Goal: Task Accomplishment & Management: Complete application form

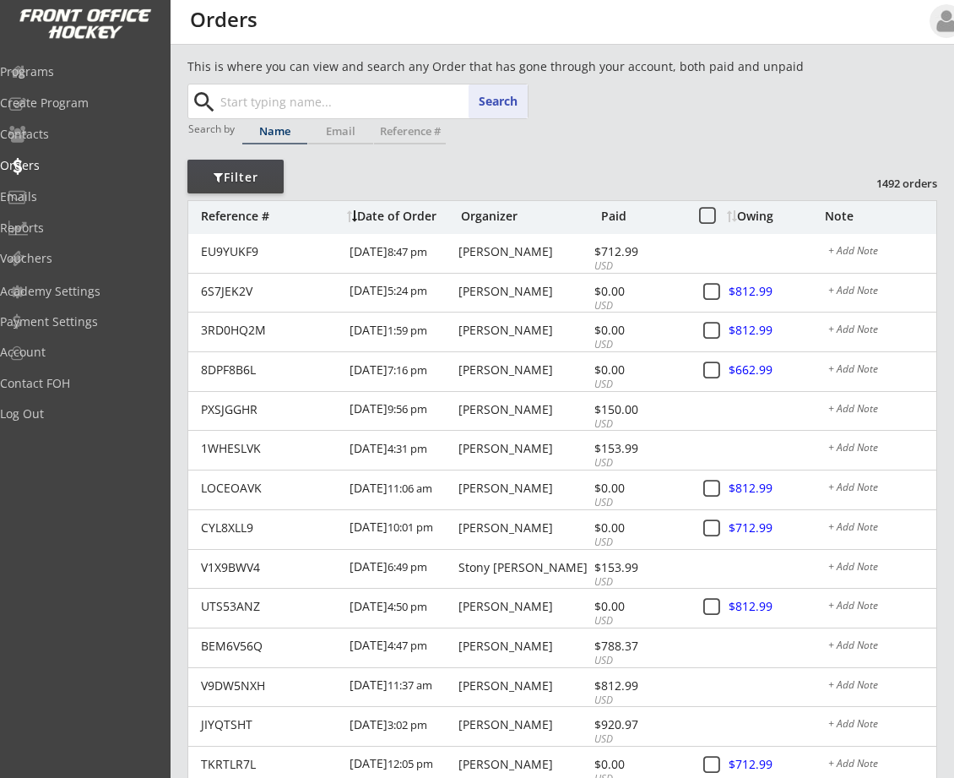
click at [281, 97] on input "text" at bounding box center [372, 101] width 311 height 34
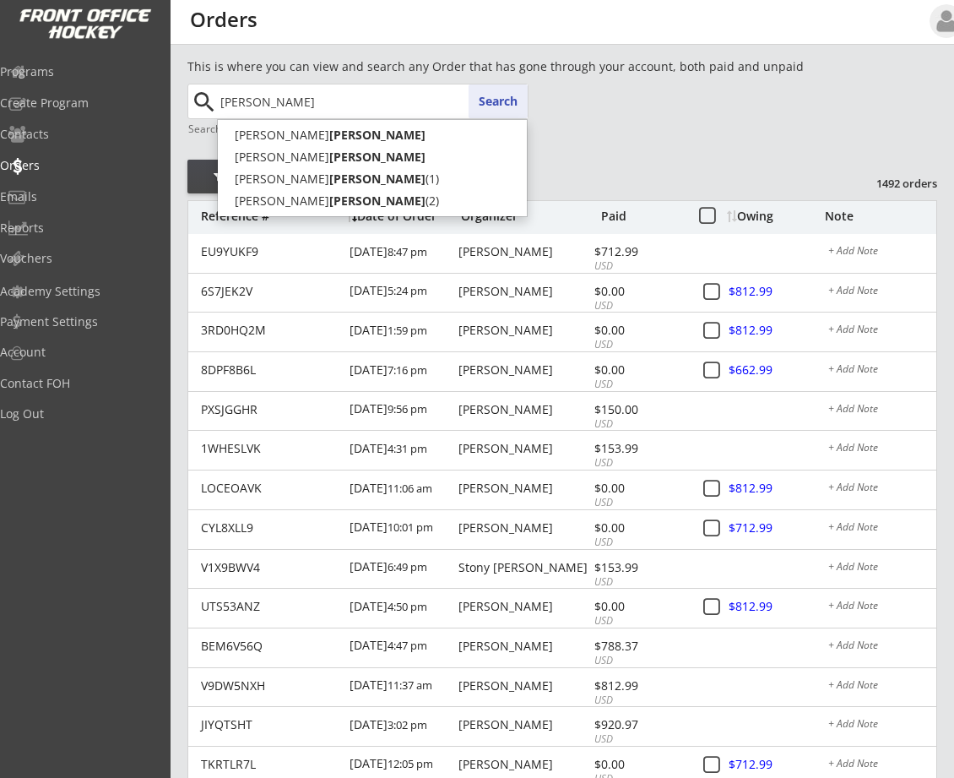
click at [502, 102] on button "Search" at bounding box center [498, 101] width 59 height 34
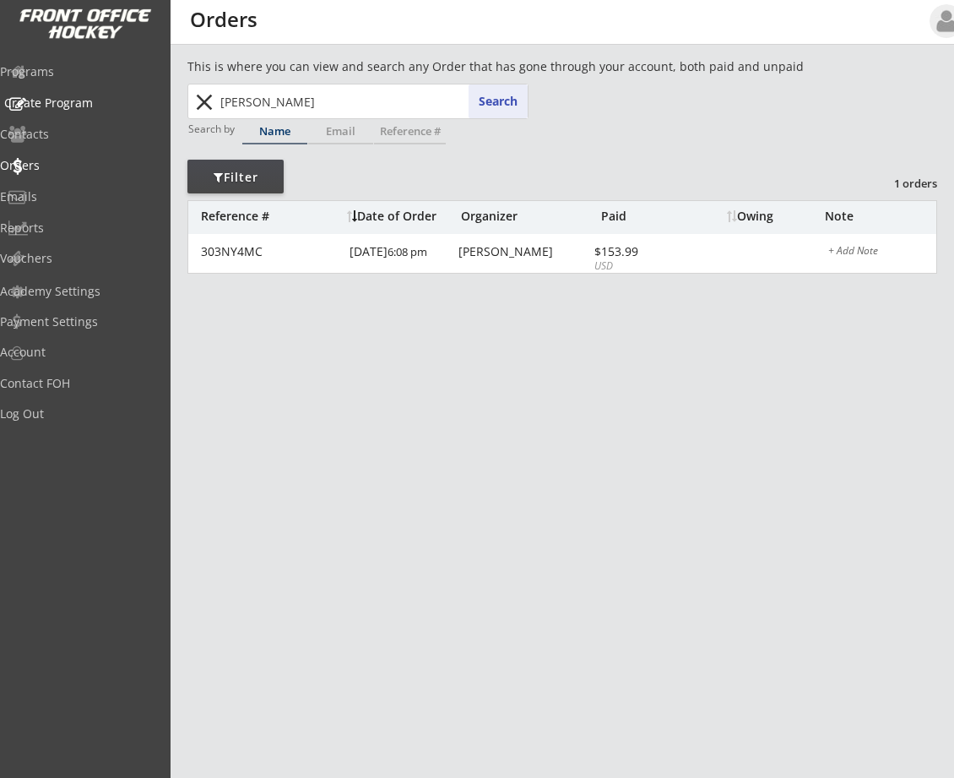
drag, startPoint x: 273, startPoint y: 102, endPoint x: 90, endPoint y: 96, distance: 182.5
click at [90, 96] on body "REVENUE $ 65,205 Last 30 days REGISTRATIONS 220 Last 30 days CONTACTS 148 New i…" at bounding box center [477, 389] width 954 height 778
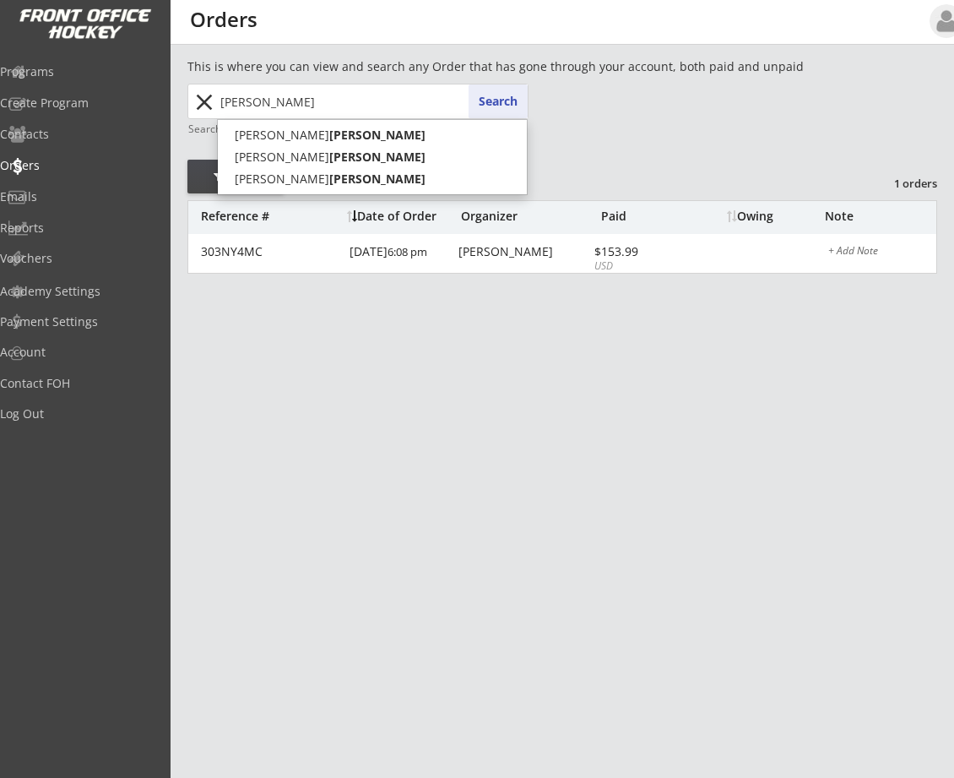
type input "[PERSON_NAME]"
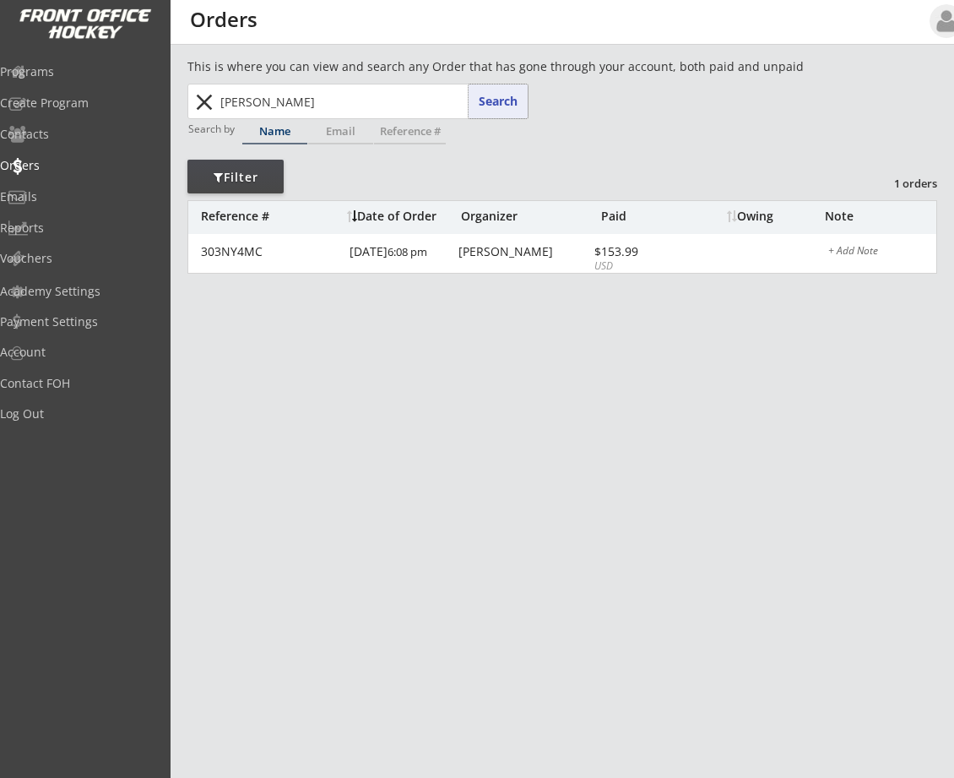
click at [486, 109] on button "Search" at bounding box center [498, 101] width 59 height 34
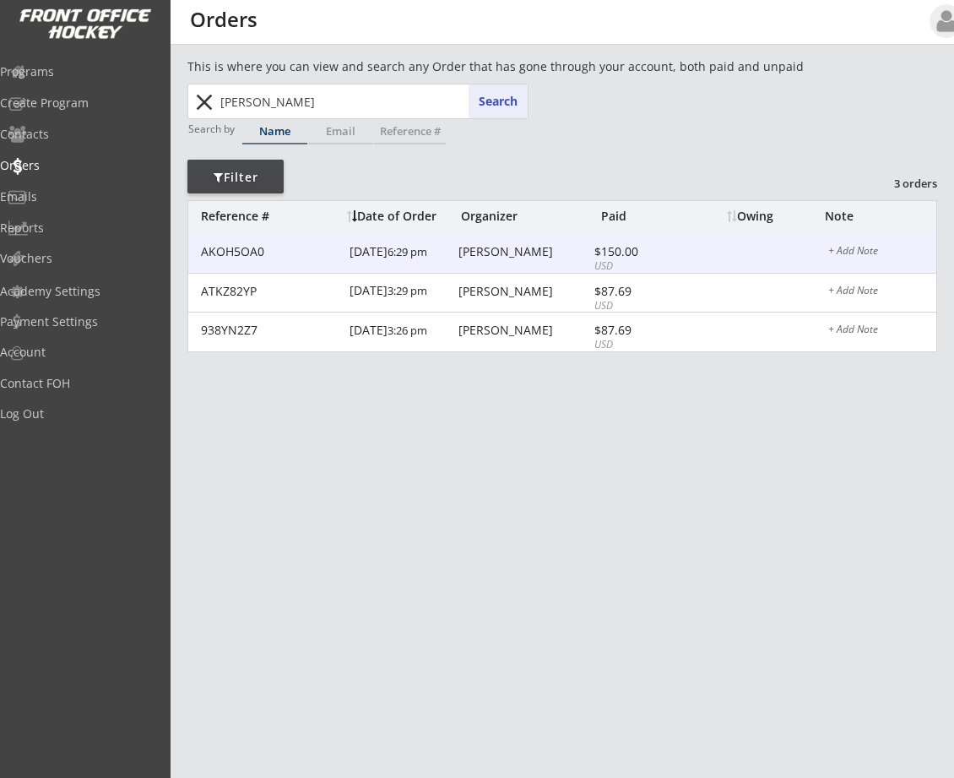
click at [483, 248] on div "[PERSON_NAME]" at bounding box center [524, 252] width 131 height 12
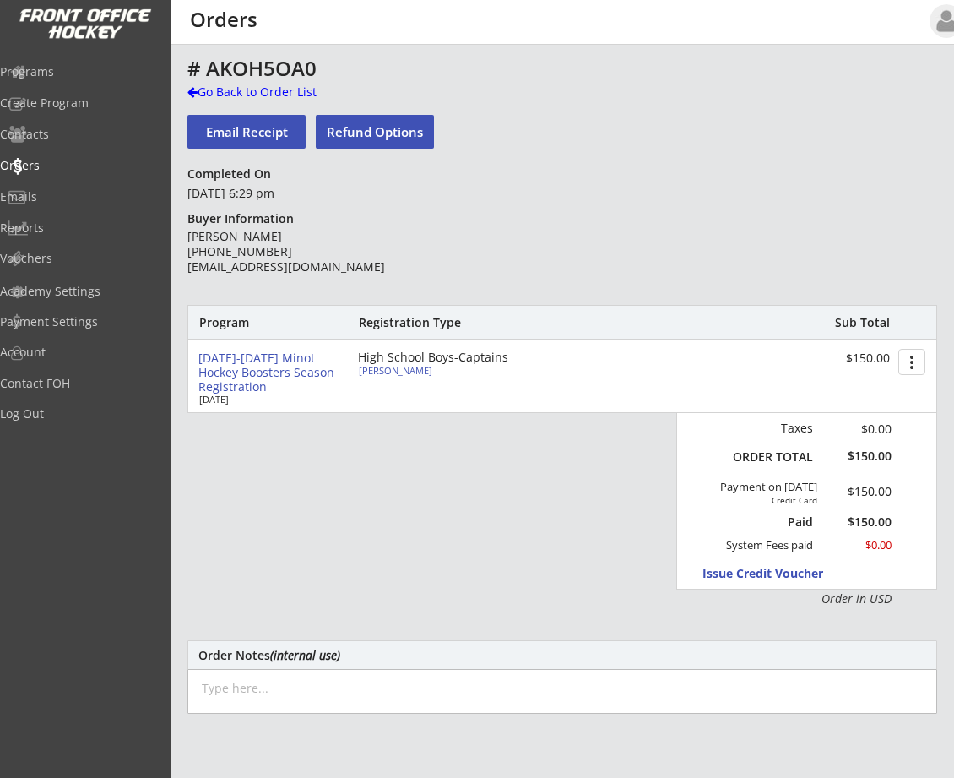
click at [431, 358] on div "High School Boys-Captains" at bounding box center [455, 357] width 194 height 12
type input "[PERSON_NAME]"
type input "[DEMOGRAPHIC_DATA]"
type input "[STREET_ADDRESS]"
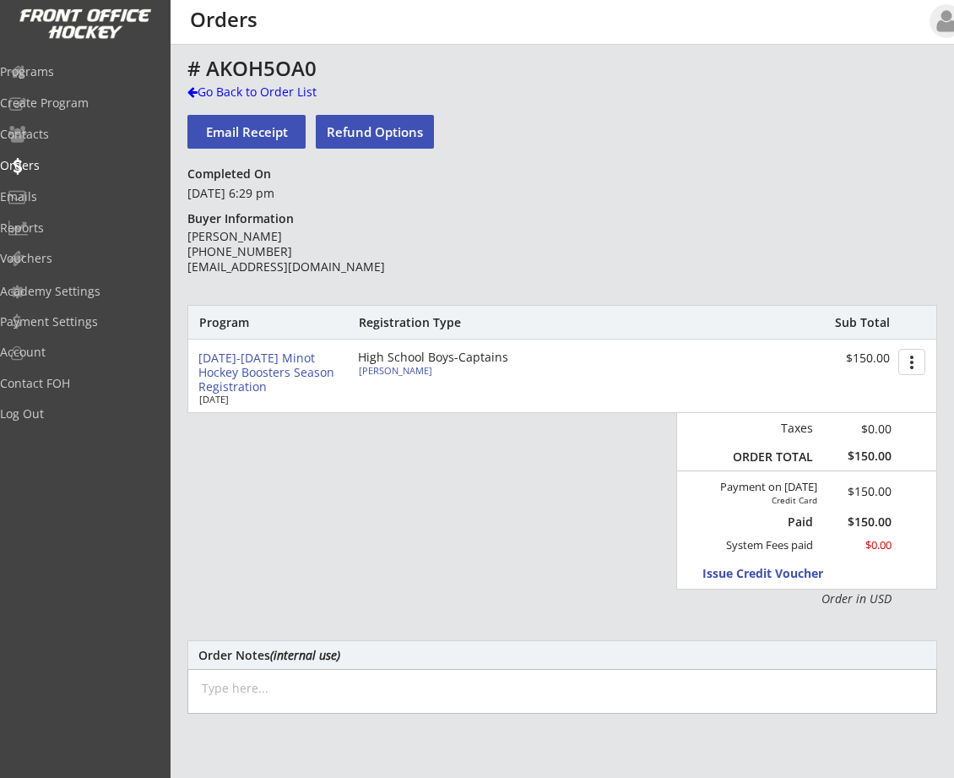
select select ""HS Captains Boys""
select select ""Adult Medium""
type input "[PERSON_NAME]"
type input "265602608GROSZ"
type input "Minot High"
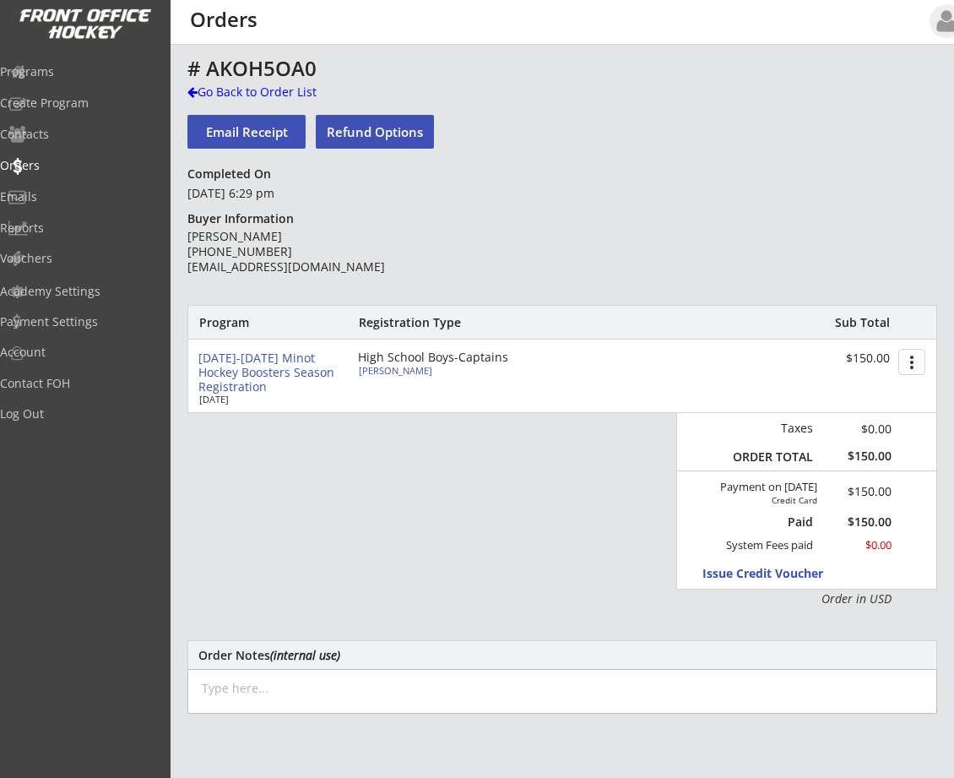
type input "Yes"
select select ""Yes""
type input "[PERSON_NAME][EMAIL_ADDRESS][DOMAIN_NAME]"
type input "[EMAIL_ADDRESS][DOMAIN_NAME]"
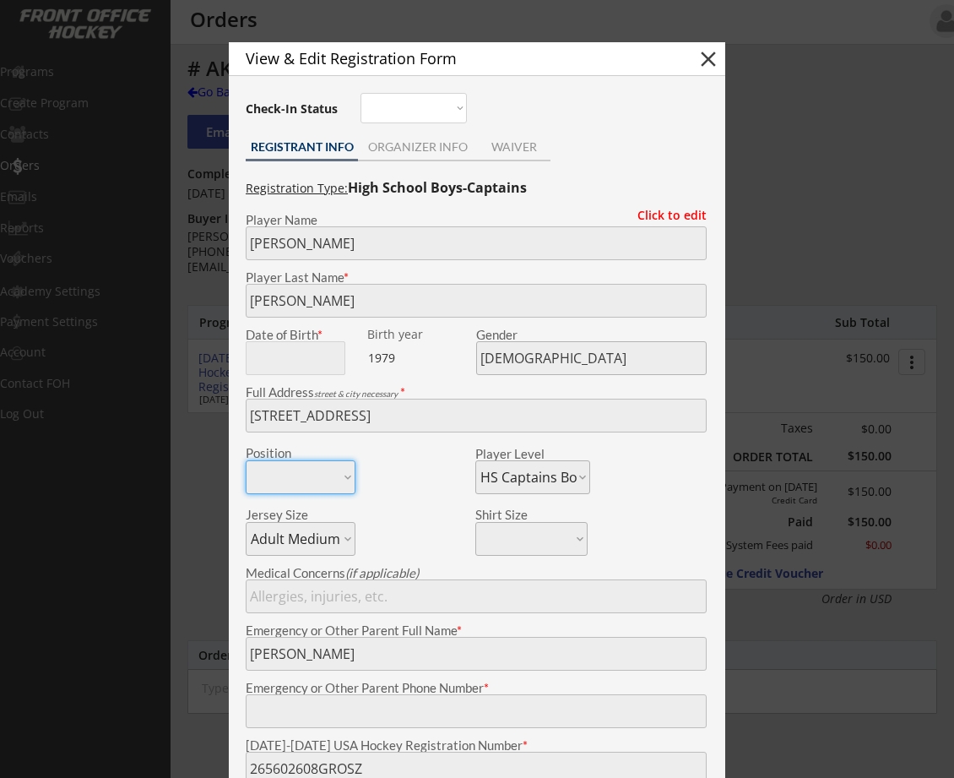
click at [703, 56] on button "close" at bounding box center [708, 58] width 25 height 25
select select ""PLACEHOLDER_1427118222253""
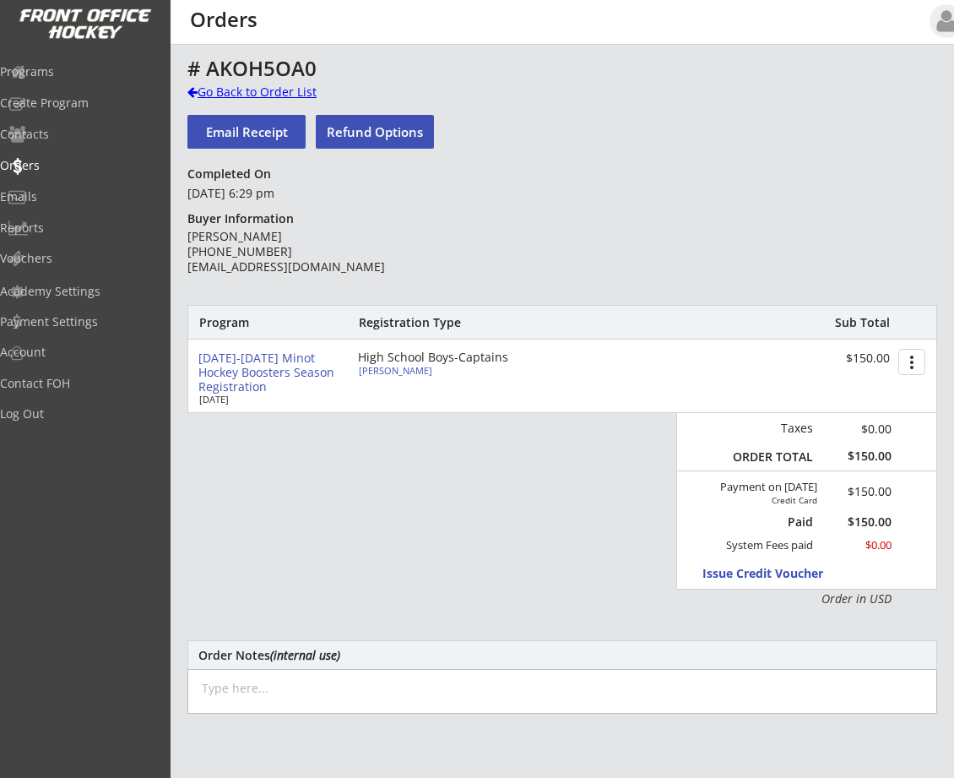
click at [190, 93] on div at bounding box center [192, 92] width 10 height 12
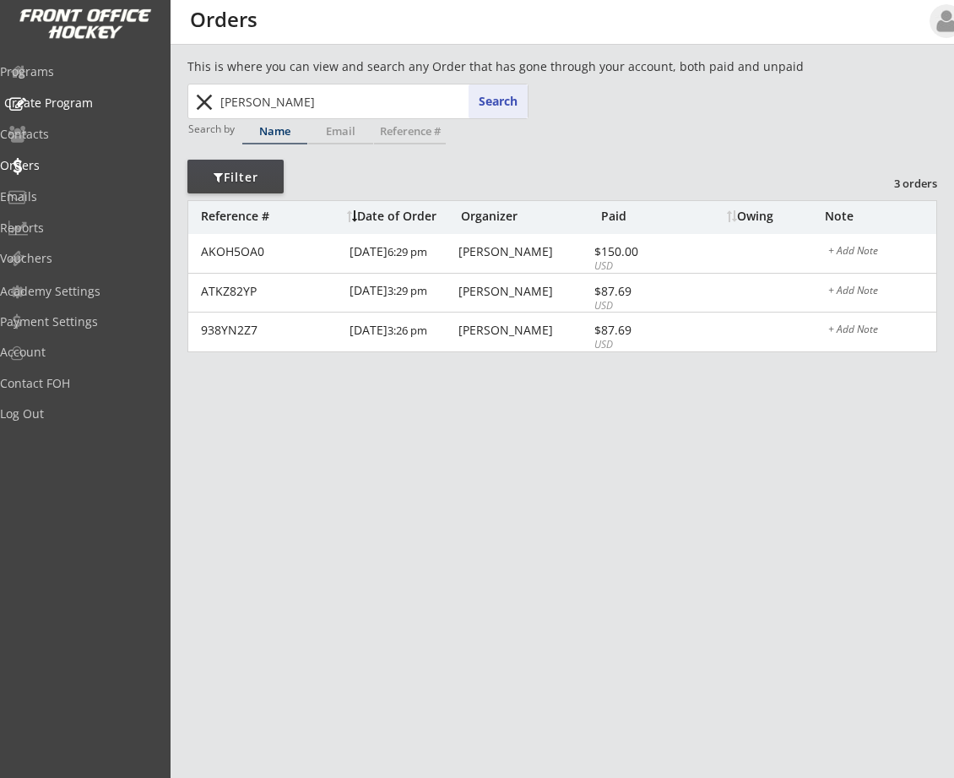
drag, startPoint x: 287, startPoint y: 102, endPoint x: 86, endPoint y: 110, distance: 201.1
click at [86, 110] on body "REVENUE $ 65,205 Last 30 days REGISTRATIONS 220 Last 30 days CONTACTS 148 New i…" at bounding box center [477, 389] width 954 height 778
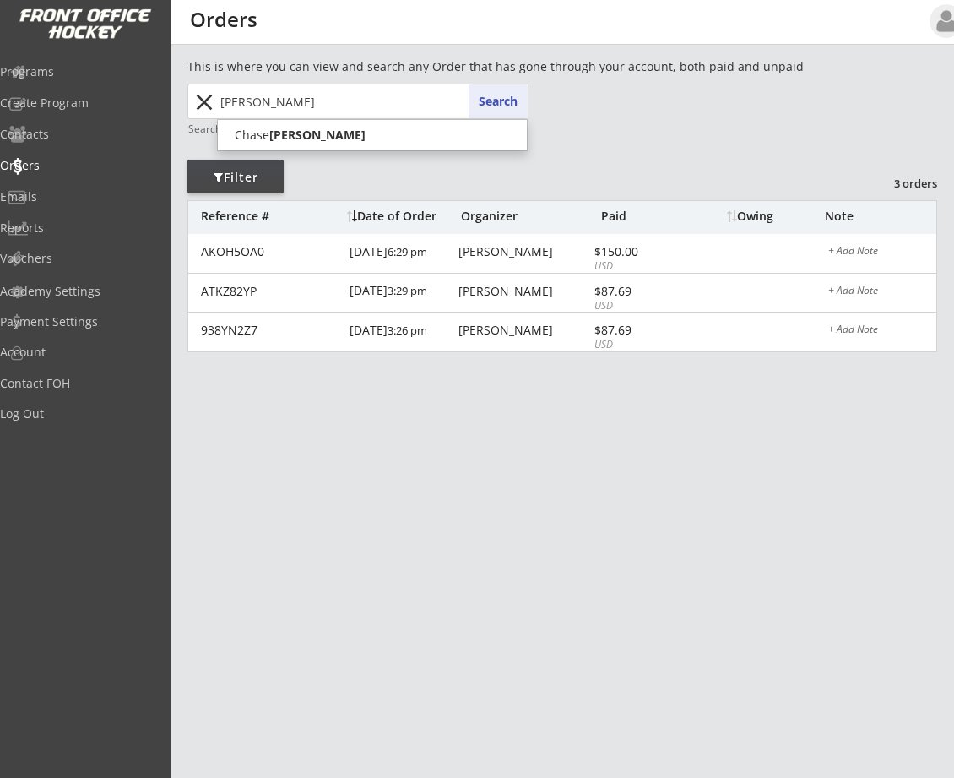
click at [487, 101] on button "Search" at bounding box center [498, 101] width 59 height 34
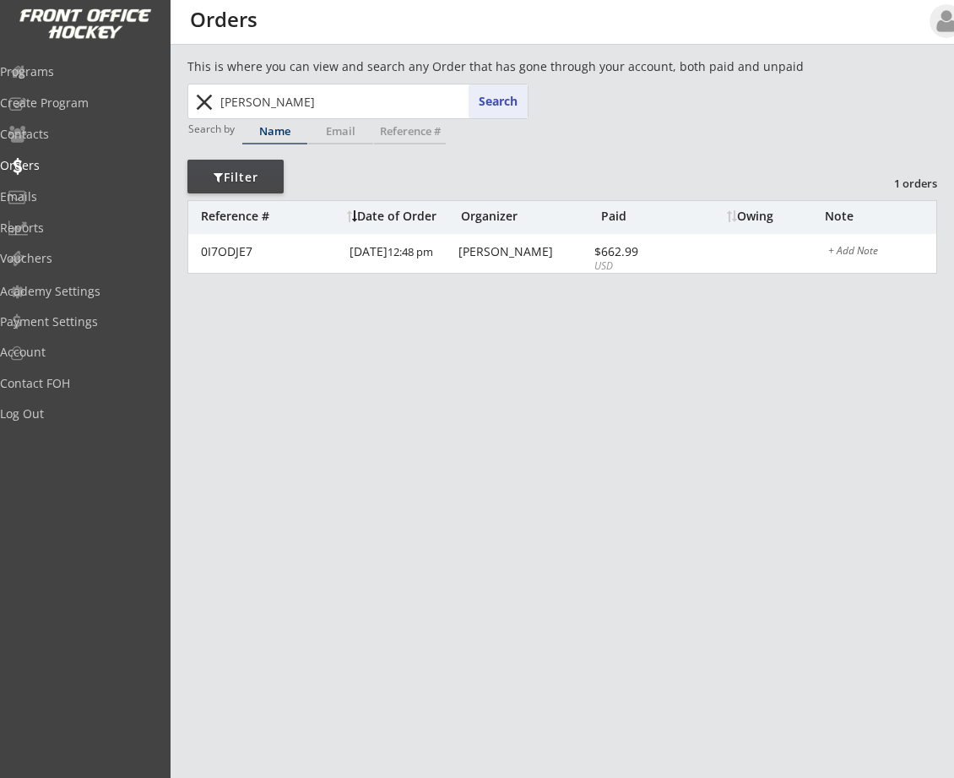
drag, startPoint x: 338, startPoint y: 106, endPoint x: 148, endPoint y: 90, distance: 190.7
click at [159, 90] on body "REVENUE $ 65,205 Last 30 days REGISTRATIONS 220 Last 30 days CONTACTS 148 New i…" at bounding box center [477, 389] width 954 height 778
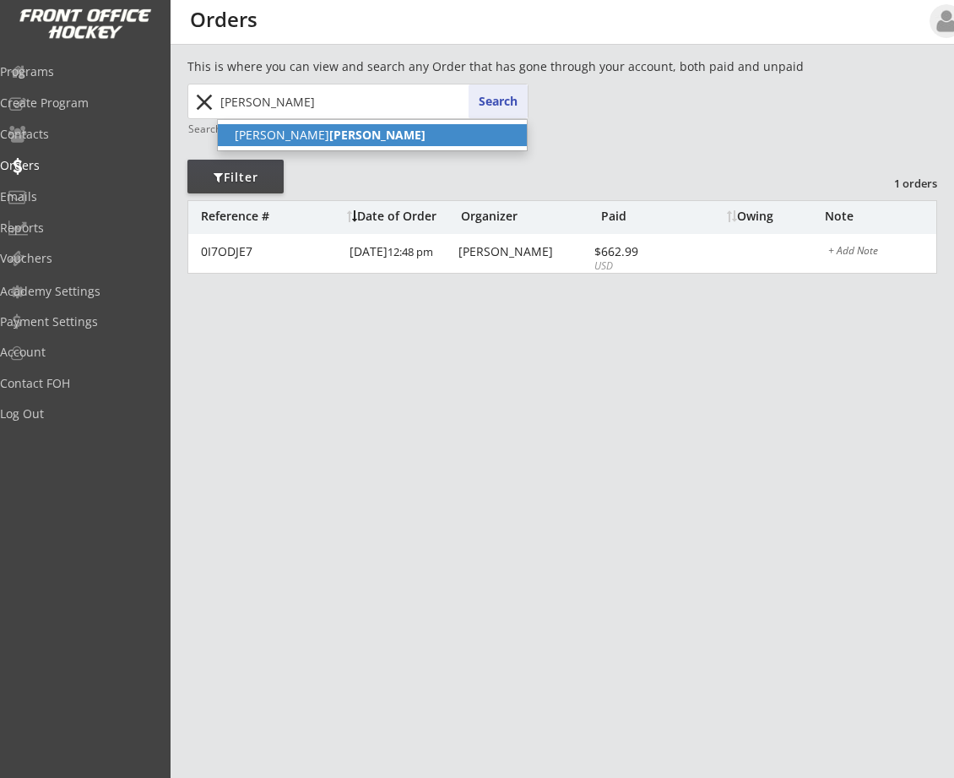
click at [345, 133] on p "[PERSON_NAME]" at bounding box center [372, 135] width 309 height 22
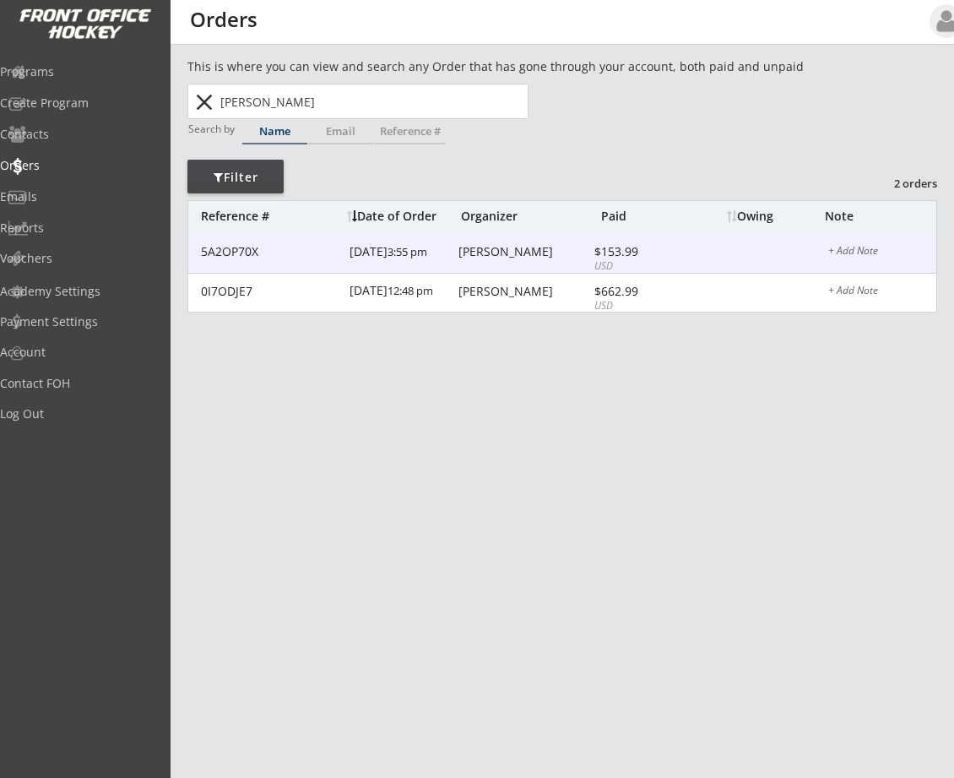
type input "[PERSON_NAME]"
click at [500, 246] on div "[PERSON_NAME]" at bounding box center [524, 252] width 131 height 12
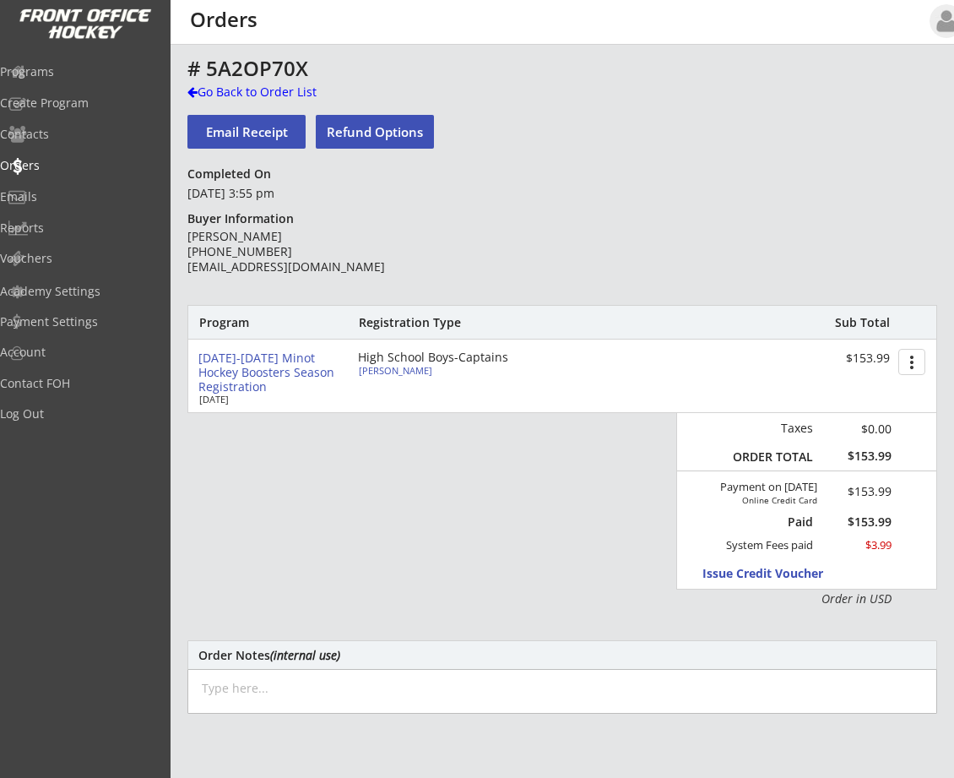
click at [440, 355] on div "High School Boys-Captains" at bounding box center [455, 357] width 194 height 12
type input "Chase"
type input "[PERSON_NAME]"
type input "[DEMOGRAPHIC_DATA]"
type input "[STREET_ADDRESS]"
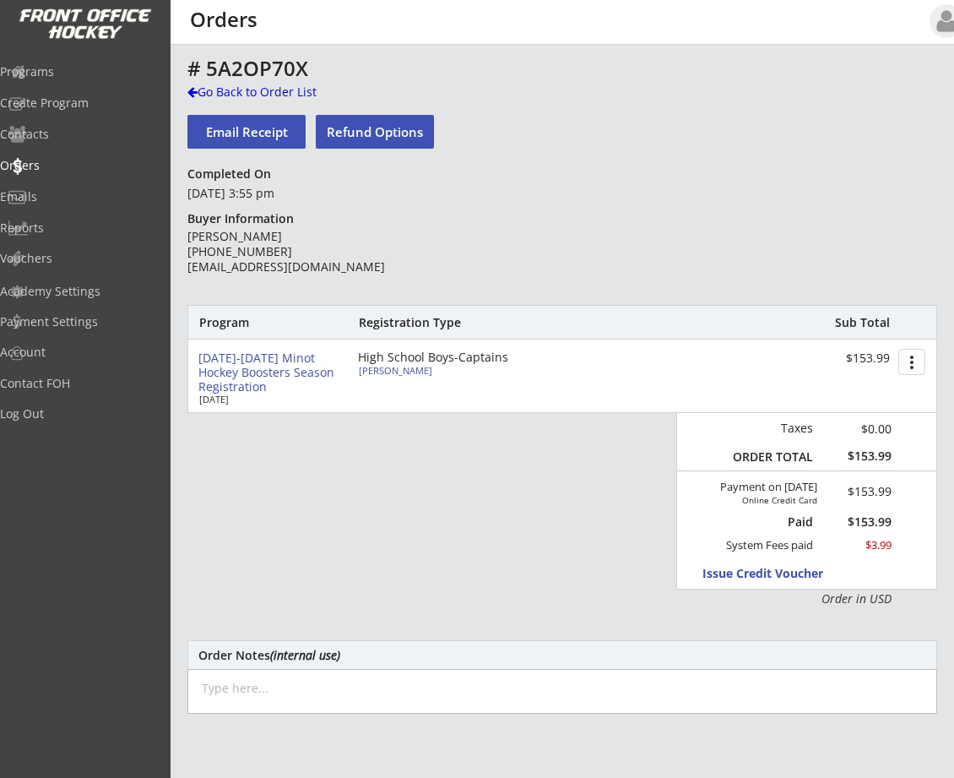
select select ""HS Captains Boys""
select select ""Adult Medium""
type input "[DEMOGRAPHIC_DATA]"
type input "[PERSON_NAME]"
type input "267601436HOLMA"
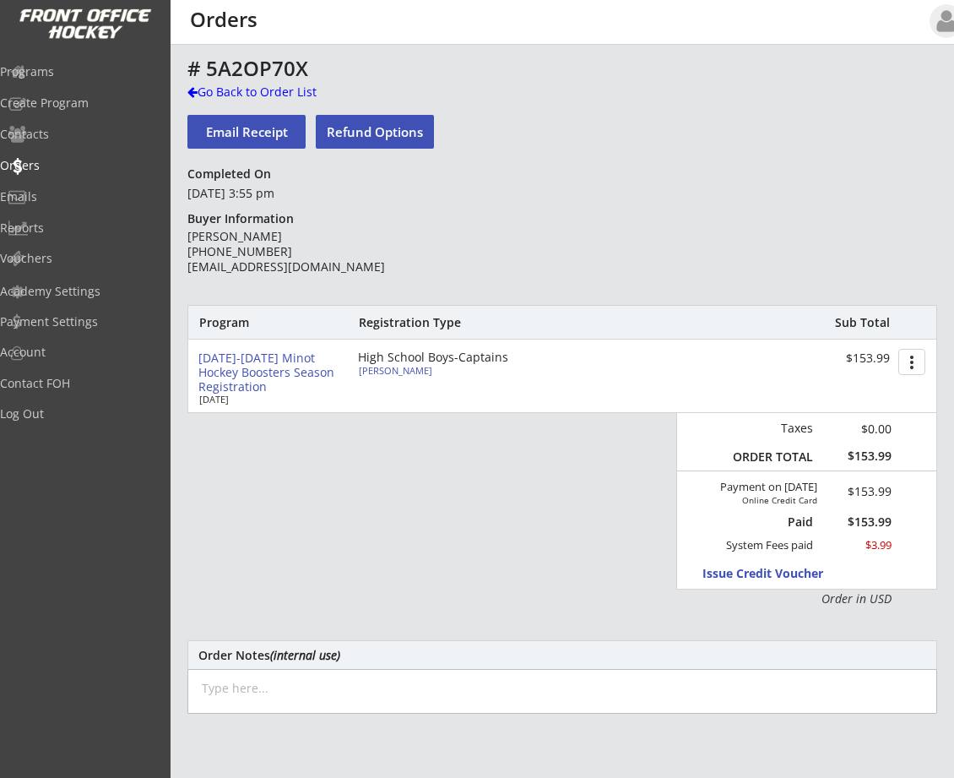
type input "[GEOGRAPHIC_DATA]"
type input "Yes"
select select ""Yes""
type input "[EMAIL_ADDRESS][DOMAIN_NAME]"
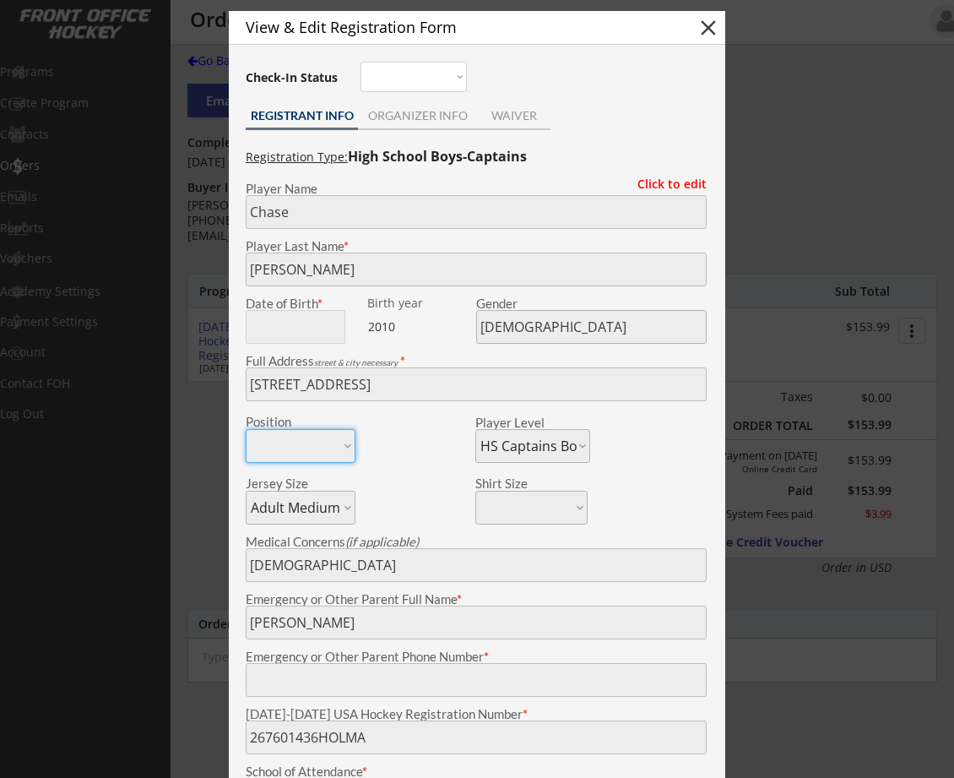
scroll to position [21, 0]
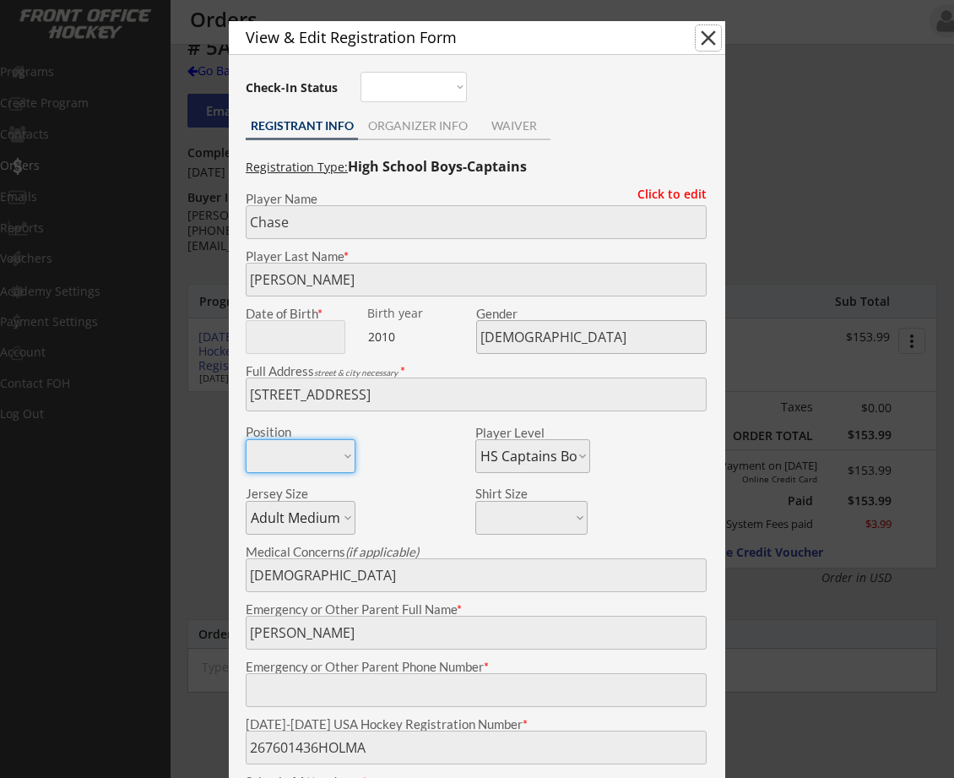
click at [709, 35] on button "close" at bounding box center [708, 37] width 25 height 25
select select ""PLACEHOLDER_1427118222253""
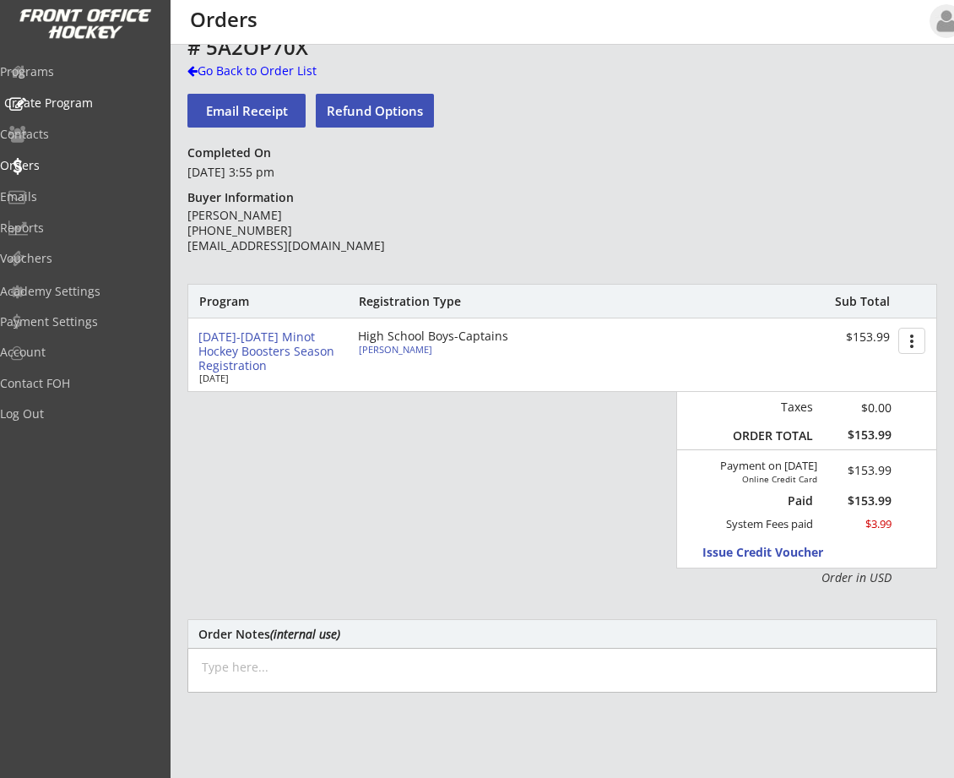
scroll to position [0, 0]
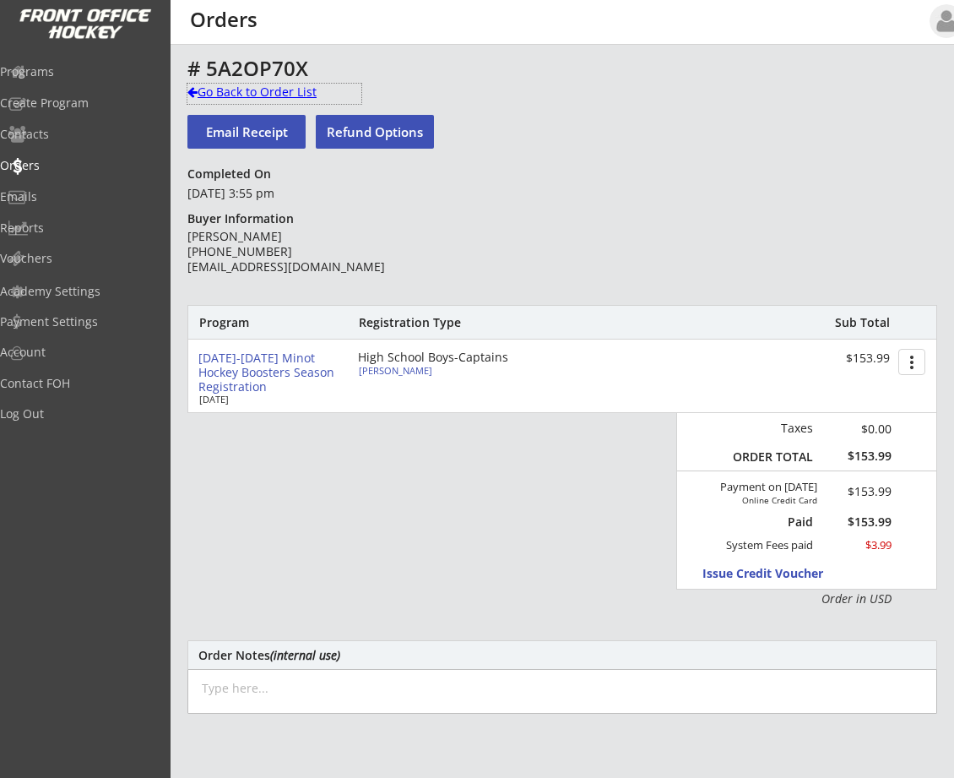
click at [199, 95] on div "Go Back to Order List" at bounding box center [274, 92] width 174 height 17
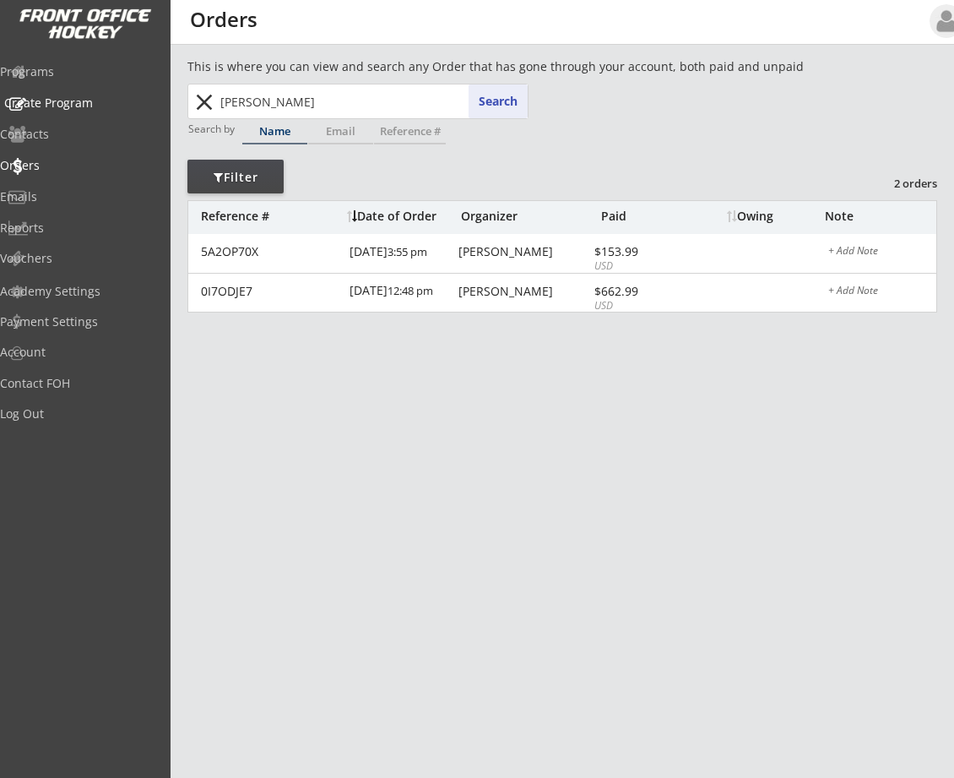
drag, startPoint x: 315, startPoint y: 102, endPoint x: 117, endPoint y: 99, distance: 197.6
click at [119, 99] on body "REVENUE $ 65,205 Last 30 days REGISTRATIONS 220 Last 30 days CONTACTS 148 New i…" at bounding box center [477, 389] width 954 height 778
click at [500, 106] on button "Search" at bounding box center [498, 101] width 59 height 34
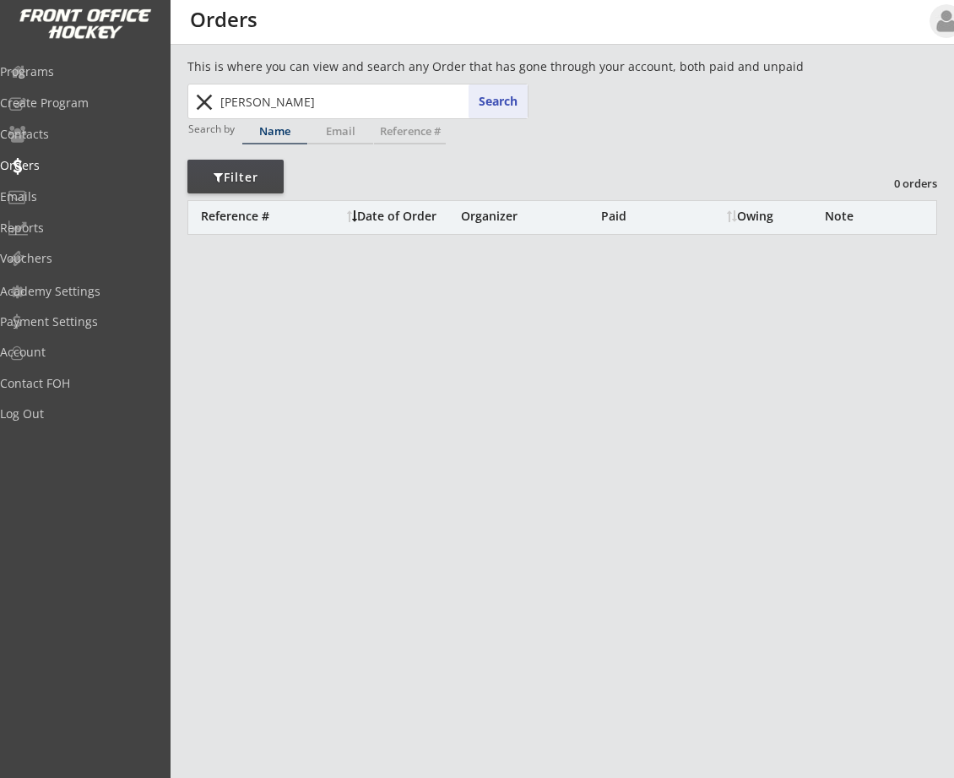
drag, startPoint x: 325, startPoint y: 108, endPoint x: 221, endPoint y: 110, distance: 103.9
click at [221, 110] on input "[PERSON_NAME]" at bounding box center [372, 101] width 311 height 34
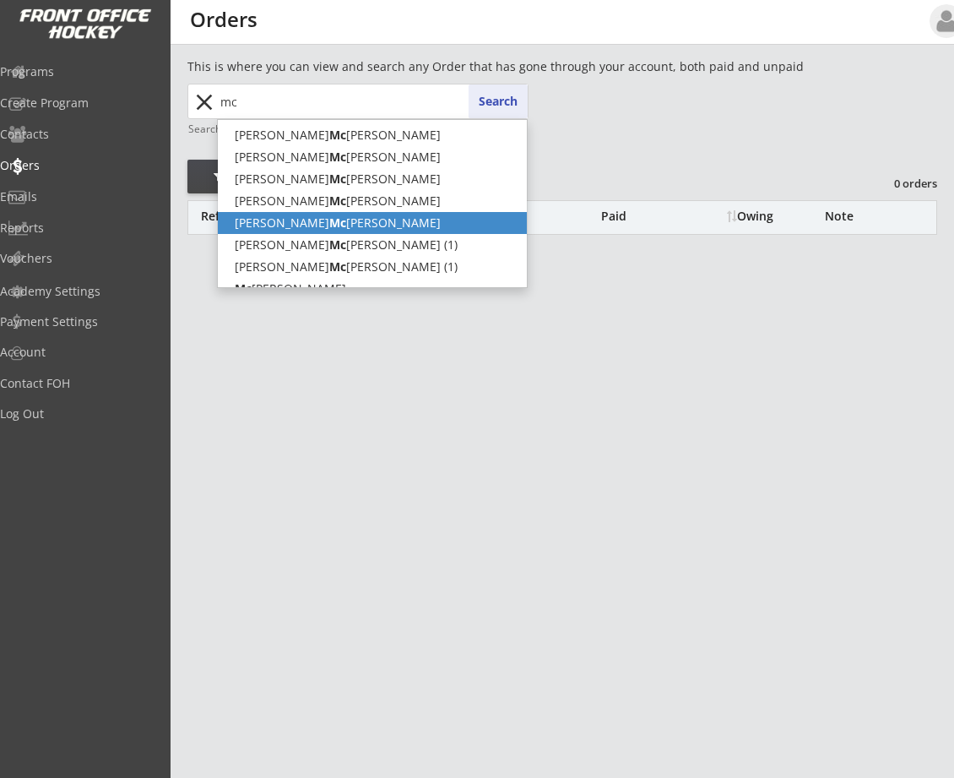
click at [300, 221] on p "[PERSON_NAME]" at bounding box center [372, 223] width 309 height 22
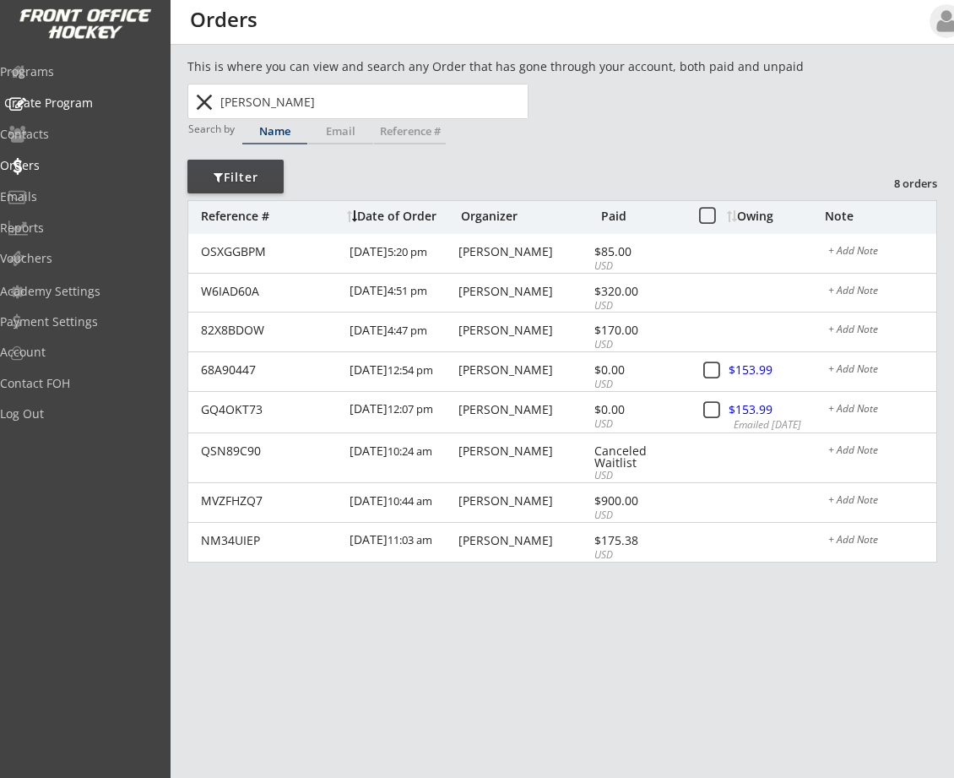
drag, startPoint x: 357, startPoint y: 95, endPoint x: 32, endPoint y: 111, distance: 325.5
click at [68, 101] on body "REVENUE $ 65,205 Last 30 days REGISTRATIONS 220 Last 30 days CONTACTS 148 New i…" at bounding box center [477, 389] width 954 height 778
drag, startPoint x: 273, startPoint y: 104, endPoint x: 122, endPoint y: 90, distance: 151.8
click at [125, 90] on body "REVENUE $ 65,205 Last 30 days REGISTRATIONS 220 Last 30 days CONTACTS 148 New i…" at bounding box center [477, 389] width 954 height 778
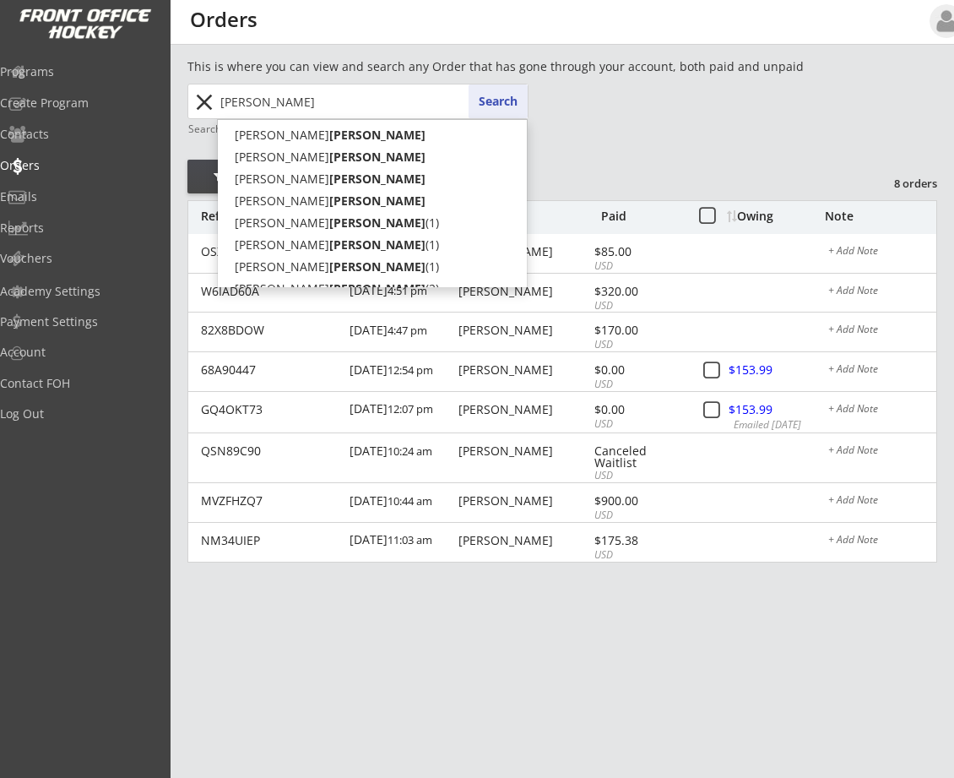
click at [499, 103] on button "Search" at bounding box center [498, 101] width 59 height 34
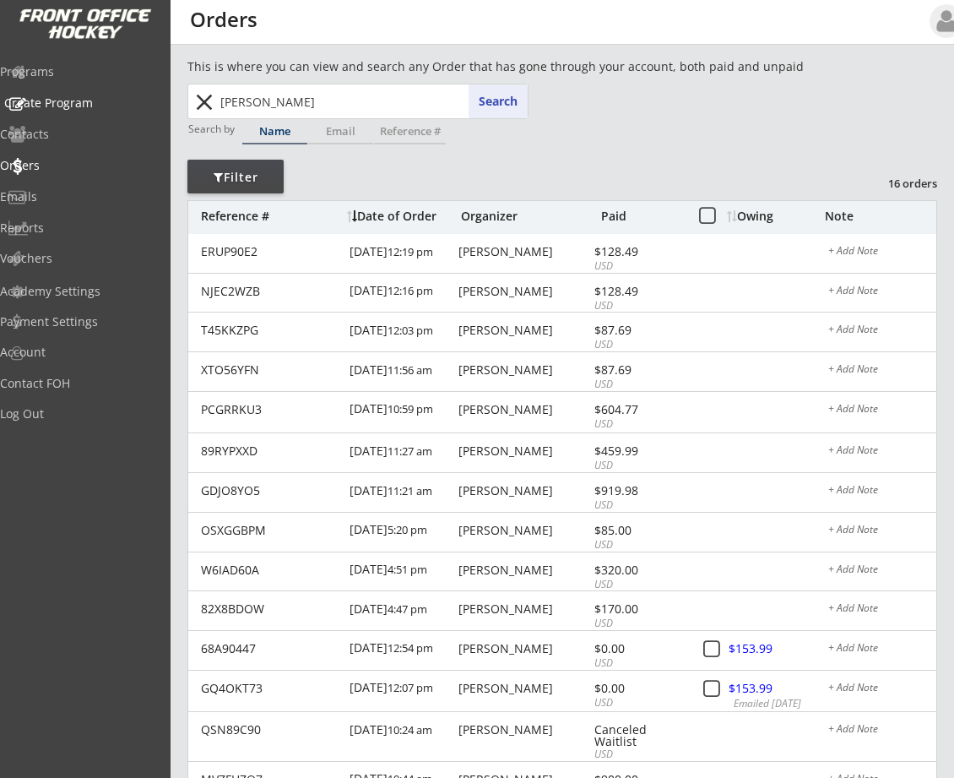
drag, startPoint x: 308, startPoint y: 101, endPoint x: 8, endPoint y: 82, distance: 301.3
click at [8, 82] on body "REVENUE $ 65,205 Last 30 days REGISTRATIONS 220 Last 30 days CONTACTS 148 New i…" at bounding box center [477, 389] width 954 height 778
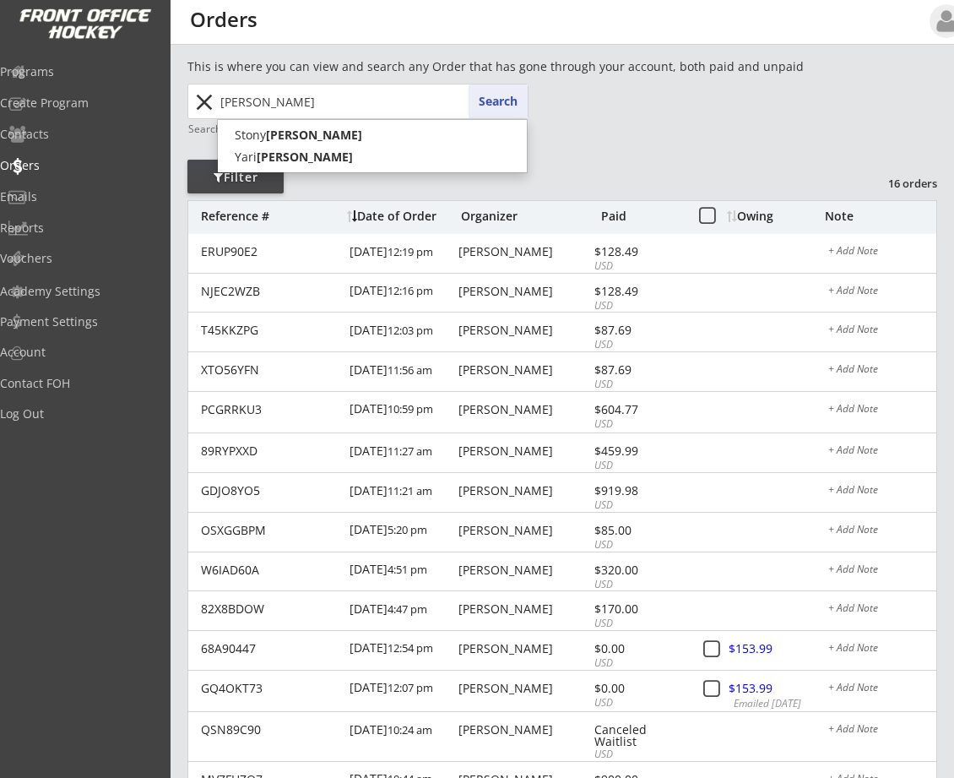
type input "[PERSON_NAME]"
click at [506, 100] on button "Search" at bounding box center [498, 101] width 59 height 34
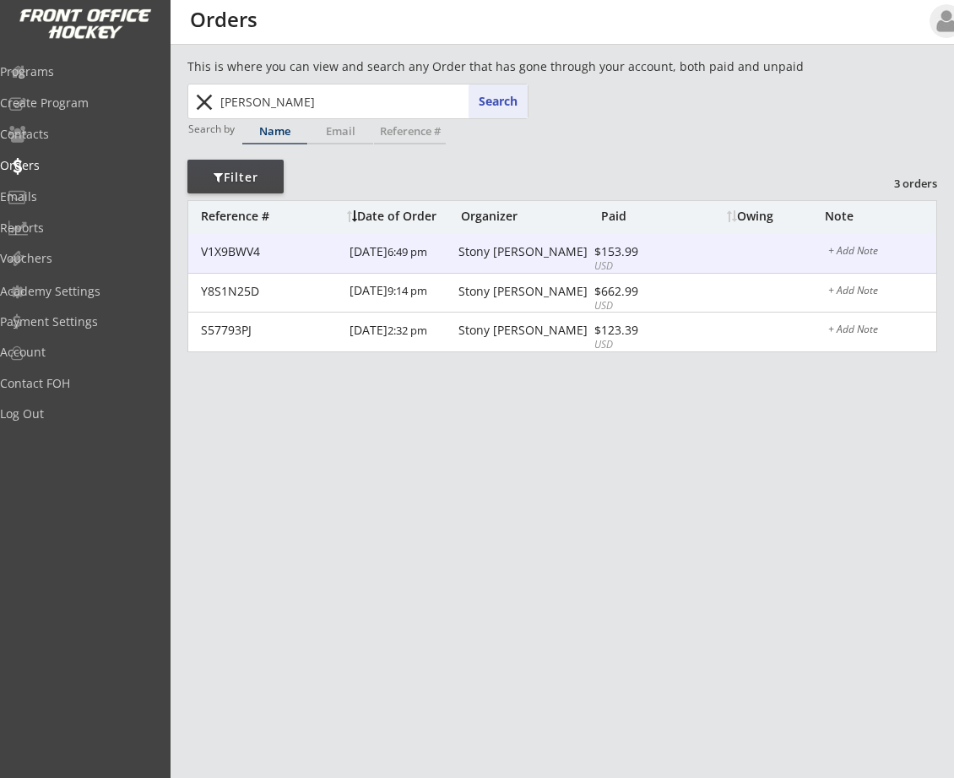
click at [380, 250] on div "[DATE] 6:49 pm" at bounding box center [402, 253] width 105 height 38
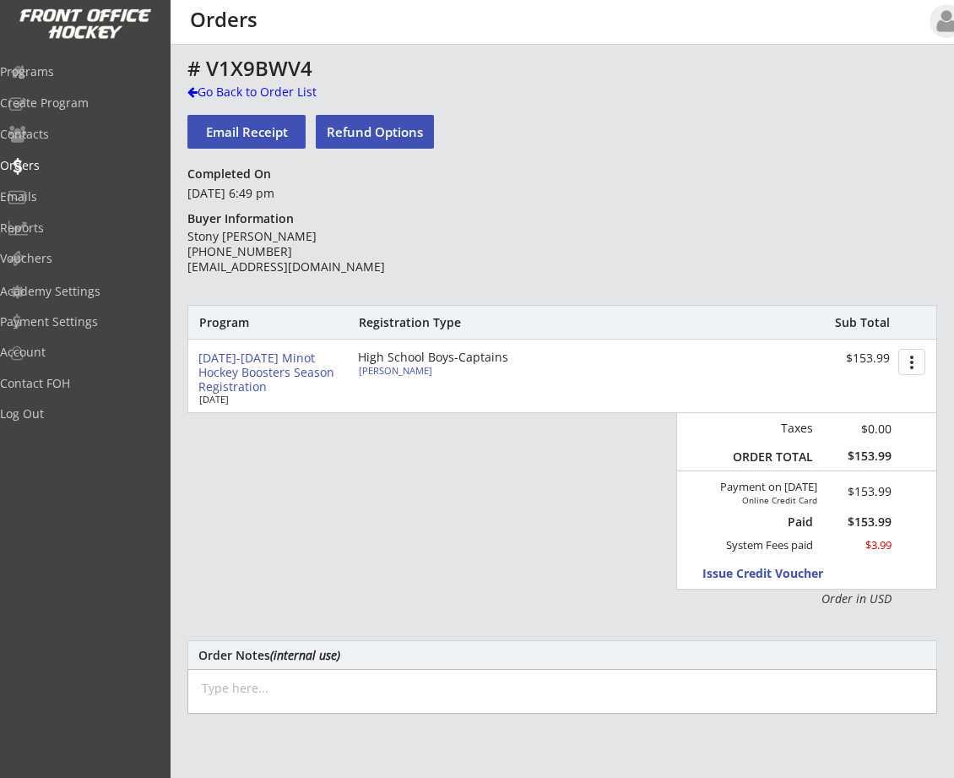
click at [387, 366] on div "[PERSON_NAME]" at bounding box center [453, 370] width 188 height 9
type input "Yari"
type input "[PERSON_NAME]"
type input "[DEMOGRAPHIC_DATA]"
type input "[STREET_ADDRESS]"
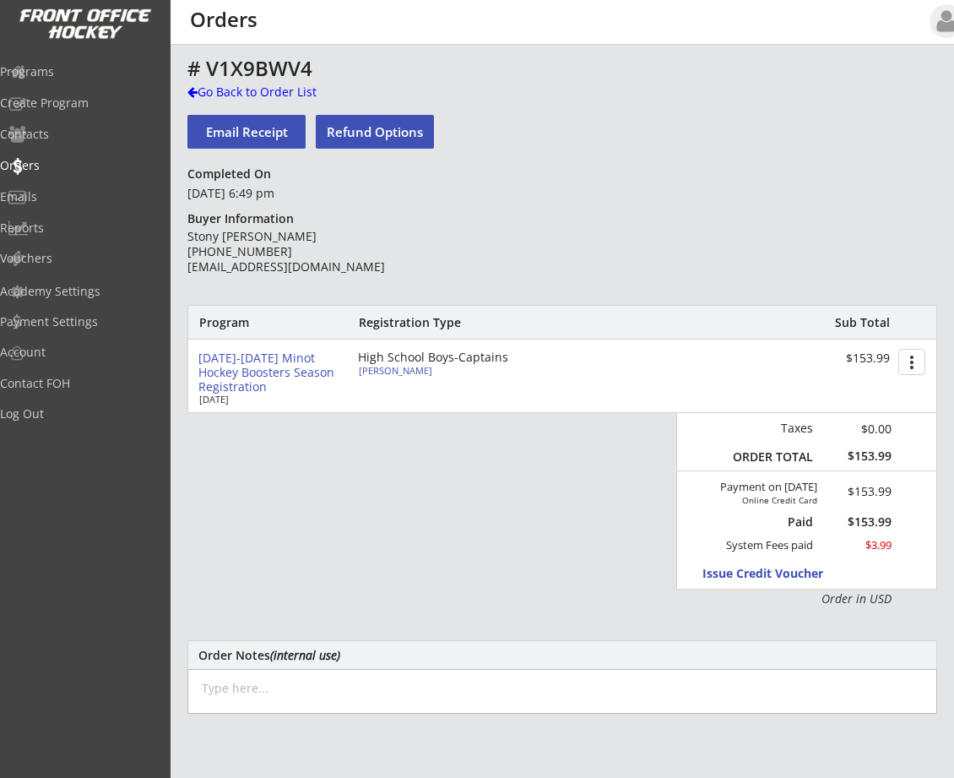
select select ""HS Captains Boys""
select select ""Adult Medium""
type input "[PERSON_NAME]"
type input "273602045KLIMP"
type input "[GEOGRAPHIC_DATA]"
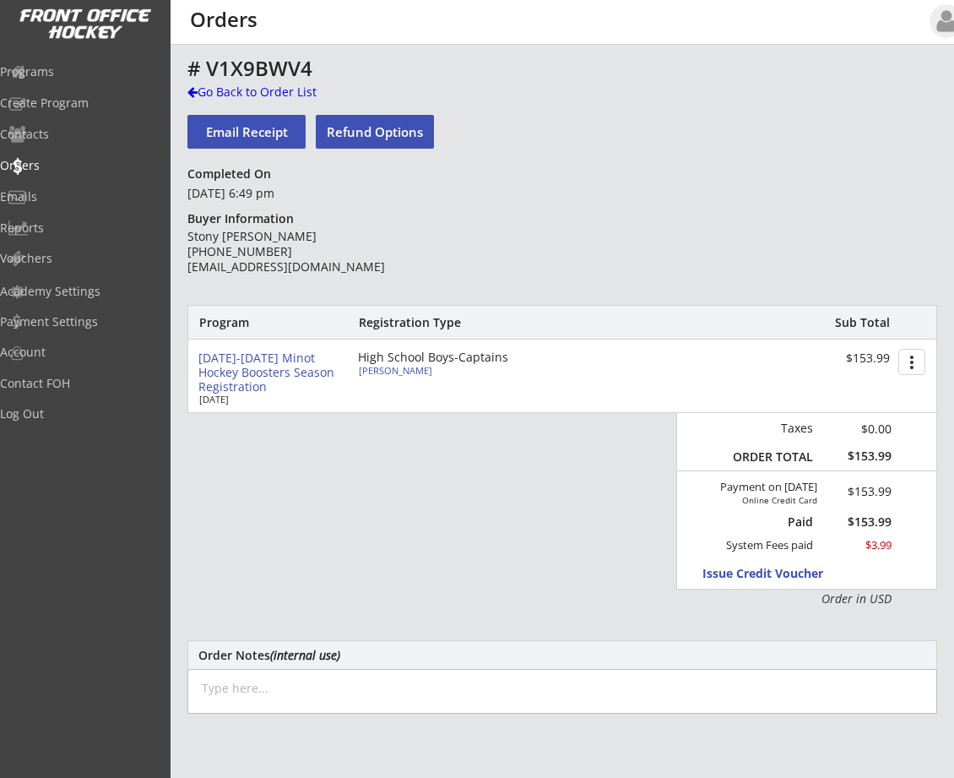
type input "Yes"
select select ""Yes""
type input "[EMAIL_ADDRESS][DOMAIN_NAME]"
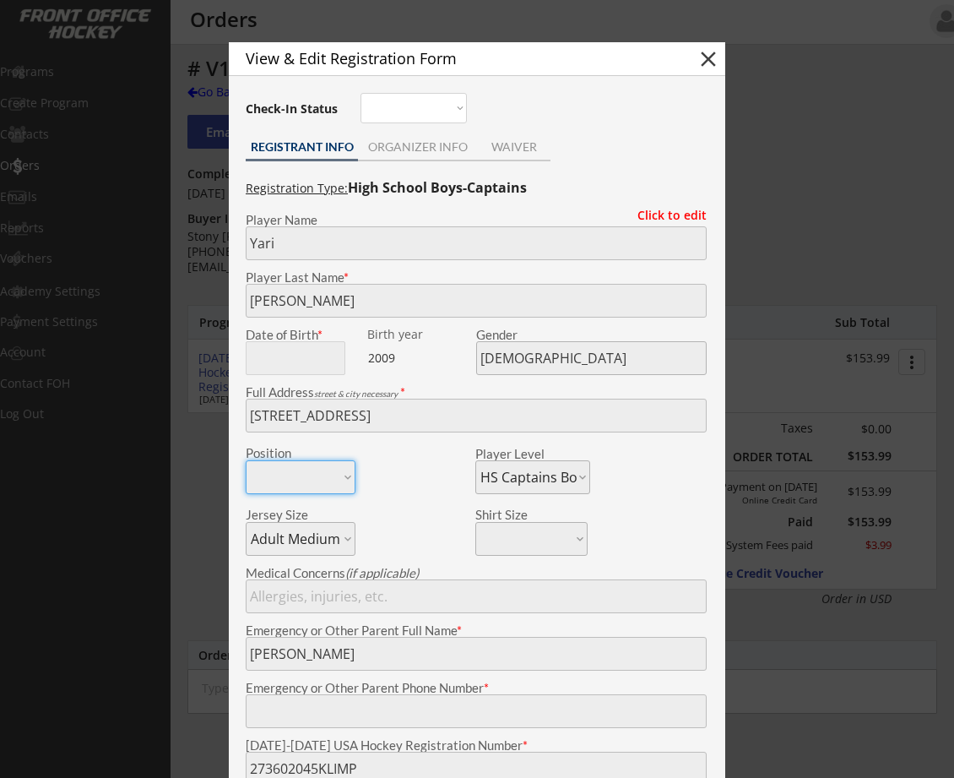
click at [711, 56] on button "close" at bounding box center [708, 58] width 25 height 25
select select ""PLACEHOLDER_1427118222253""
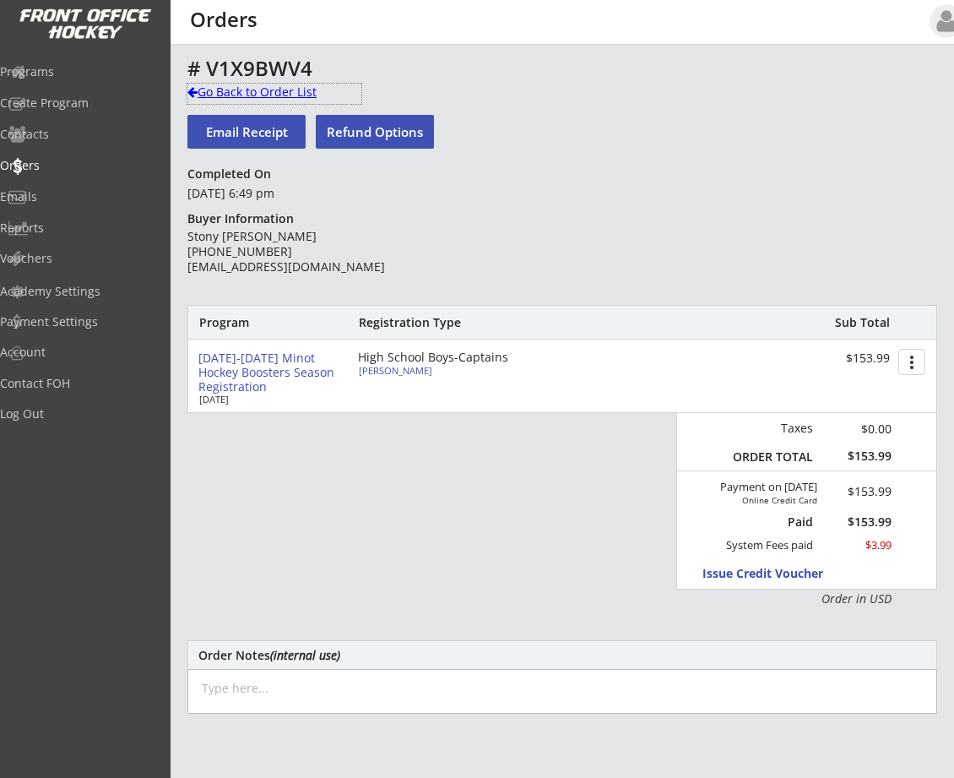
click at [208, 89] on div "Go Back to Order List" at bounding box center [274, 92] width 174 height 17
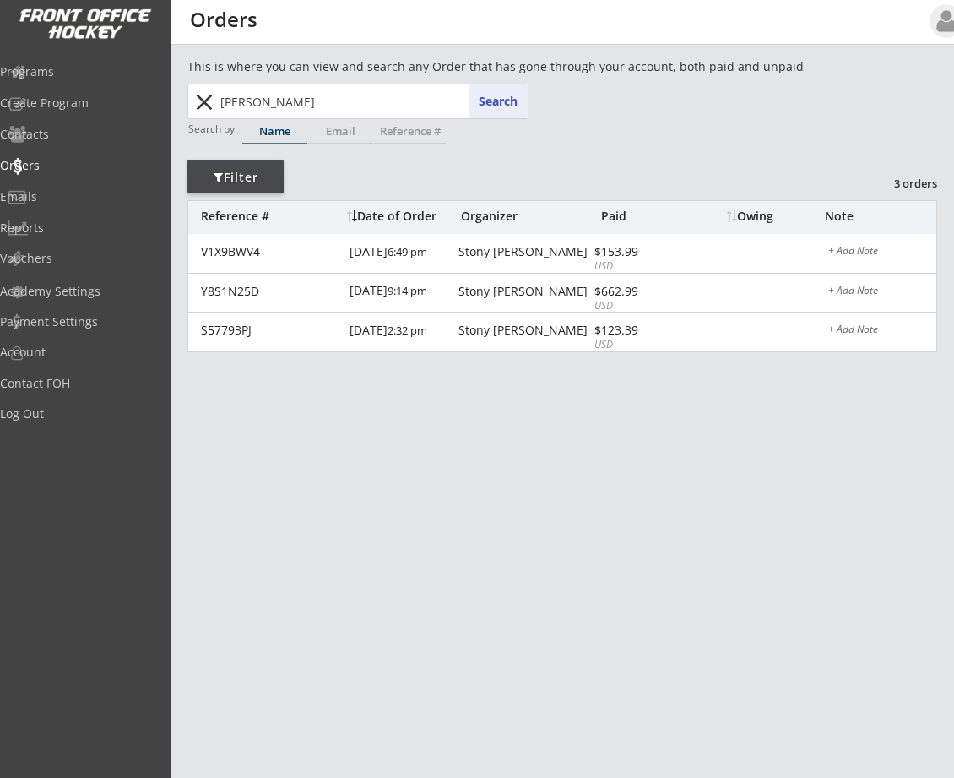
drag, startPoint x: 294, startPoint y: 97, endPoint x: -48, endPoint y: 63, distance: 343.7
click at [0, 63] on html "REVENUE $ 65,205 Last 30 days REGISTRATIONS 220 Last 30 days CONTACTS 148 New i…" at bounding box center [477, 389] width 954 height 778
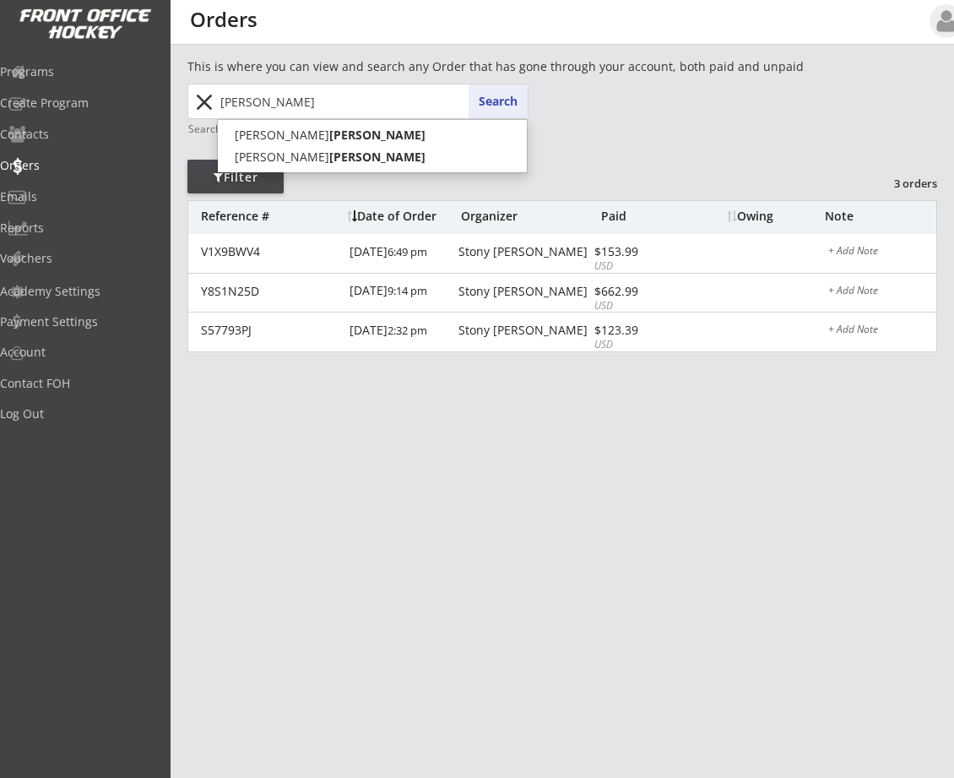
type input "[PERSON_NAME]"
click at [502, 96] on button "Search" at bounding box center [498, 101] width 59 height 34
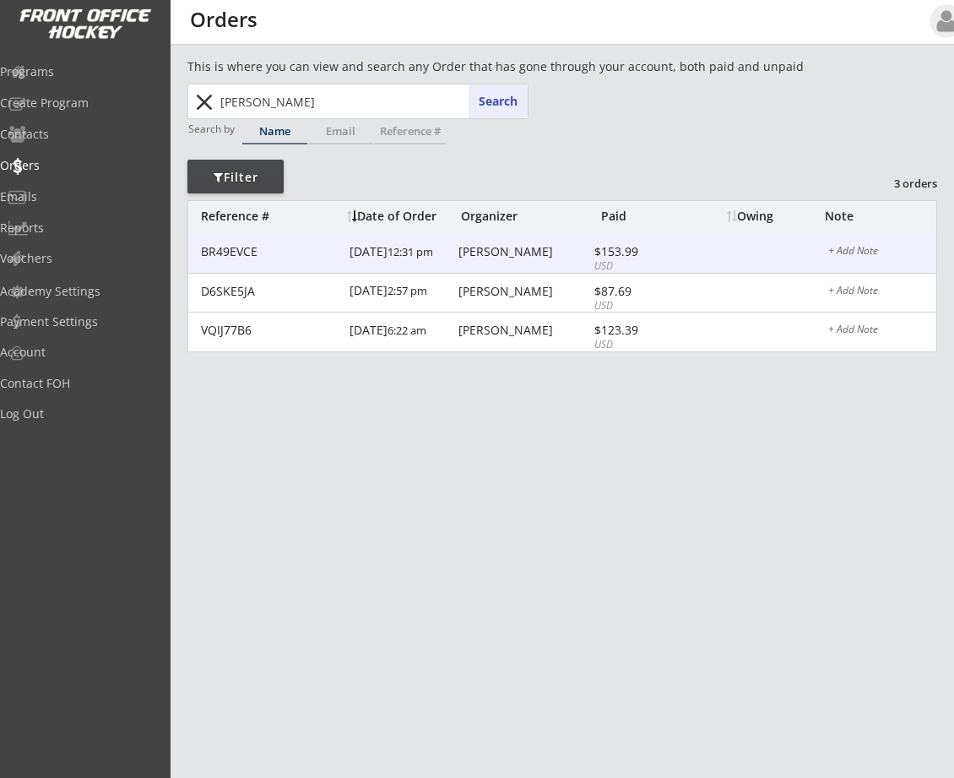
click at [479, 251] on div "[PERSON_NAME]" at bounding box center [524, 252] width 131 height 12
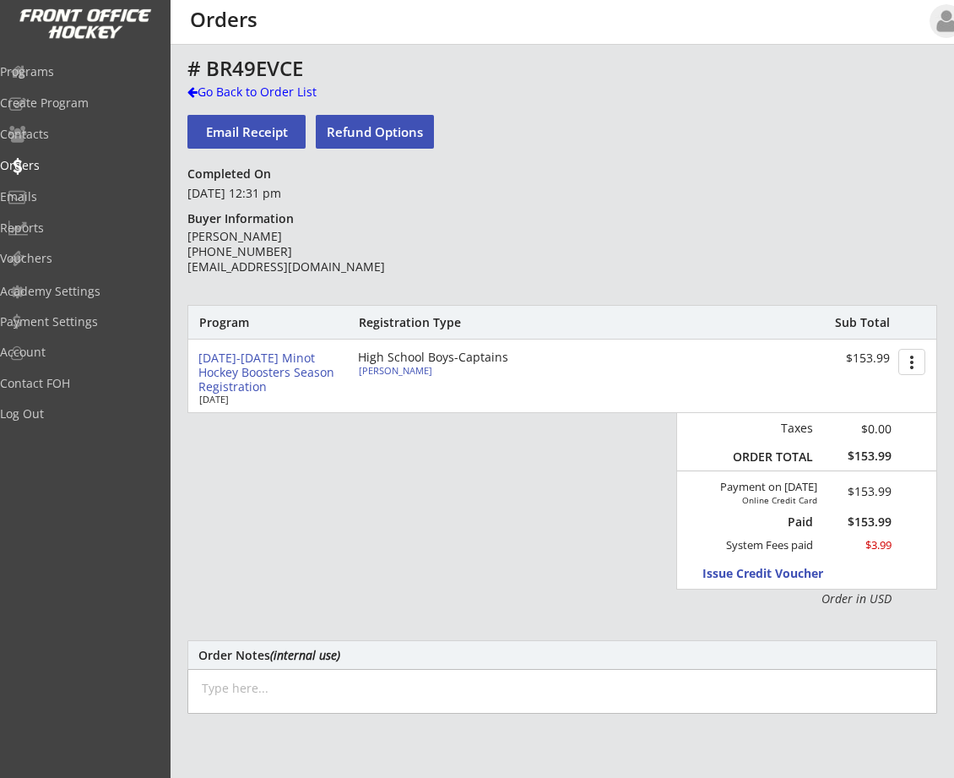
click at [436, 363] on div "High School Boys-Captains" at bounding box center [455, 357] width 194 height 12
type input "[PERSON_NAME]"
type input "[DEMOGRAPHIC_DATA]"
type input "[STREET_ADDRESS]"
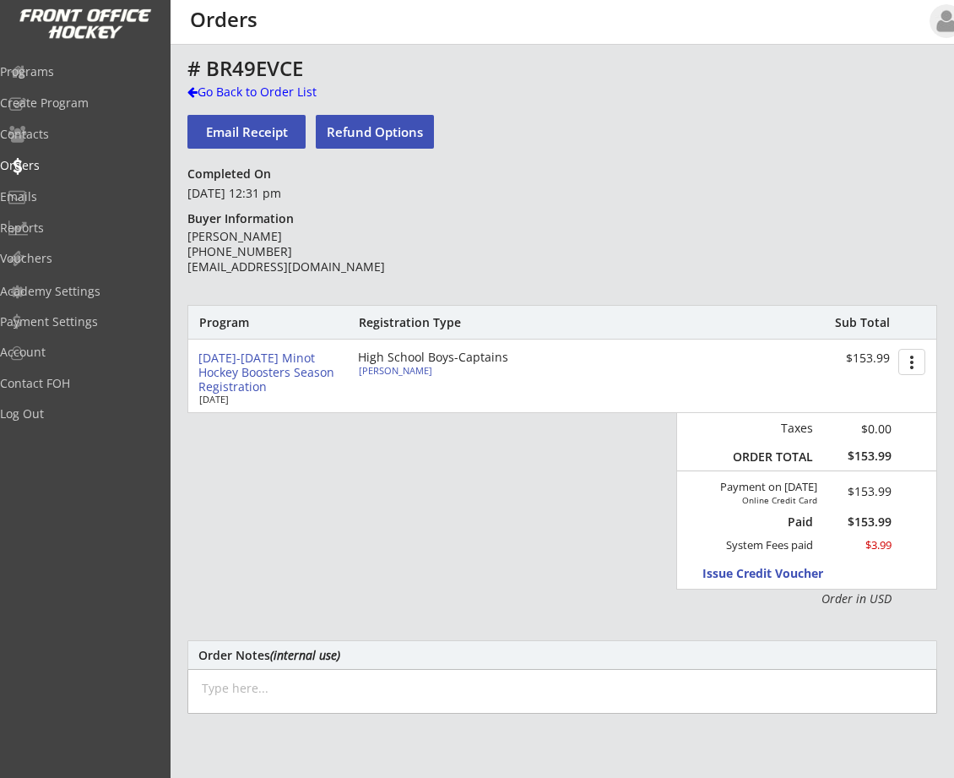
select select ""HS Captains Boys""
select select ""Adult Large""
type input "[PERSON_NAME]"
type input "091601630LEIGH"
type input "[GEOGRAPHIC_DATA]"
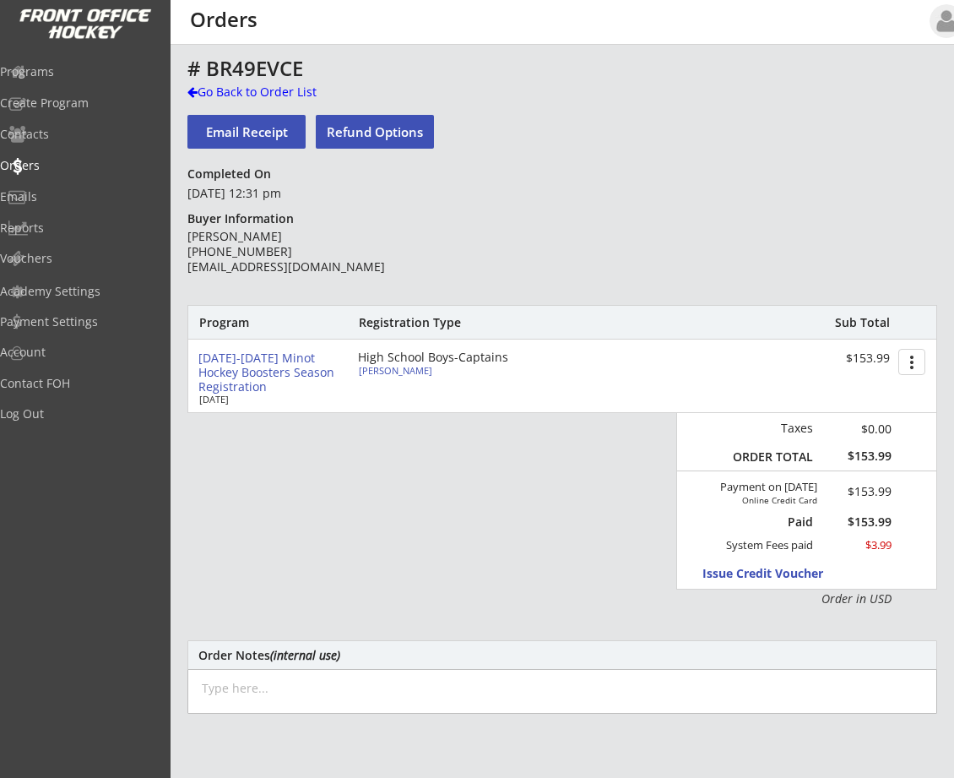
type input "Yes"
select select ""Yes""
type input "[EMAIL_ADDRESS][DOMAIN_NAME]"
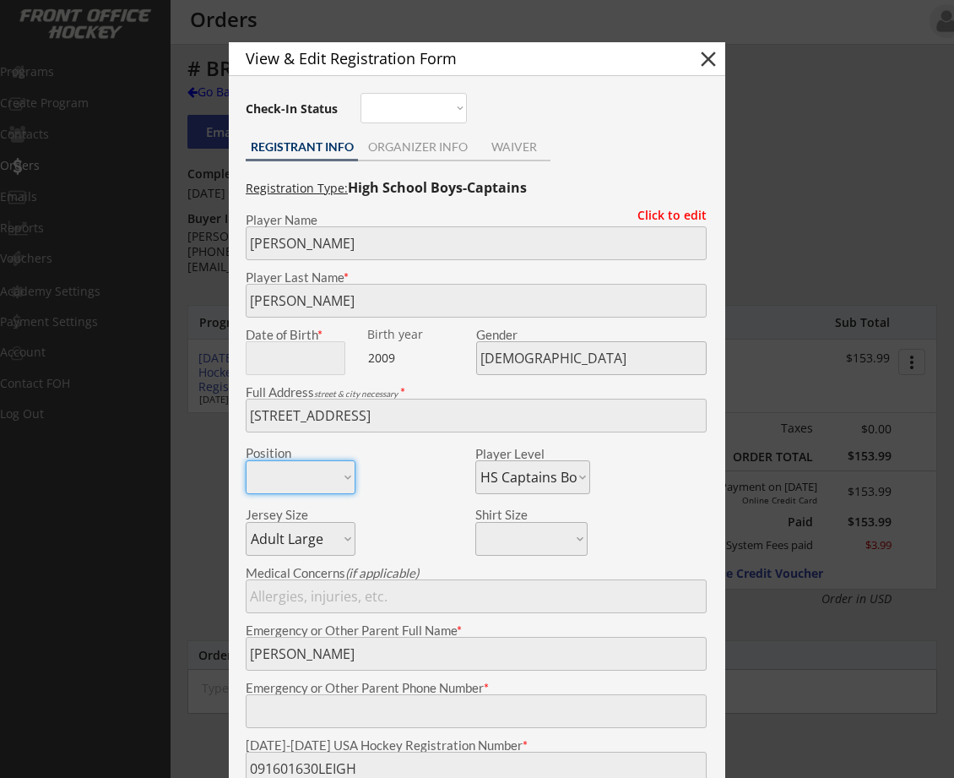
click at [709, 53] on button "close" at bounding box center [708, 58] width 25 height 25
select select ""PLACEHOLDER_1427118222253""
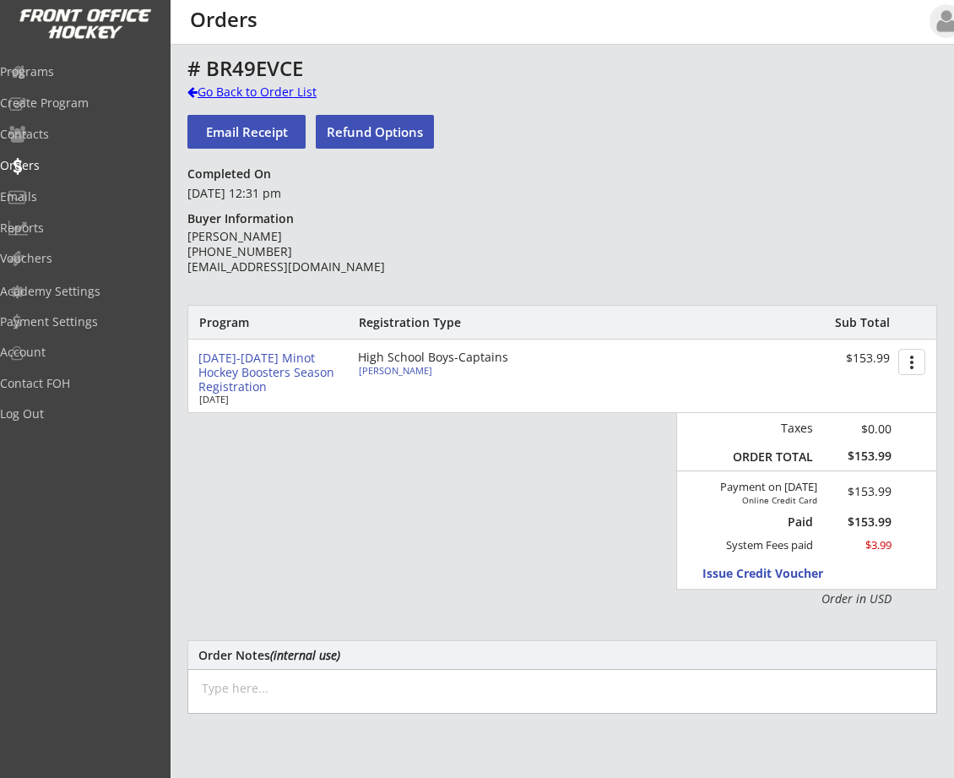
click at [206, 87] on div "Go Back to Order List" at bounding box center [274, 92] width 174 height 17
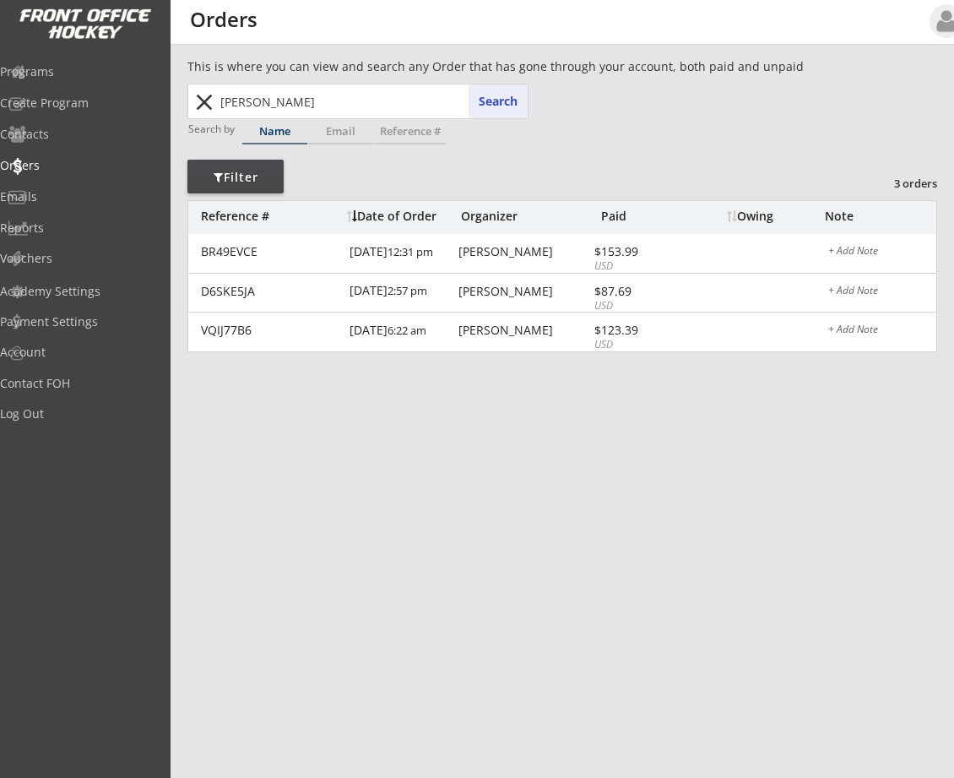
drag, startPoint x: 280, startPoint y: 101, endPoint x: -19, endPoint y: 87, distance: 299.3
click at [0, 87] on html "REVENUE $ 65,205 Last 30 days REGISTRATIONS 220 Last 30 days CONTACTS 148 New i…" at bounding box center [477, 389] width 954 height 778
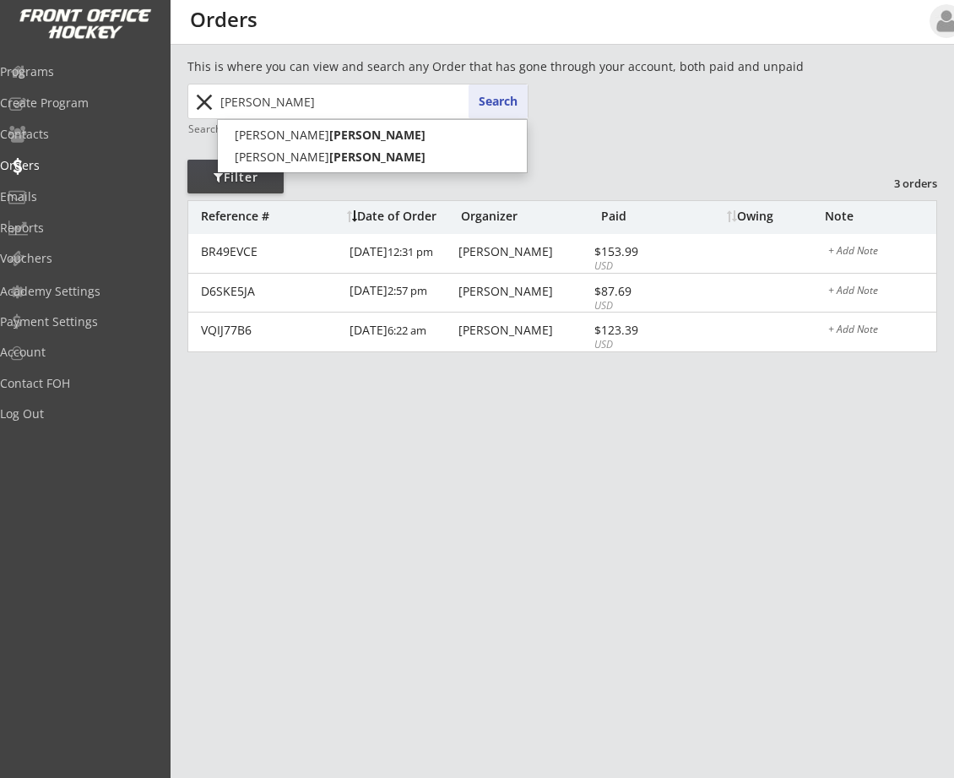
type input "[PERSON_NAME]"
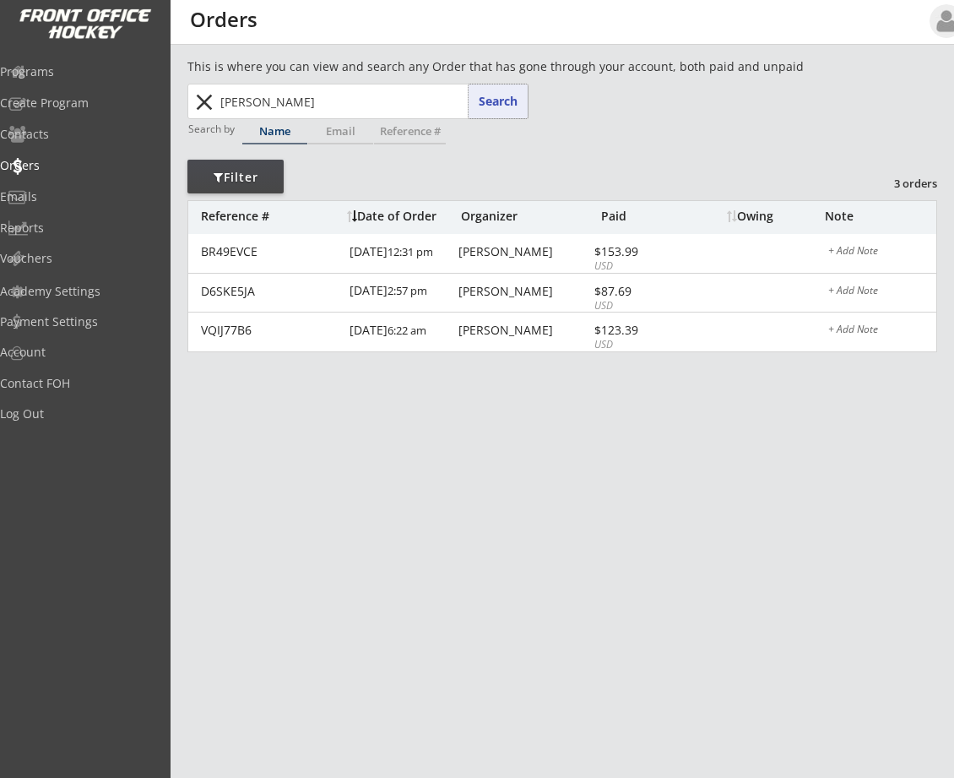
click at [490, 101] on button "Search" at bounding box center [498, 101] width 59 height 34
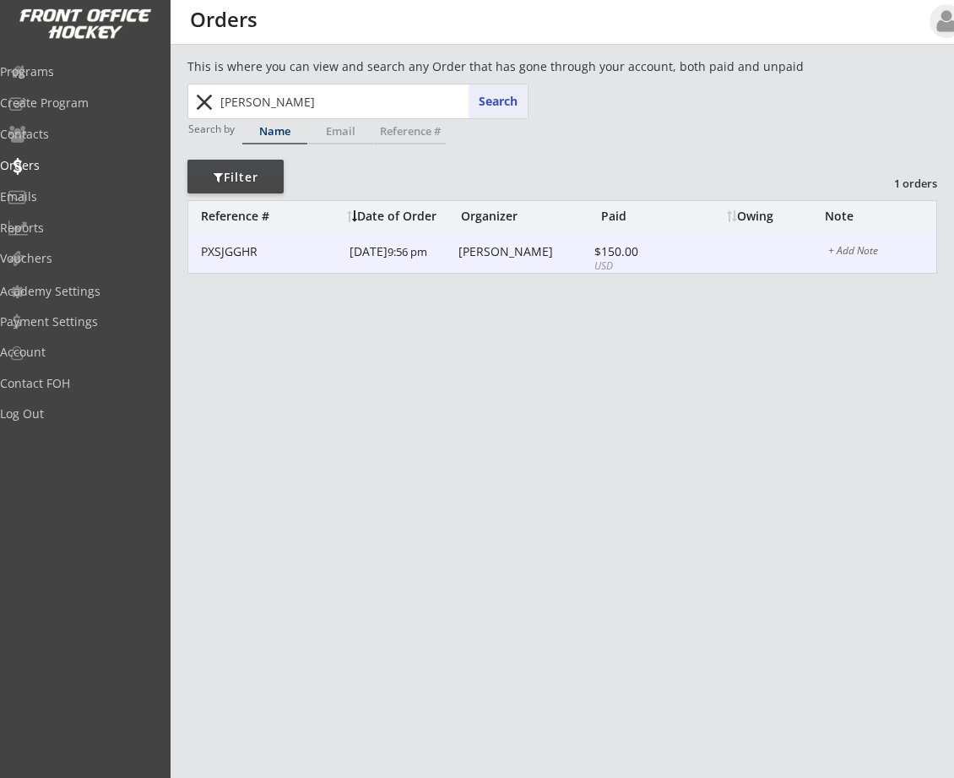
click at [480, 248] on div "[PERSON_NAME]" at bounding box center [524, 252] width 131 height 12
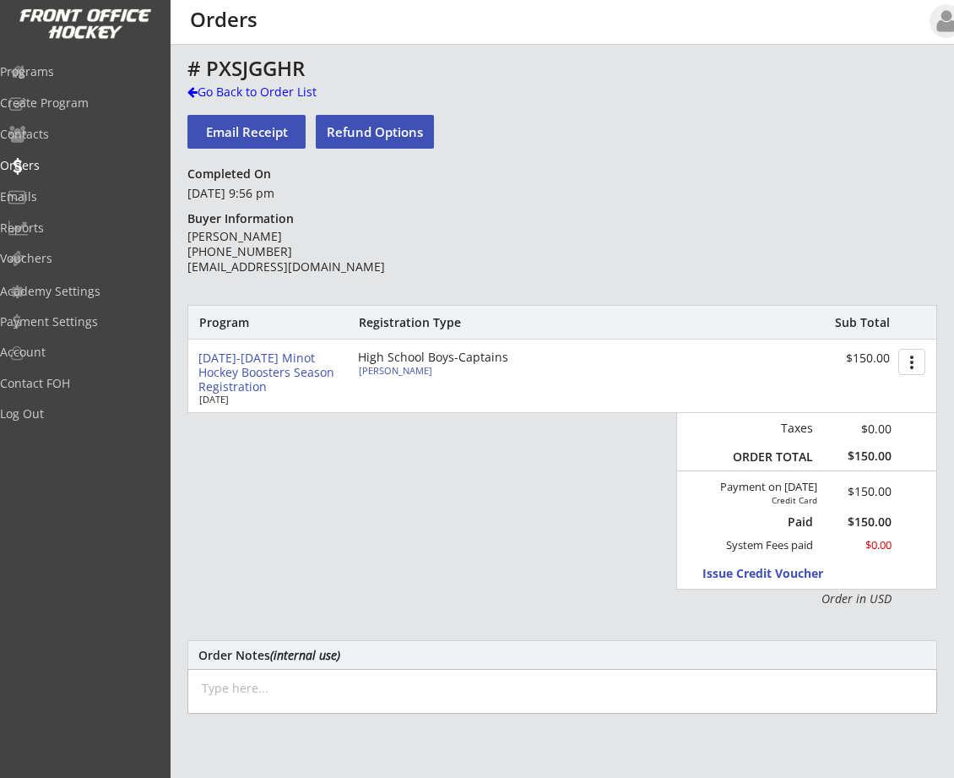
click at [421, 361] on div "High School Boys-Captains" at bounding box center [455, 357] width 194 height 12
type input "[PERSON_NAME]"
type input "[DEMOGRAPHIC_DATA]"
type input "[STREET_ADDRESS]"
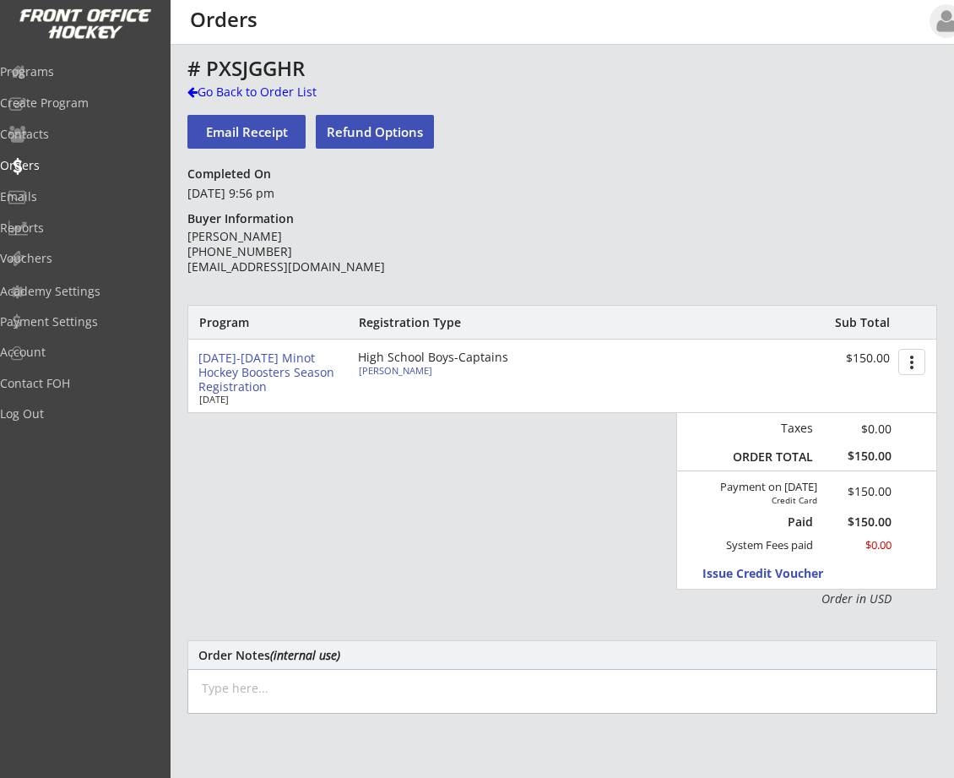
select select ""HS Captains Boys""
select select ""Goalie Cut""
type input "[PERSON_NAME]"
type input "274601895MIELK"
type input "MINOT HIGH"
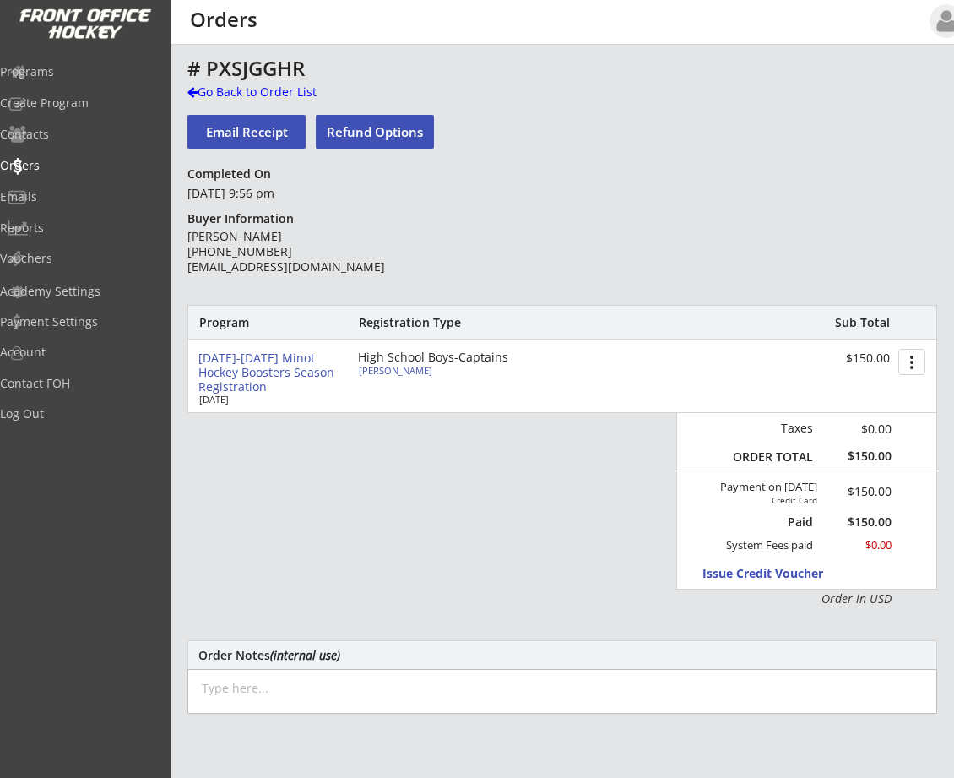
type input "Yes"
select select ""Yes""
type input "[EMAIL_ADDRESS][DOMAIN_NAME]"
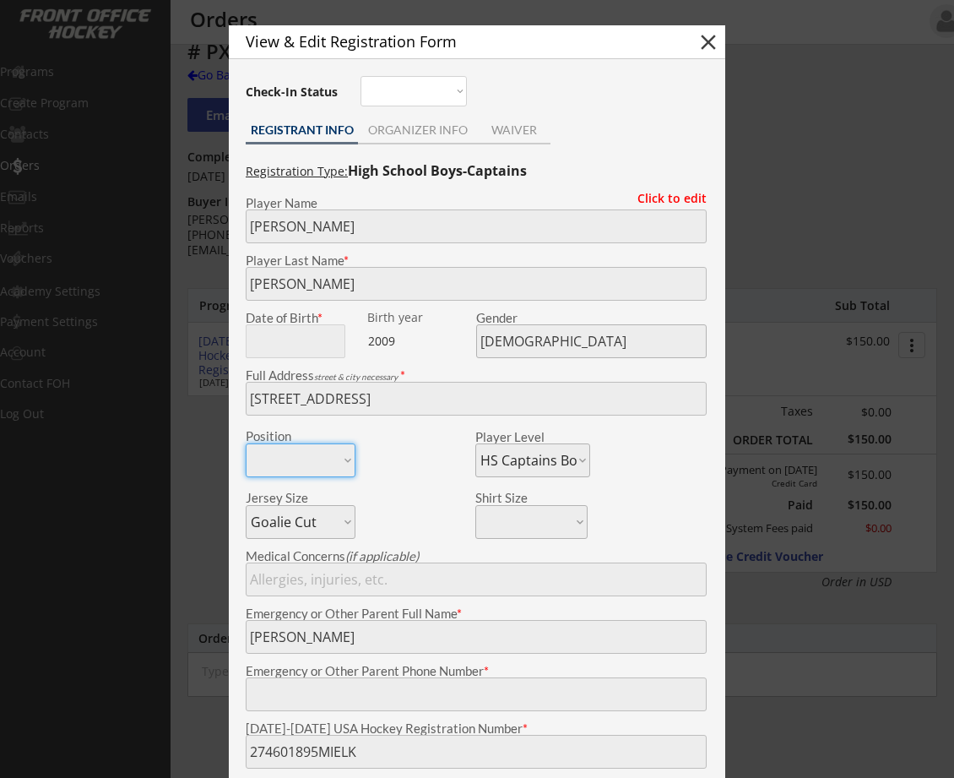
scroll to position [14, 0]
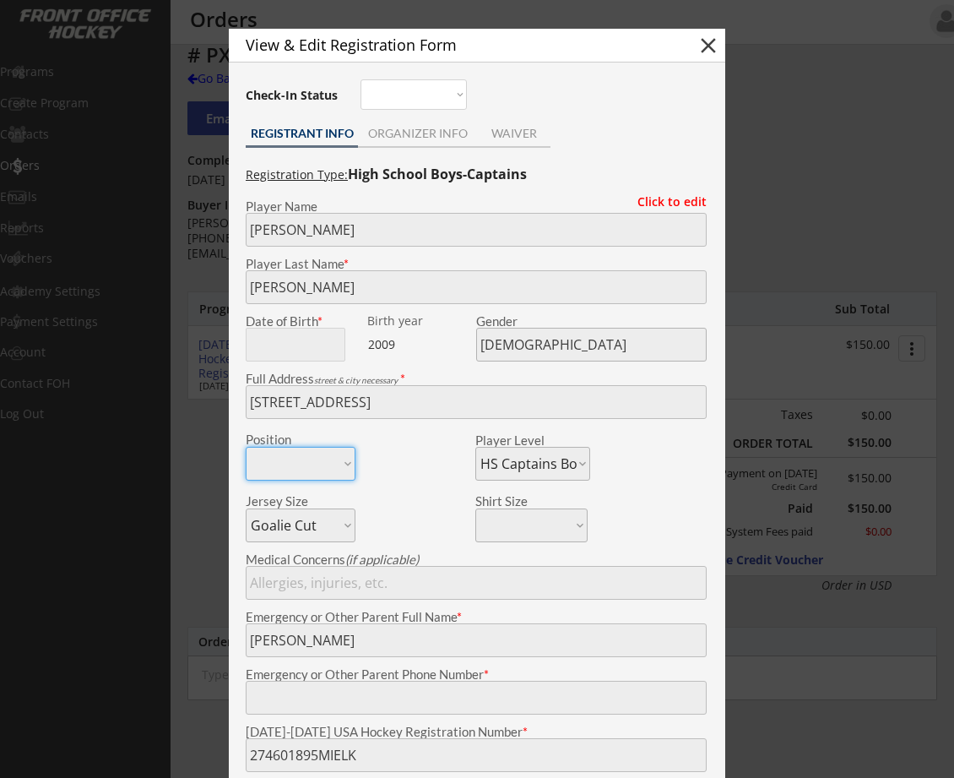
click at [709, 43] on button "close" at bounding box center [708, 45] width 25 height 25
select select ""PLACEHOLDER_1427118222253""
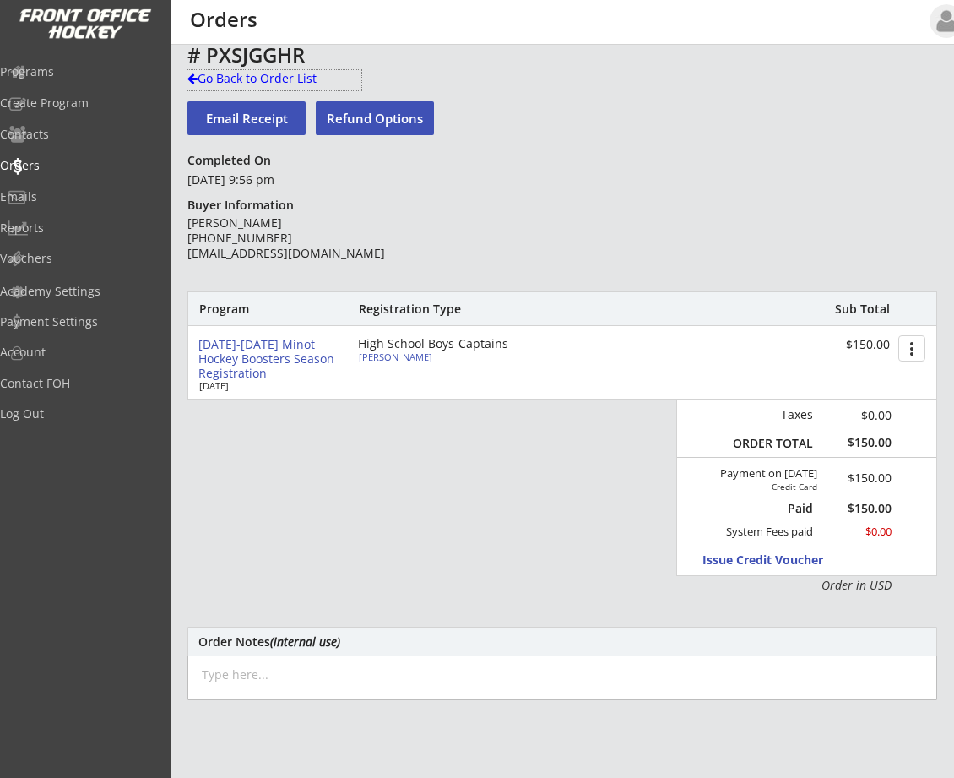
click at [221, 74] on div "Go Back to Order List" at bounding box center [274, 78] width 174 height 17
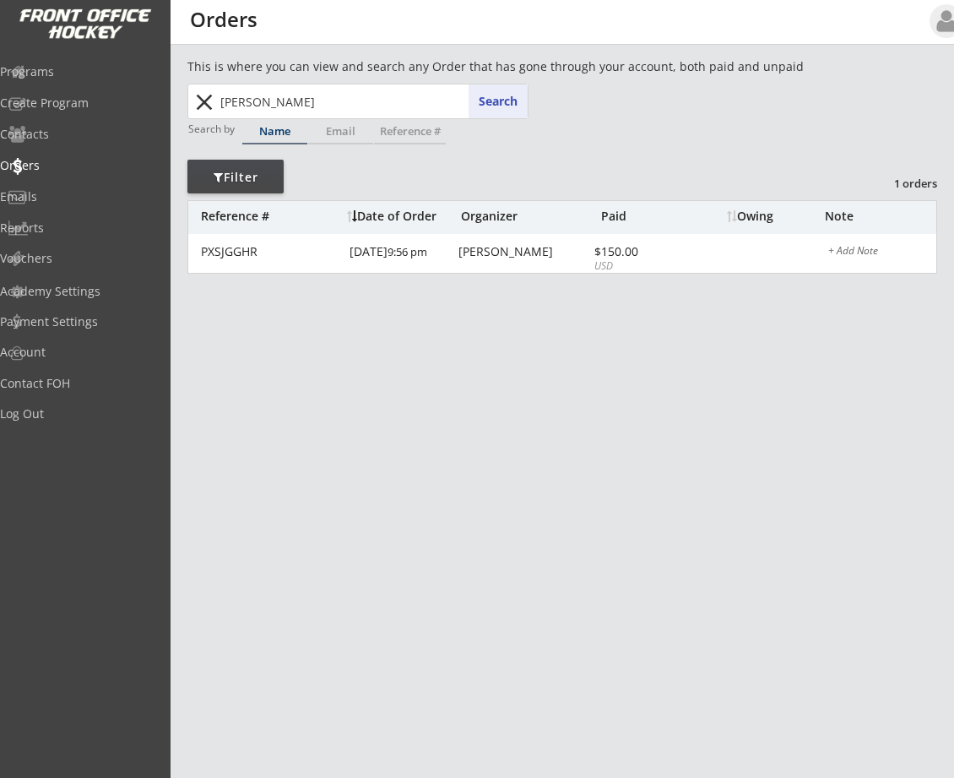
drag, startPoint x: 296, startPoint y: 100, endPoint x: -66, endPoint y: 87, distance: 361.7
click at [0, 87] on html "REVENUE $ 65,205 Last 30 days REGISTRATIONS 220 Last 30 days CONTACTS 148 New i…" at bounding box center [477, 389] width 954 height 778
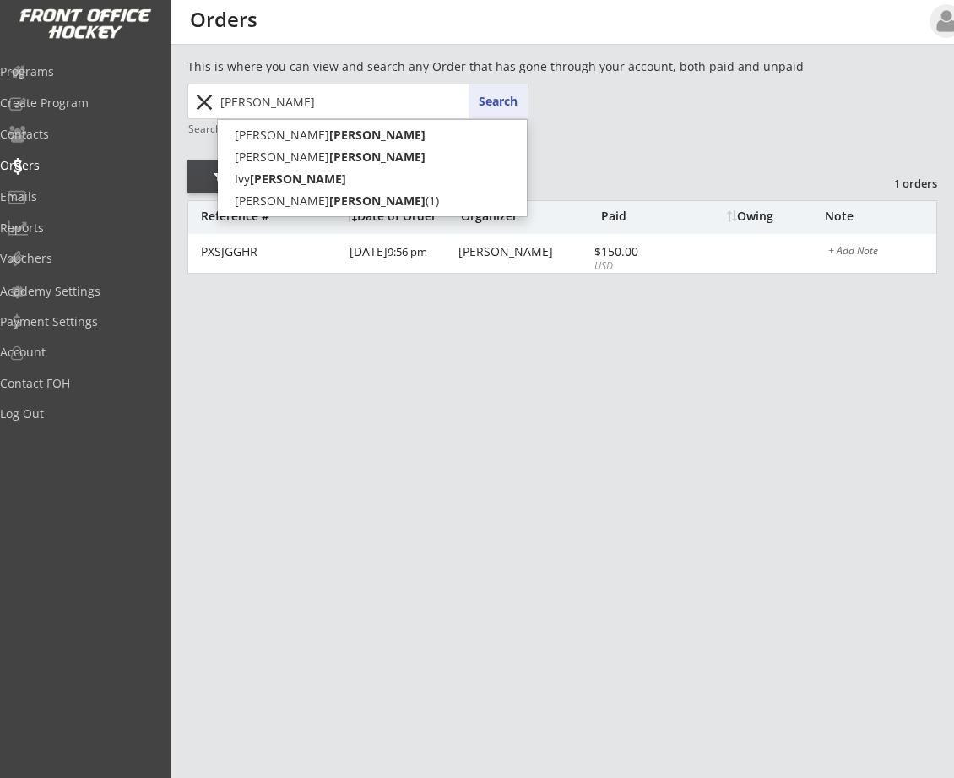
type input "[PERSON_NAME]"
click at [481, 105] on button "Search" at bounding box center [498, 101] width 59 height 34
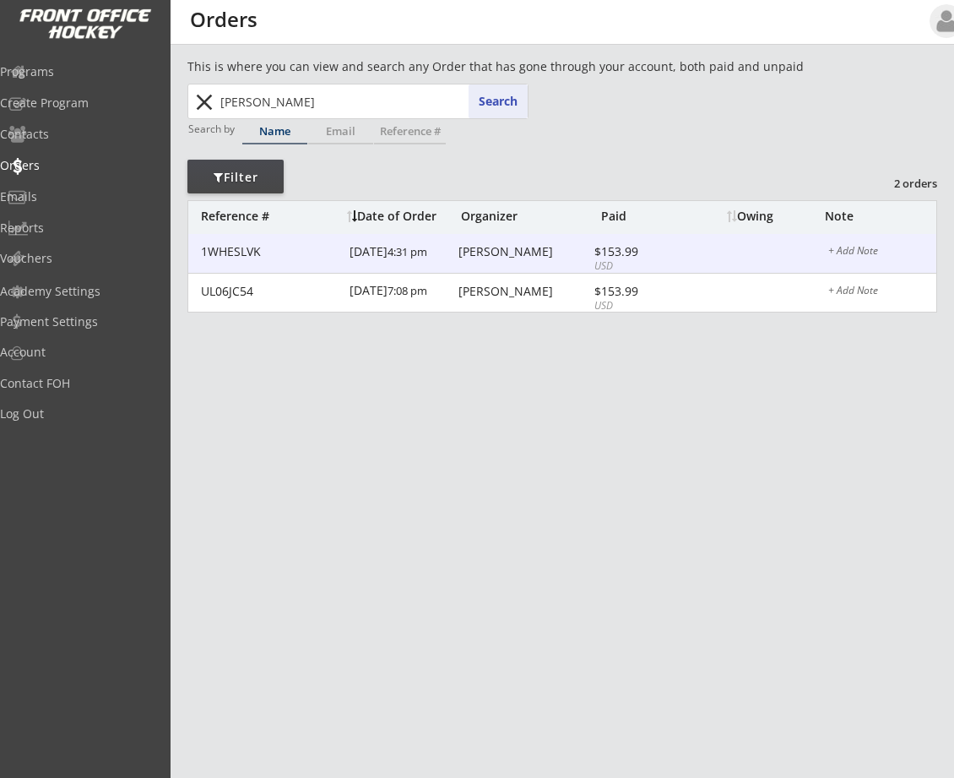
click at [478, 251] on div "[PERSON_NAME]" at bounding box center [524, 252] width 131 height 12
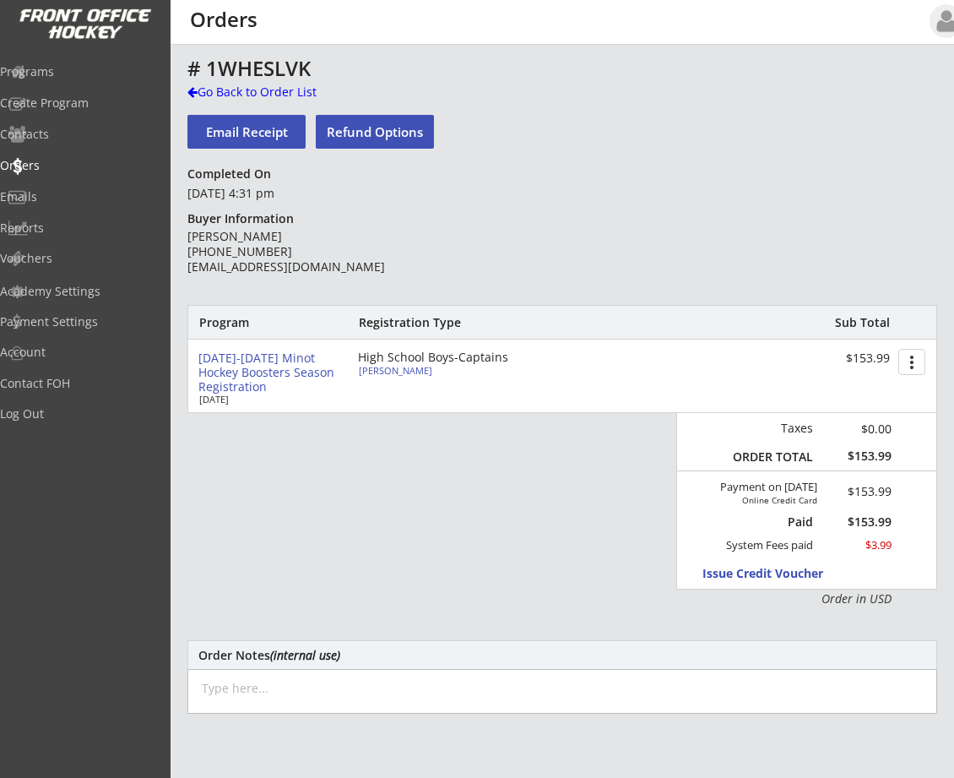
click at [388, 357] on div "High School Boys-Captains" at bounding box center [455, 357] width 194 height 12
type input "[PERSON_NAME]"
type input "[DEMOGRAPHIC_DATA]"
type input "[STREET_ADDRESS]"
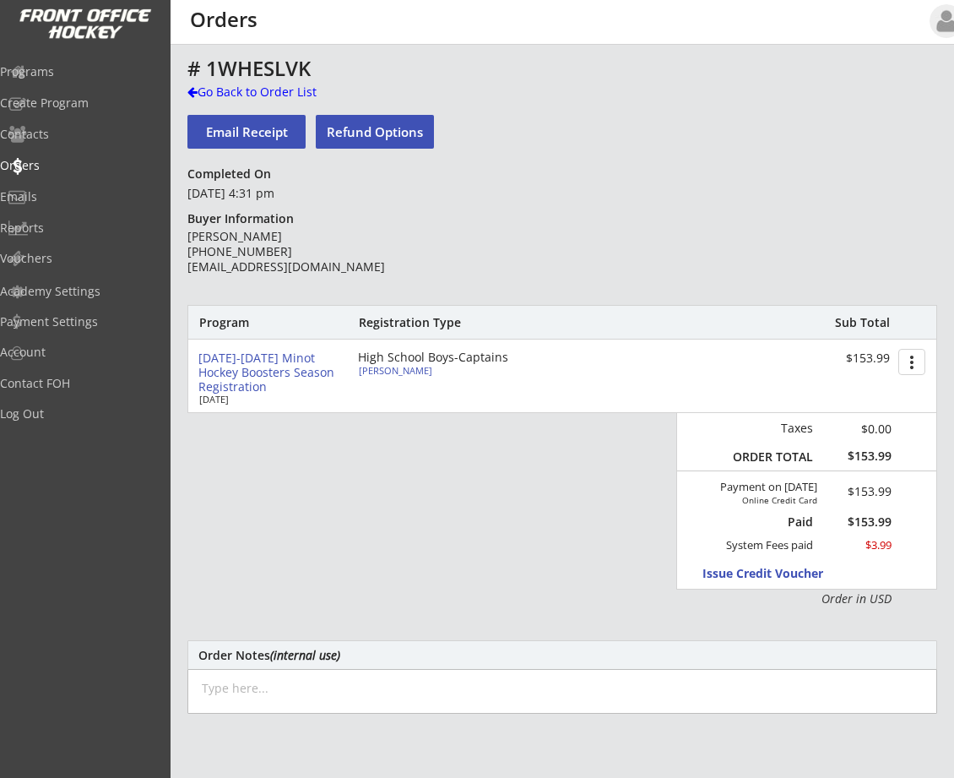
select select ""HS Captains Boys""
select select ""Adult Large""
type input "[PERSON_NAME]"
type input "274601323THORS"
type input "Minot North"
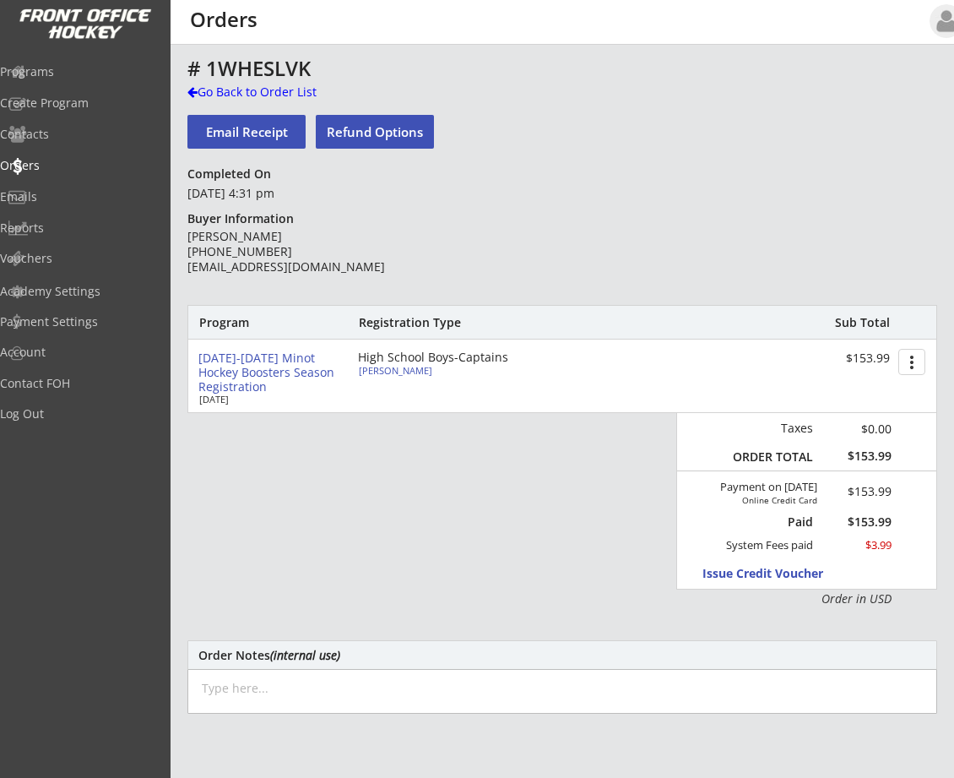
type input "Yes"
select select ""Yes""
type input "[EMAIL_ADDRESS][DOMAIN_NAME]"
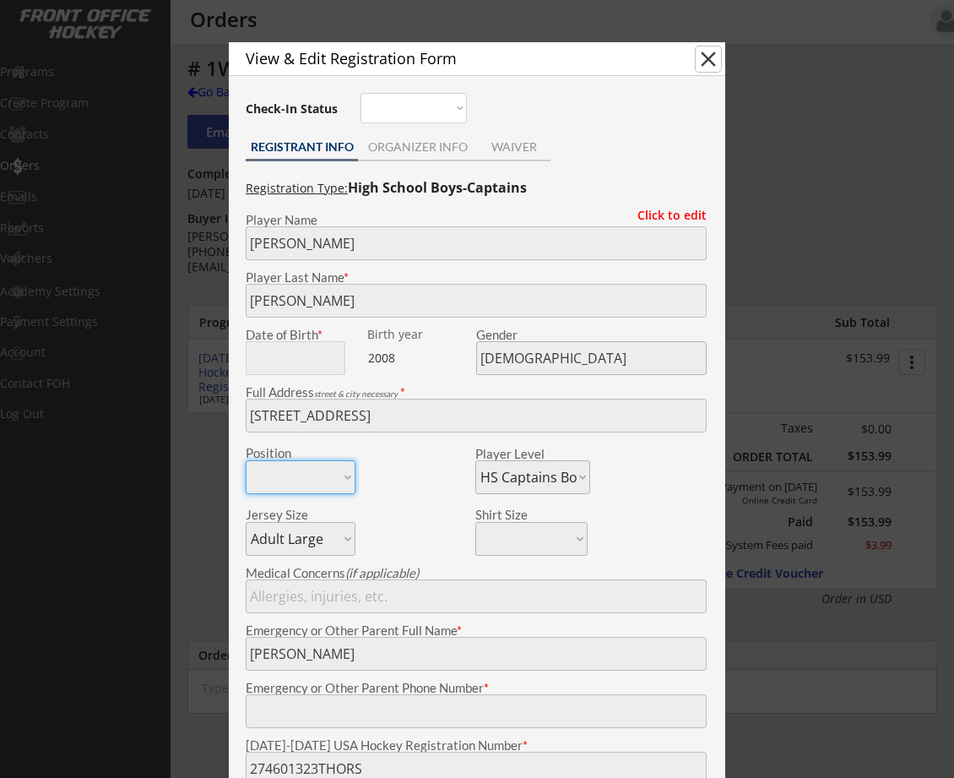
click at [700, 61] on button "close" at bounding box center [708, 58] width 25 height 25
select select ""PLACEHOLDER_1427118222253""
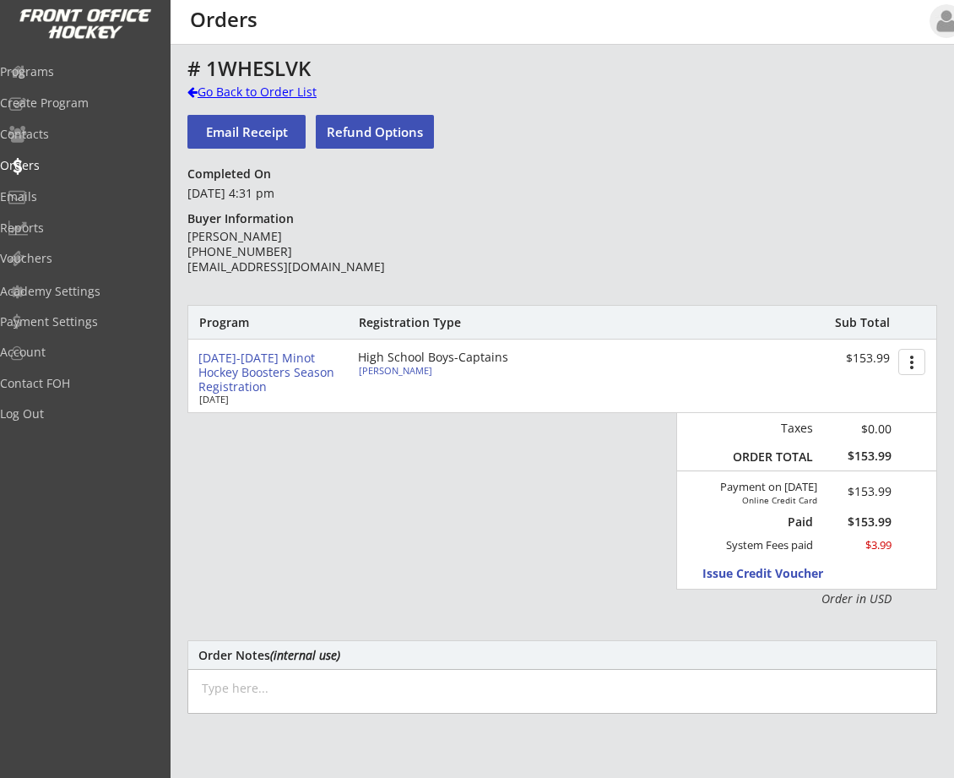
click at [196, 92] on div at bounding box center [192, 92] width 10 height 12
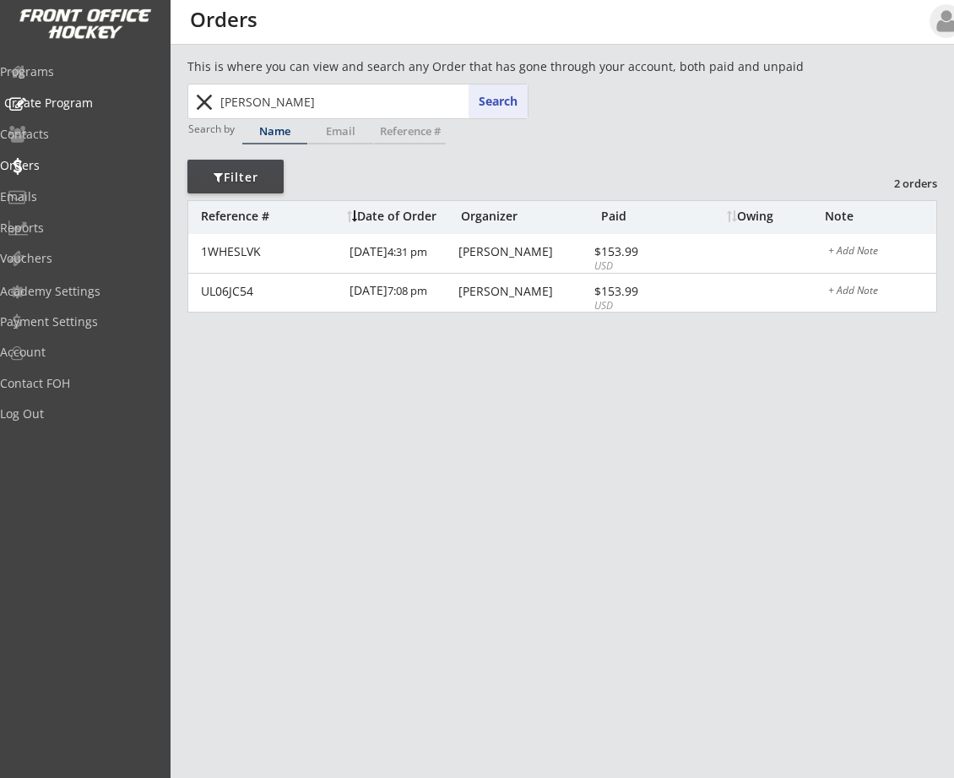
drag, startPoint x: 305, startPoint y: 97, endPoint x: 3, endPoint y: 87, distance: 302.5
click at [7, 87] on body "REVENUE $ 65,205 Last 30 days REGISTRATIONS 220 Last 30 days CONTACTS 148 New i…" at bounding box center [477, 389] width 954 height 778
type input "ja"
type input "[PERSON_NAME]"
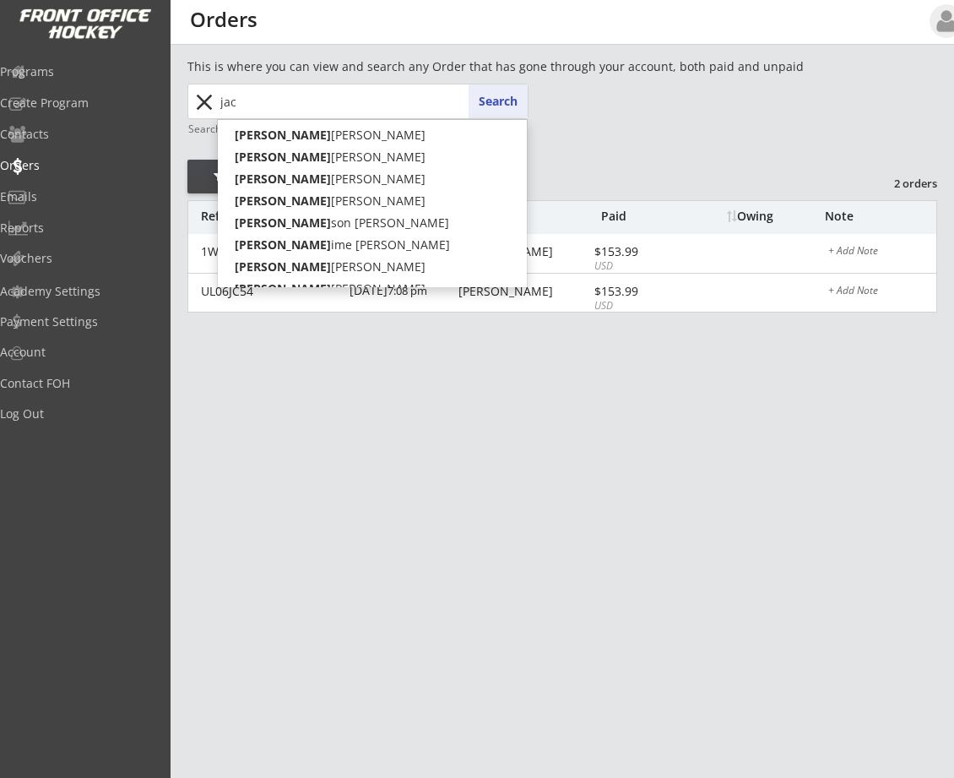
type input "jack"
type input "[PERSON_NAME] [PERSON_NAME]"
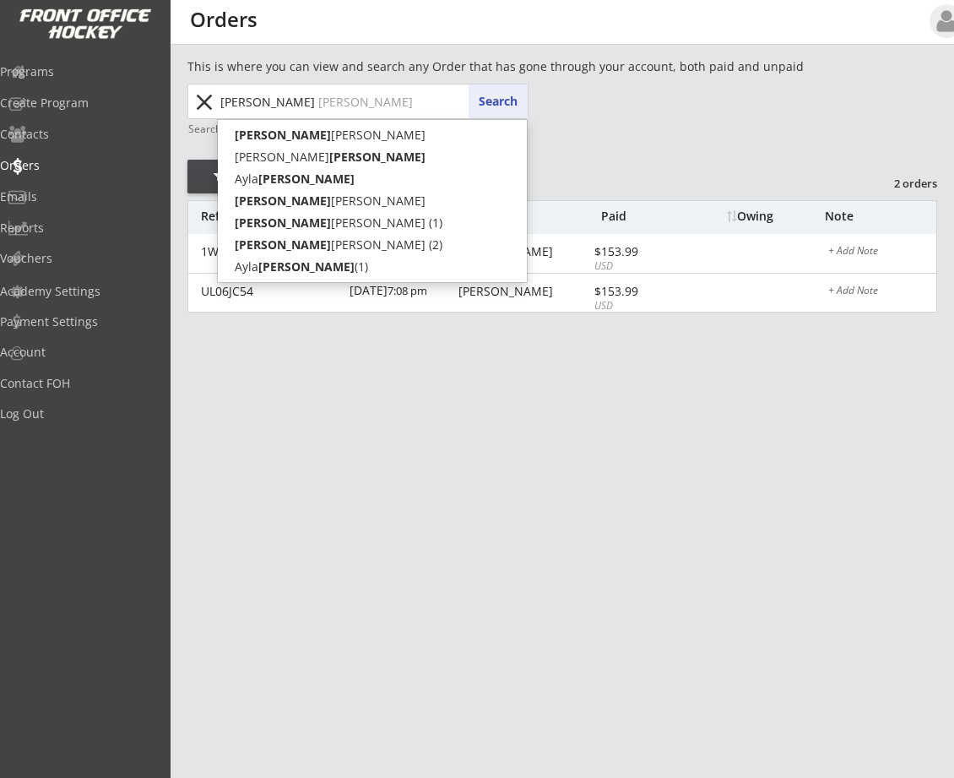
type input "[PERSON_NAME]"
click at [497, 100] on button "Search" at bounding box center [498, 101] width 59 height 34
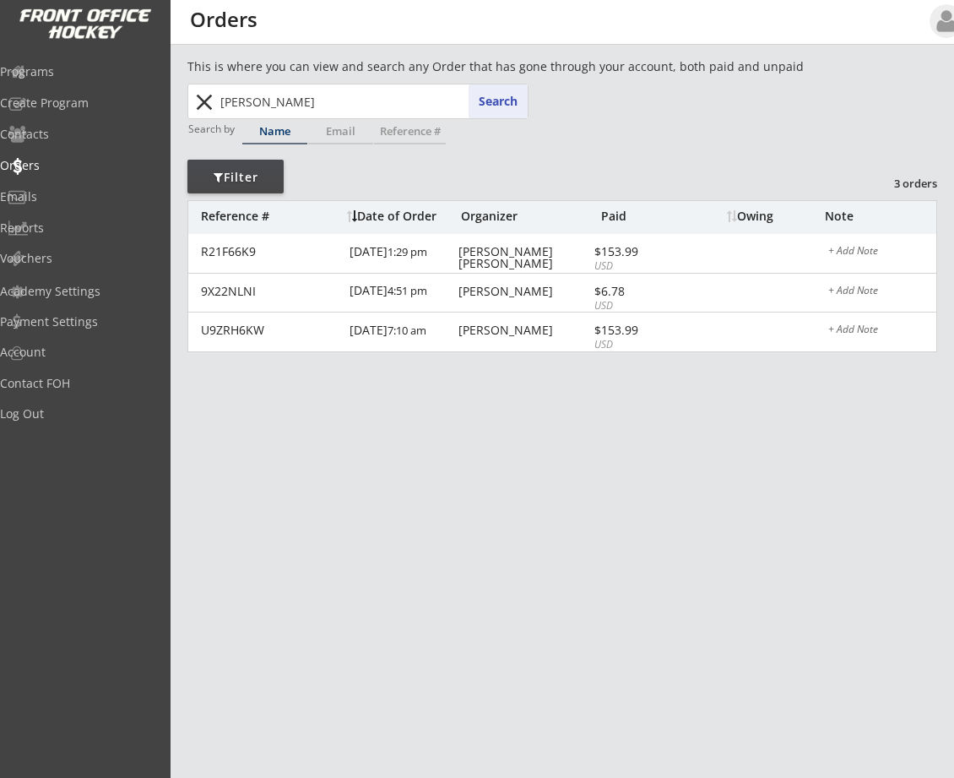
click at [487, 99] on button "Search" at bounding box center [498, 101] width 59 height 34
drag, startPoint x: 345, startPoint y: 103, endPoint x: 95, endPoint y: 103, distance: 249.1
click at [110, 108] on body "REVENUE $ 65,205 Last 30 days REGISTRATIONS 220 Last 30 days CONTACTS 148 New i…" at bounding box center [477, 389] width 954 height 778
type input "ayla"
type input "[PERSON_NAME]"
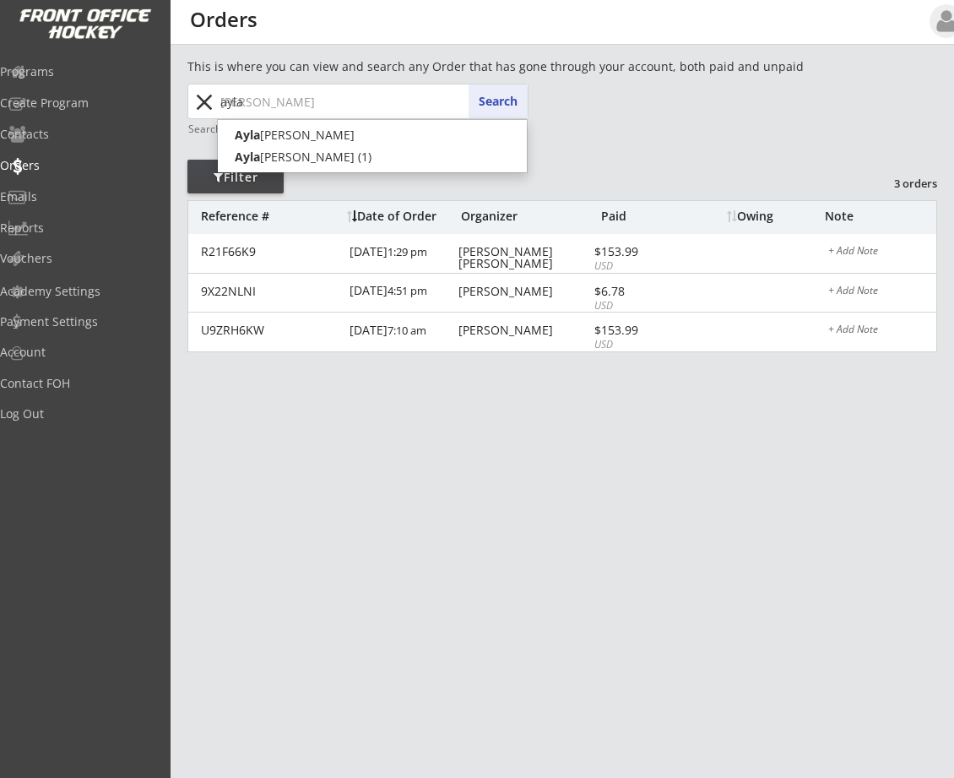
type input "ayla"
click at [509, 93] on button "Search" at bounding box center [498, 101] width 59 height 34
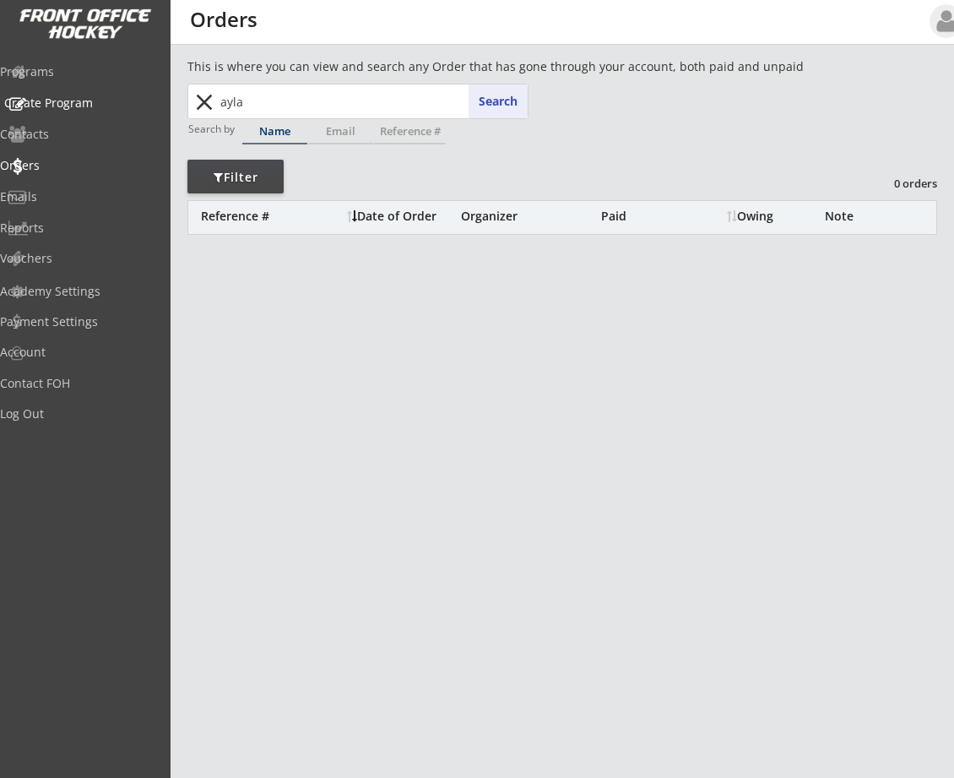
drag, startPoint x: 363, startPoint y: 106, endPoint x: 133, endPoint y: 90, distance: 230.2
click at [133, 90] on body "REVENUE $ 65,205 Last 30 days REGISTRATIONS 220 Last 30 days CONTACTS 148 New i…" at bounding box center [477, 389] width 954 height 778
type input "ay"
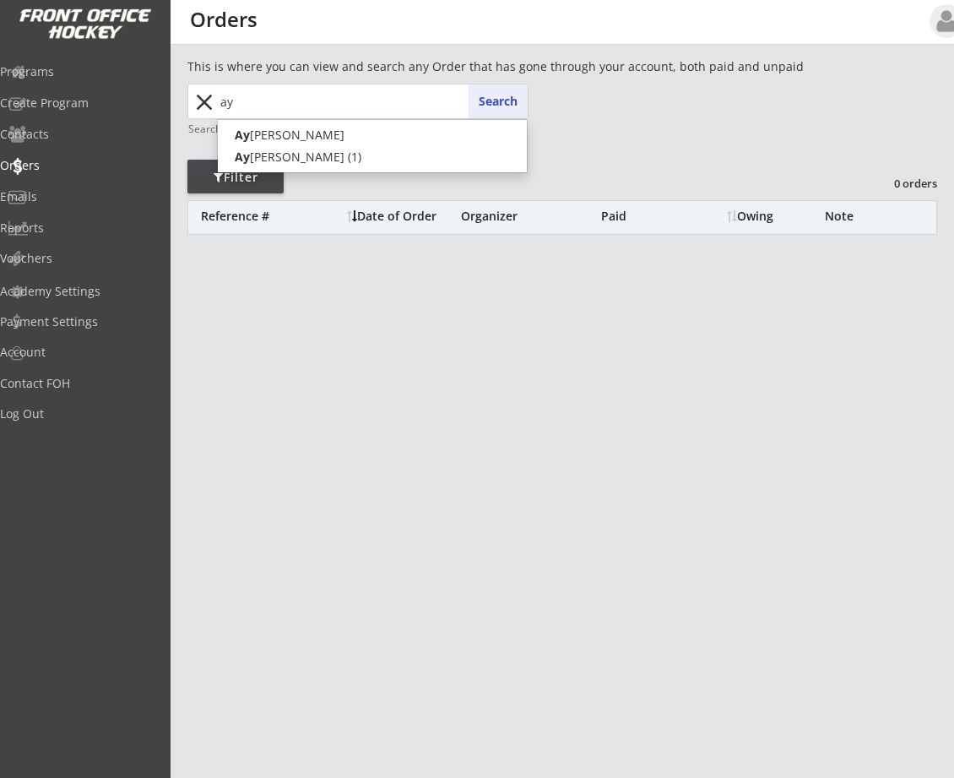
type input "[PERSON_NAME]"
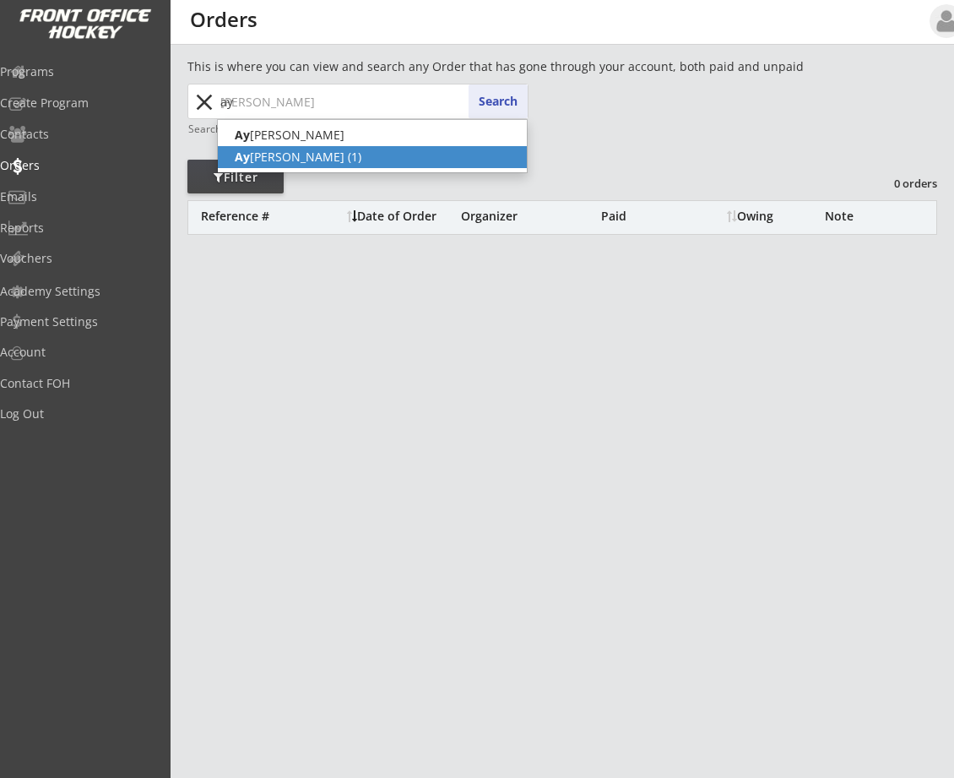
click at [354, 161] on p "[PERSON_NAME] (1)" at bounding box center [372, 157] width 309 height 22
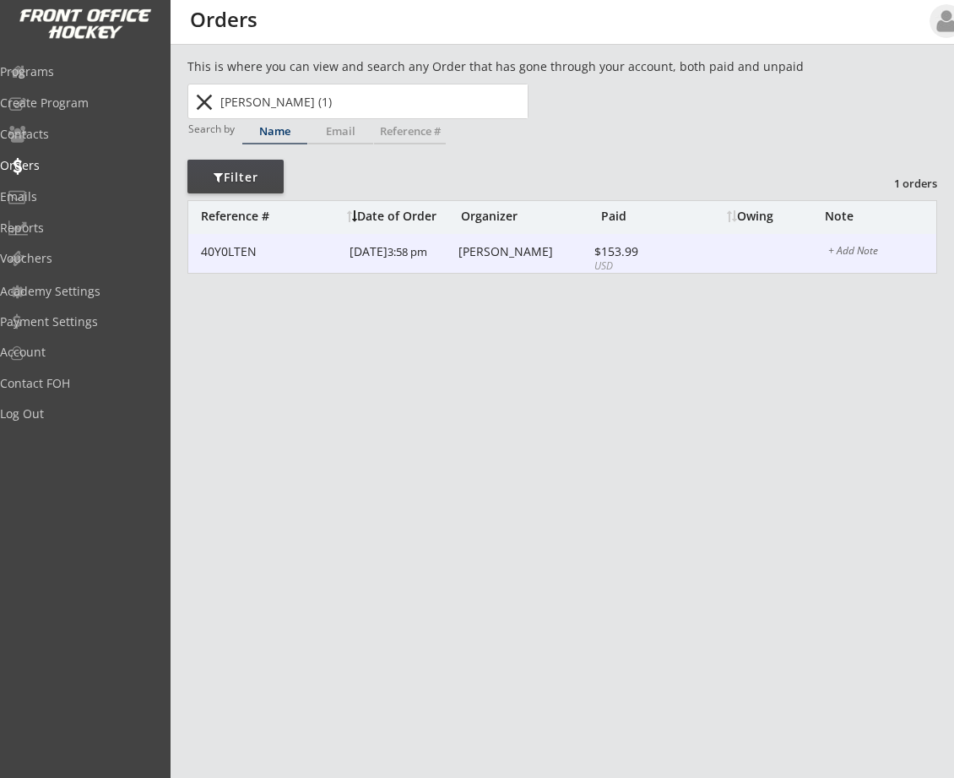
type input "[PERSON_NAME] (1)"
click at [388, 257] on font "3:58 pm" at bounding box center [408, 251] width 40 height 15
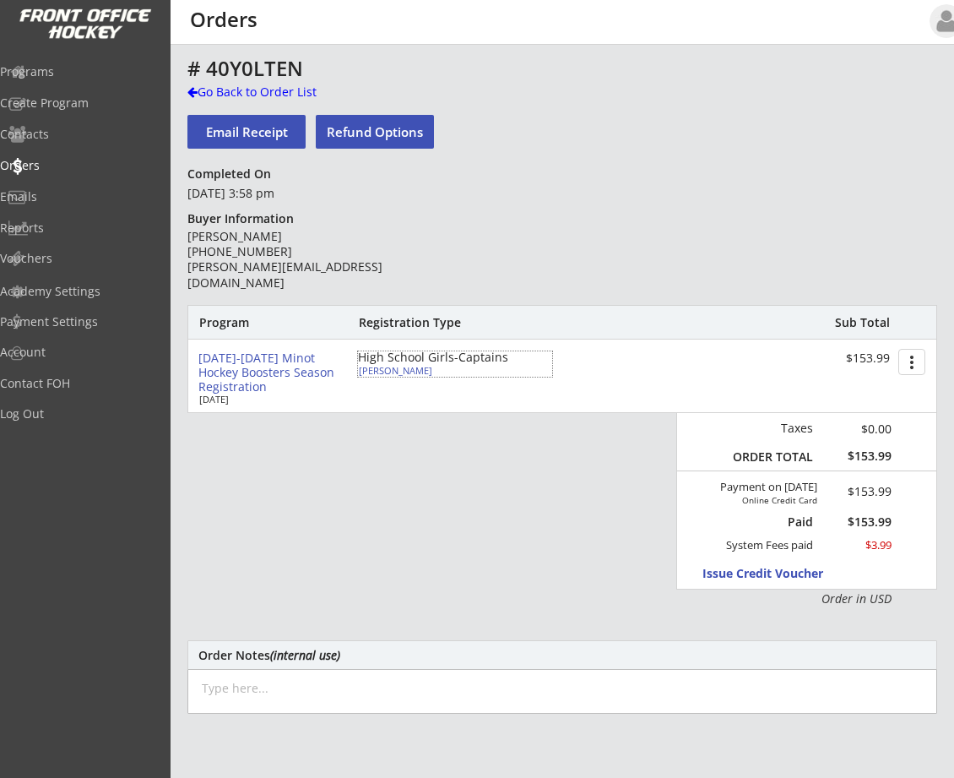
click at [415, 361] on div "High School Girls-Captains" at bounding box center [455, 357] width 194 height 12
type input "Ayla"
type input "[PERSON_NAME]"
type input "[DEMOGRAPHIC_DATA]"
type input "[STREET_ADDRESS]"
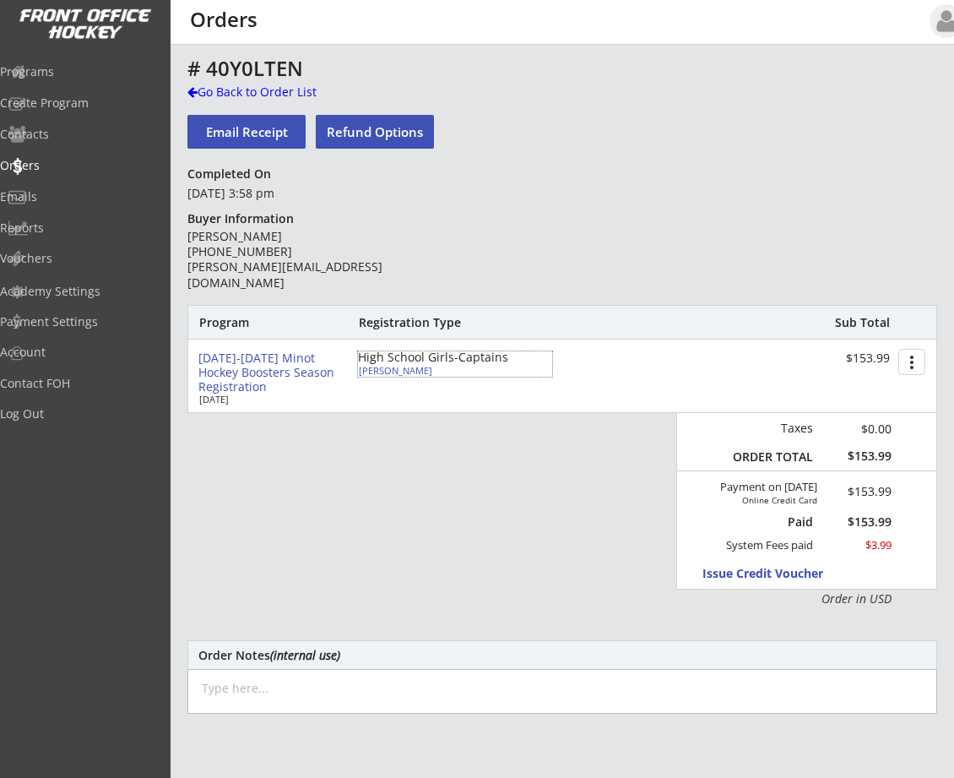
select select ""HS Captains Girls""
select select ""Adult Small""
type input "[PERSON_NAME]"
type input "256500124JACKS"
type input "Surry"
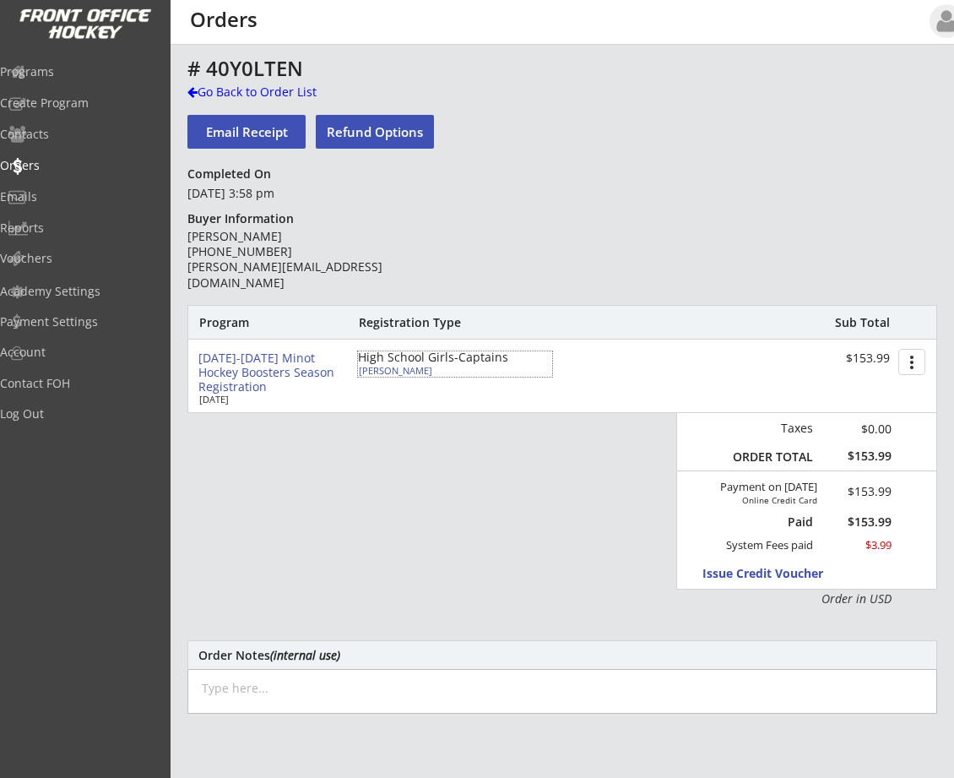
type input "Yes"
select select ""Yes""
type input "[PERSON_NAME][EMAIL_ADDRESS][DOMAIN_NAME]"
type input "[EMAIL_ADDRESS][DOMAIN_NAME]"
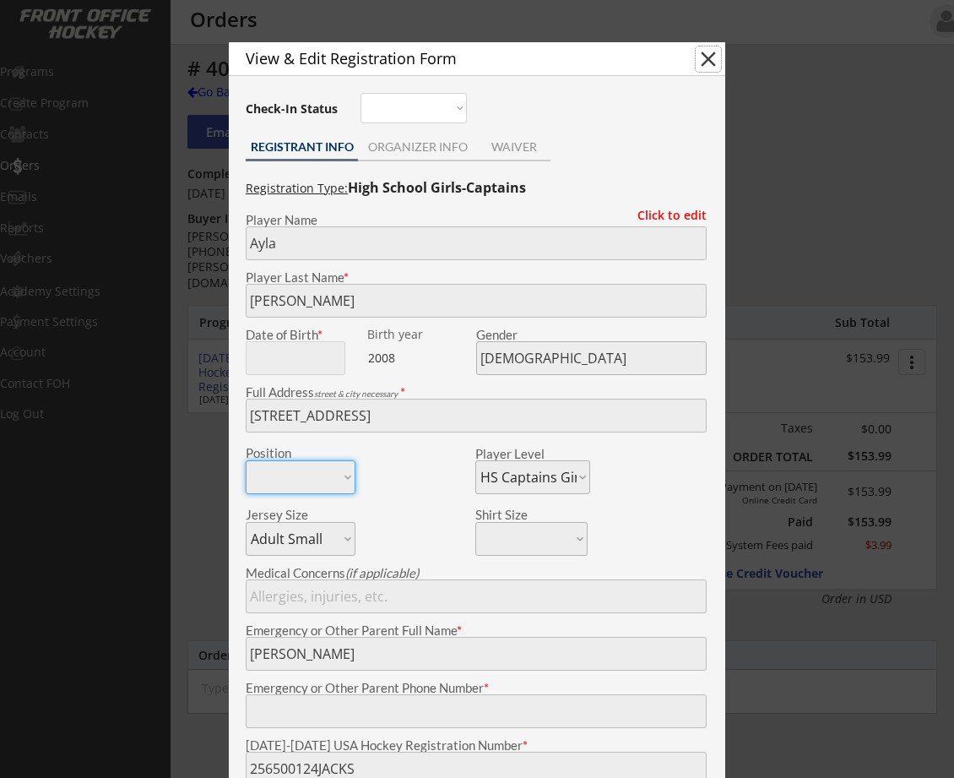
click at [709, 59] on button "close" at bounding box center [708, 58] width 25 height 25
select select ""PLACEHOLDER_1427118222253""
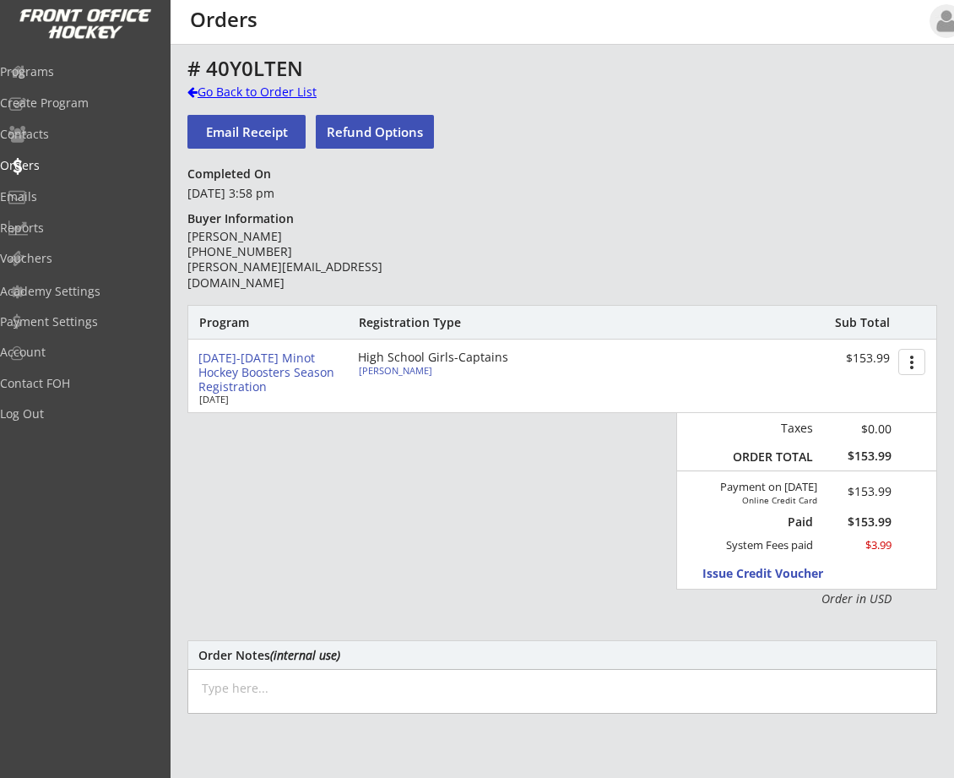
click at [196, 89] on div at bounding box center [192, 92] width 10 height 12
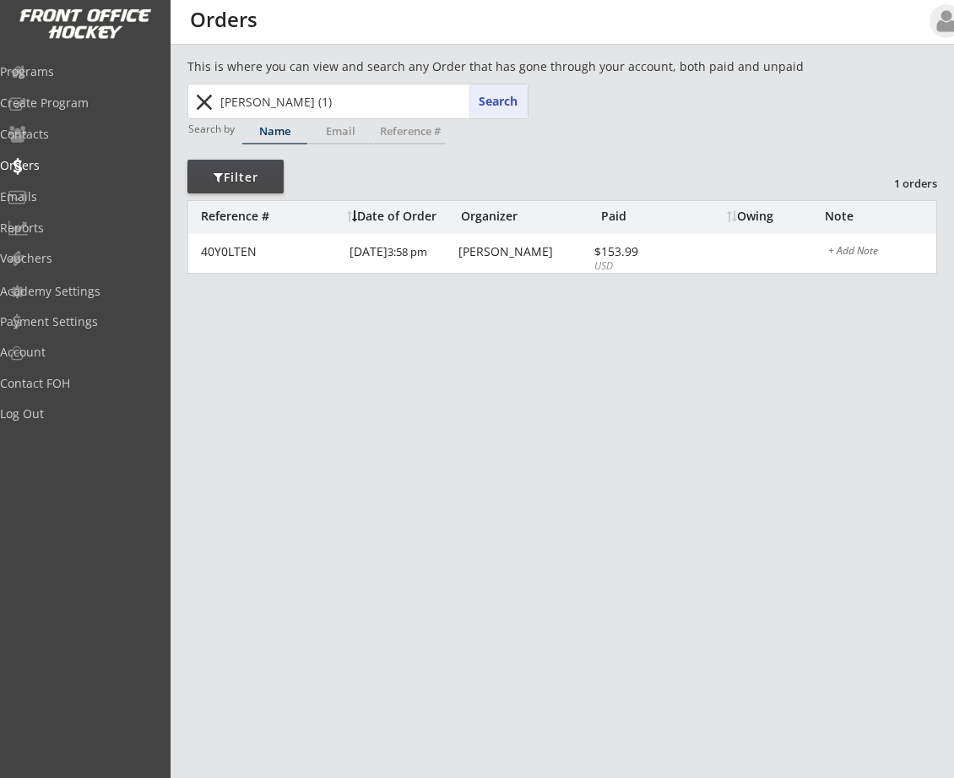
drag, startPoint x: 340, startPoint y: 101, endPoint x: 155, endPoint y: 113, distance: 186.2
click at [163, 113] on body "REVENUE $ 65,205 Last 30 days REGISTRATIONS 220 Last 30 days CONTACTS 148 New i…" at bounding box center [477, 389] width 954 height 778
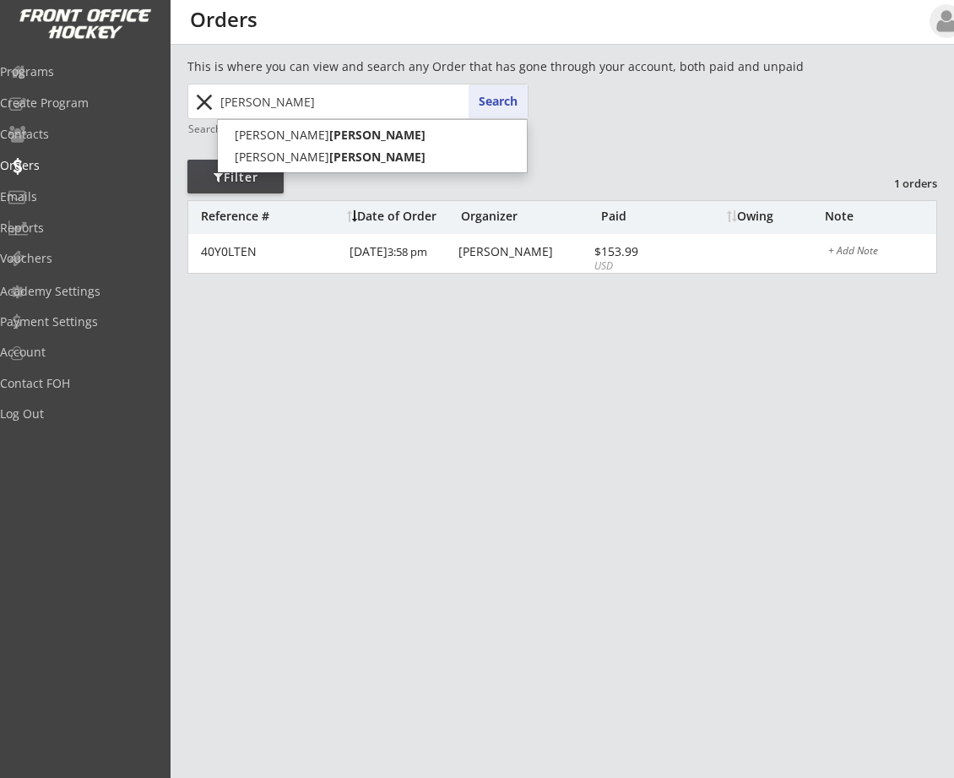
type input "[PERSON_NAME]"
click at [510, 96] on button "Search" at bounding box center [498, 101] width 59 height 34
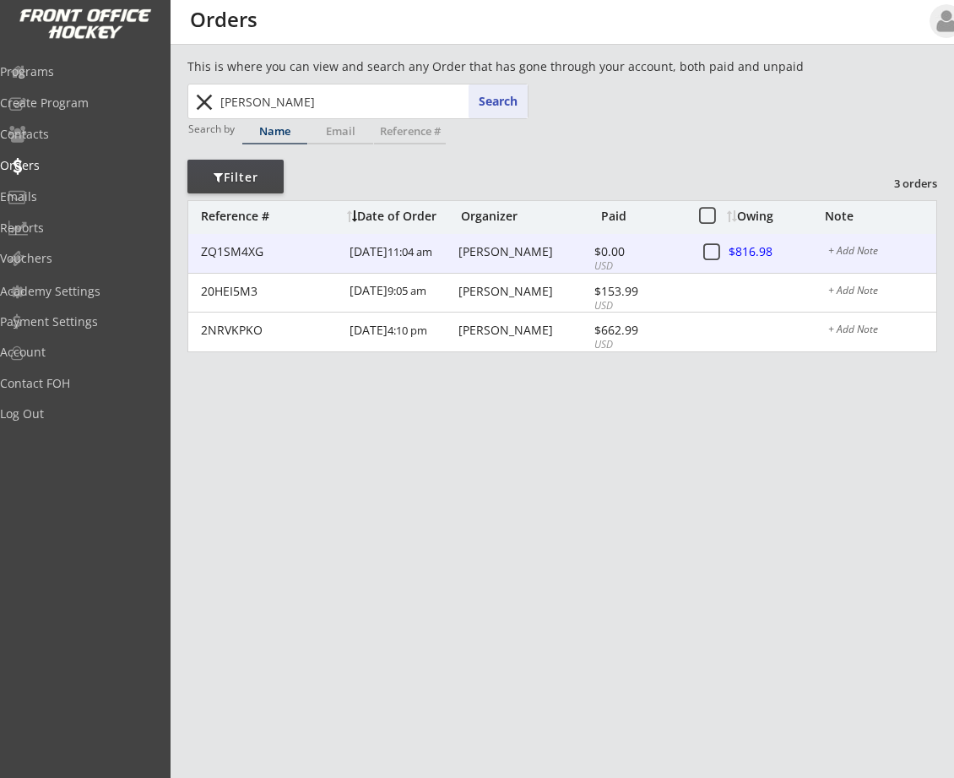
click at [491, 248] on div "[PERSON_NAME]" at bounding box center [524, 252] width 131 height 12
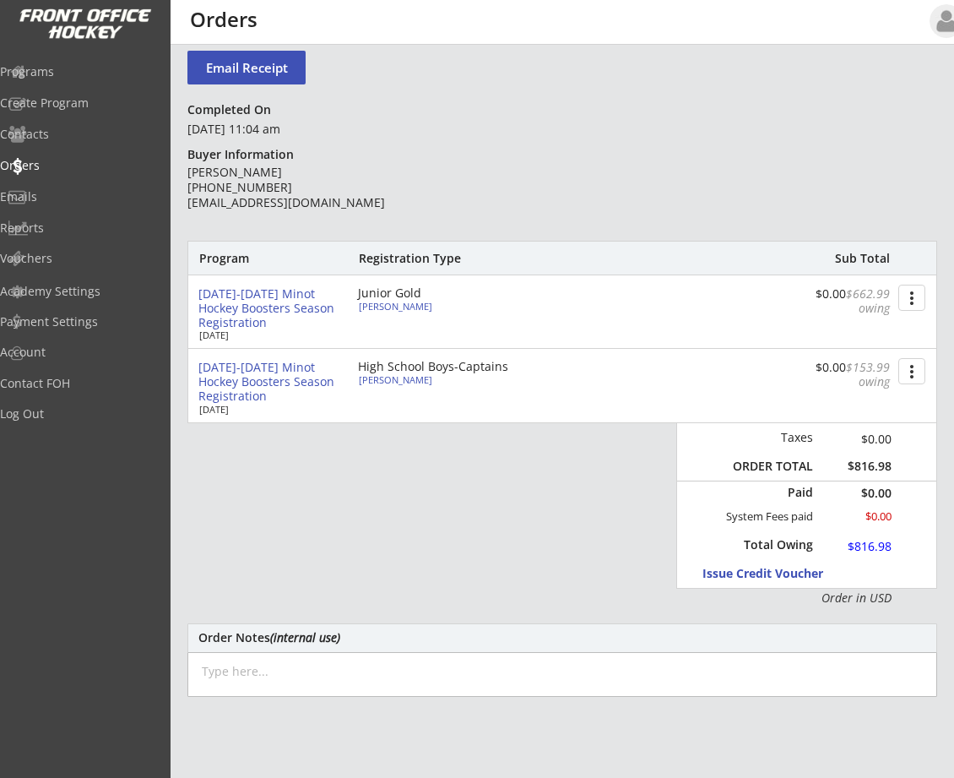
scroll to position [84, 0]
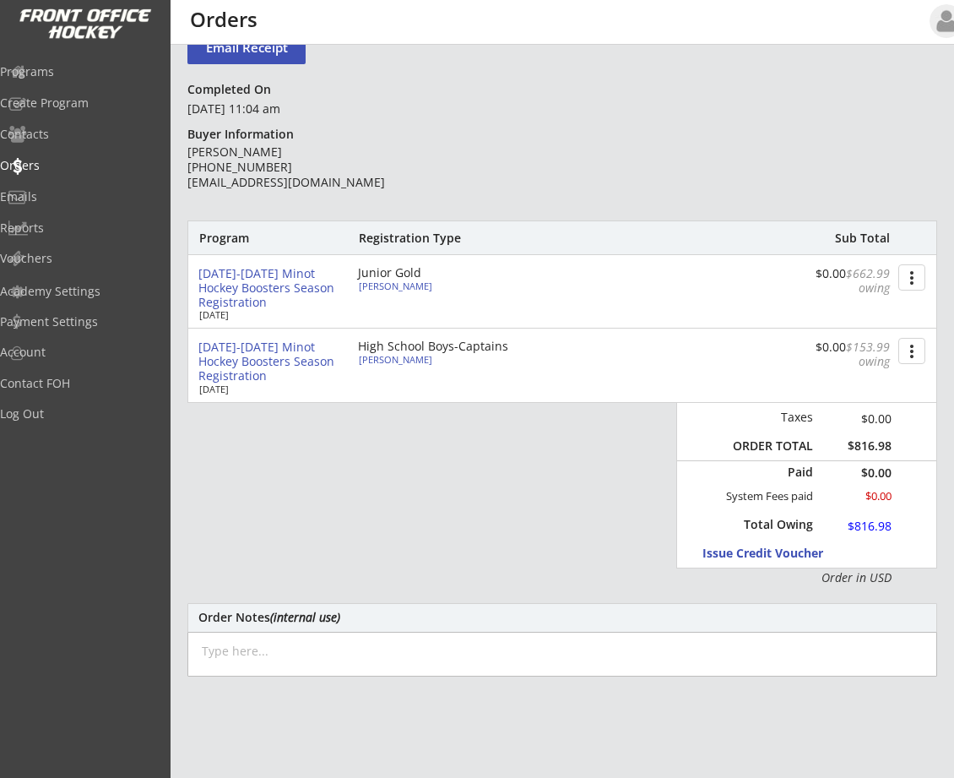
click at [401, 288] on div "[PERSON_NAME]" at bounding box center [453, 285] width 188 height 9
type input "[PERSON_NAME]"
type input "[DEMOGRAPHIC_DATA]"
type input "[STREET_ADDRESS]"
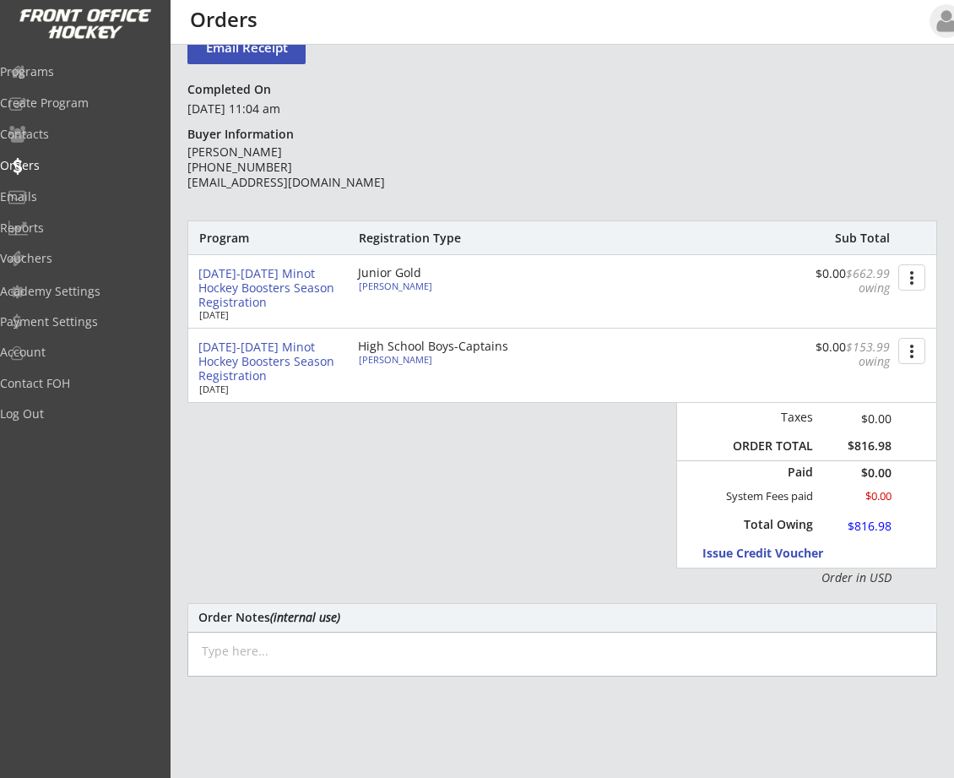
select select ""Junior Gold""
select select ""Adult Medium""
type input "[PERSON_NAME]"
type input "269600672ABERN"
type input "Minot High"
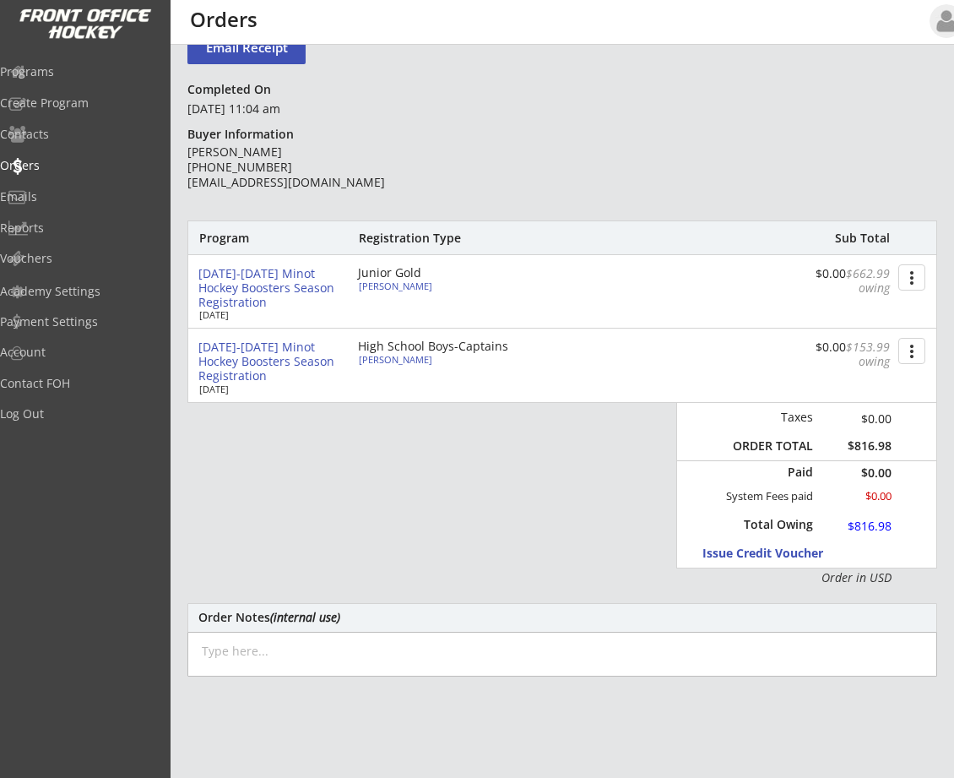
type input "Yes"
select select ""Yes""
type input "[EMAIL_ADDRESS][DOMAIN_NAME]"
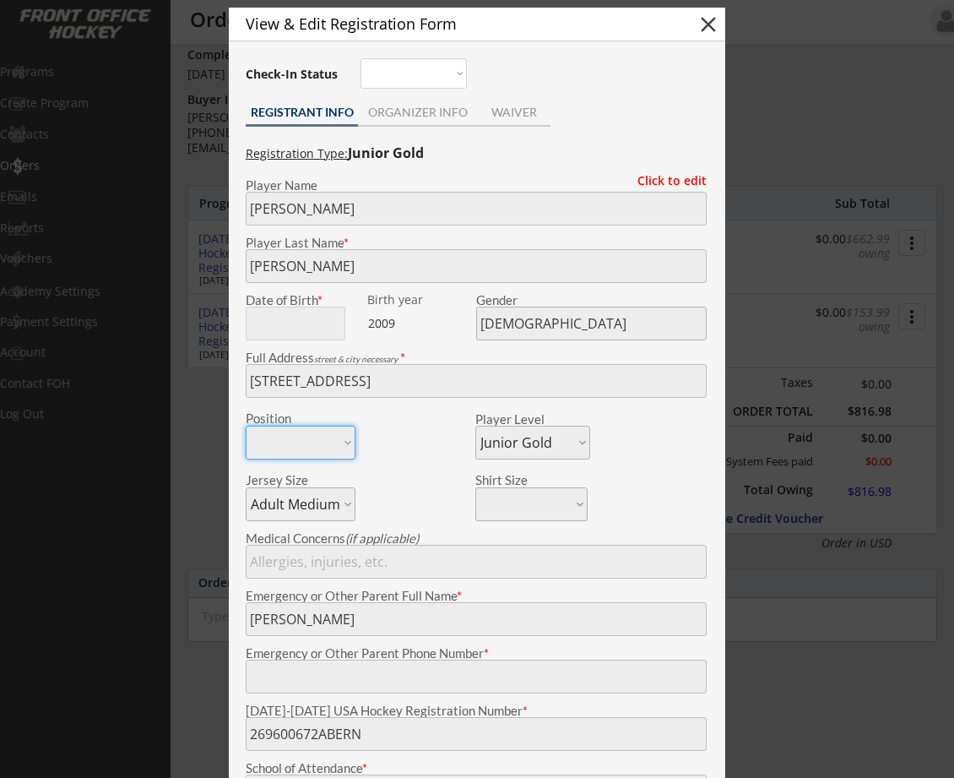
scroll to position [0, 0]
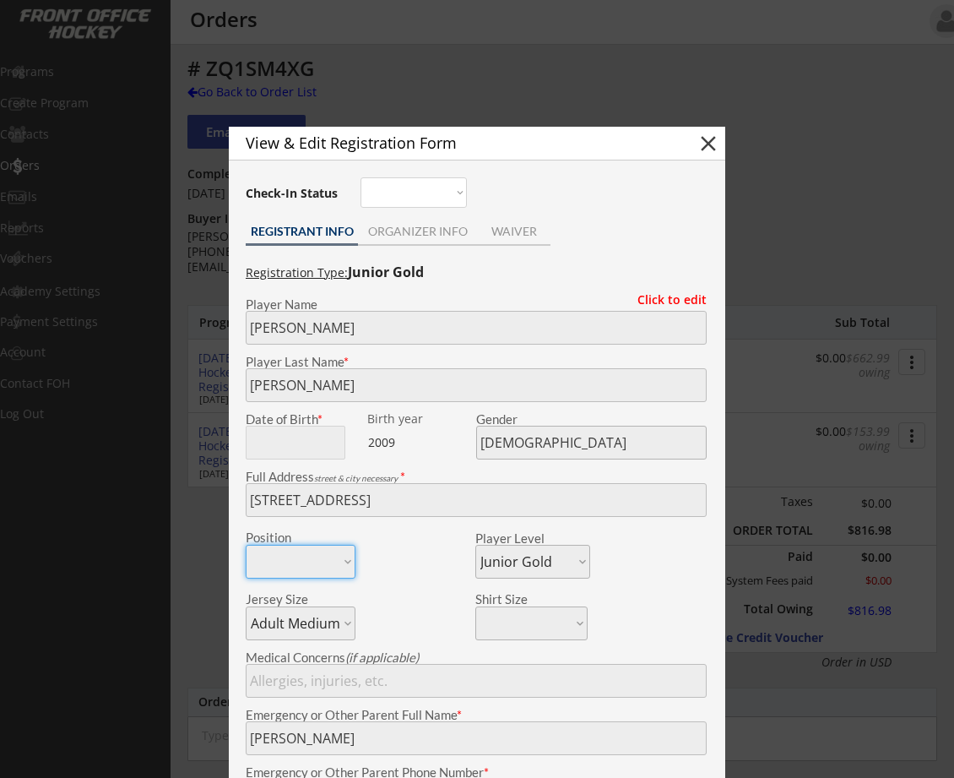
click at [711, 142] on button "close" at bounding box center [708, 143] width 25 height 25
select select ""PLACEHOLDER_1427118222253""
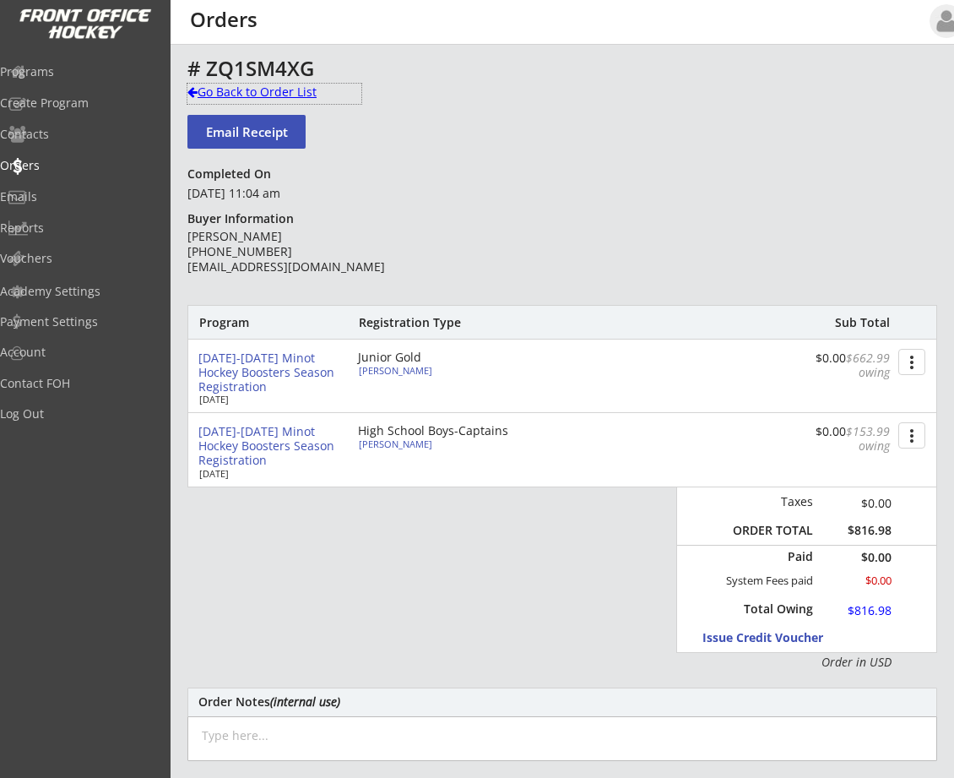
click at [198, 90] on div "Go Back to Order List" at bounding box center [274, 92] width 174 height 17
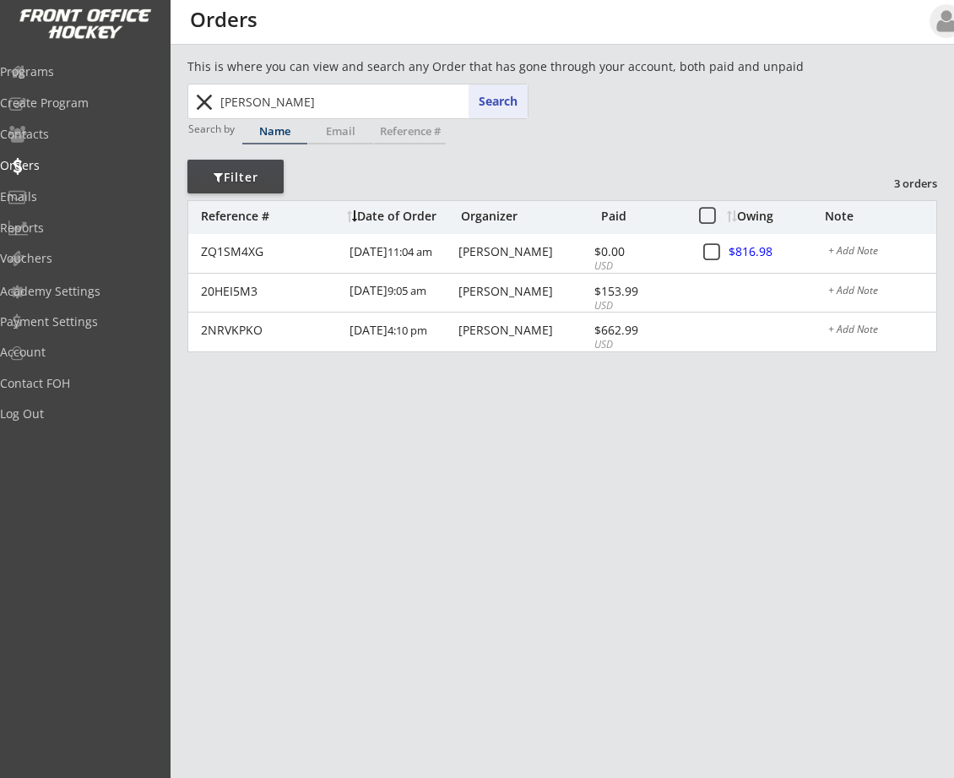
drag, startPoint x: 322, startPoint y: 106, endPoint x: 9, endPoint y: 90, distance: 312.9
click at [20, 88] on body "REVENUE $ 65,205 Last 30 days REGISTRATIONS 220 Last 30 days CONTACTS 148 New i…" at bounding box center [477, 389] width 954 height 778
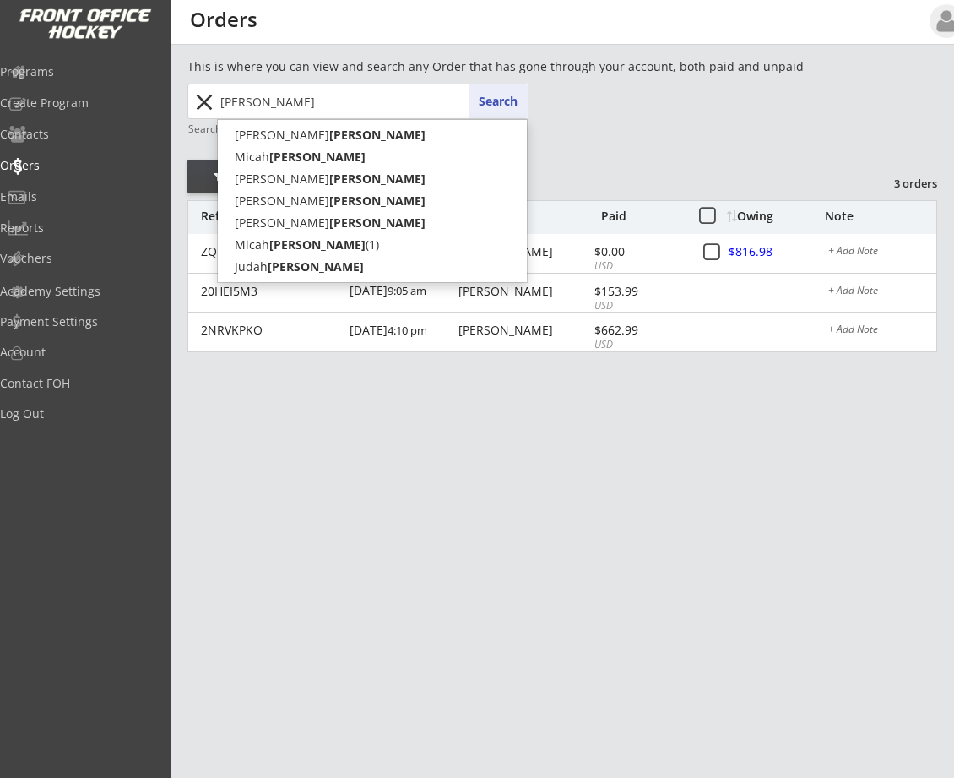
click at [487, 104] on button "Search" at bounding box center [498, 101] width 59 height 34
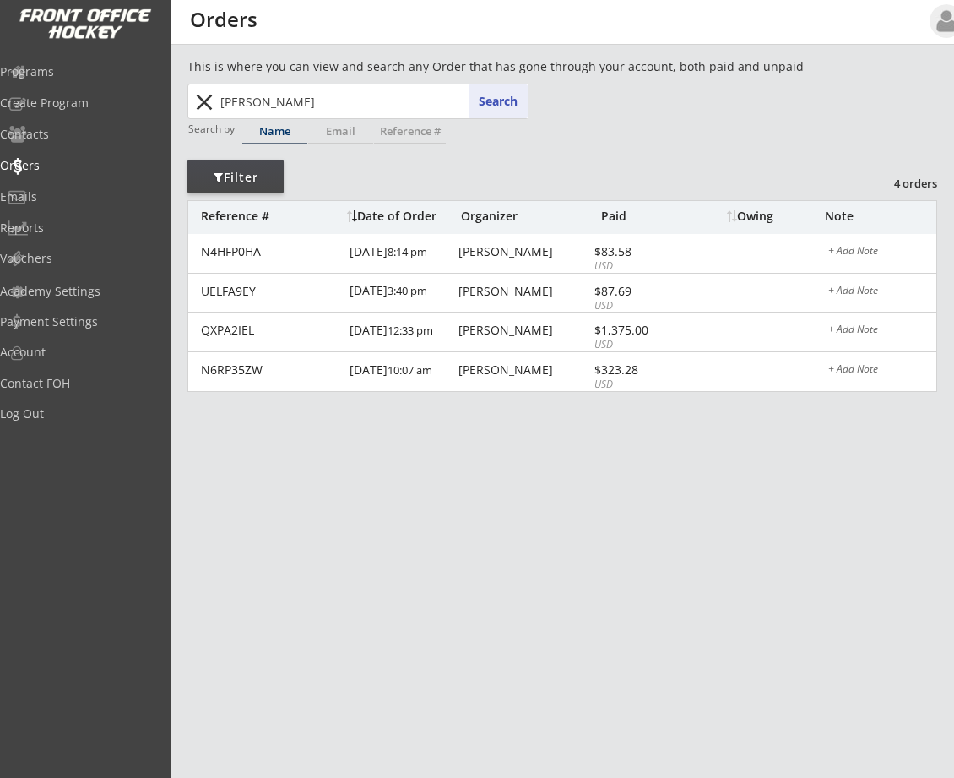
drag, startPoint x: 263, startPoint y: 102, endPoint x: -15, endPoint y: 88, distance: 278.2
click at [0, 88] on html "REVENUE $ 65,205 Last 30 days REGISTRATIONS 220 Last 30 days CONTACTS 148 New i…" at bounding box center [477, 389] width 954 height 778
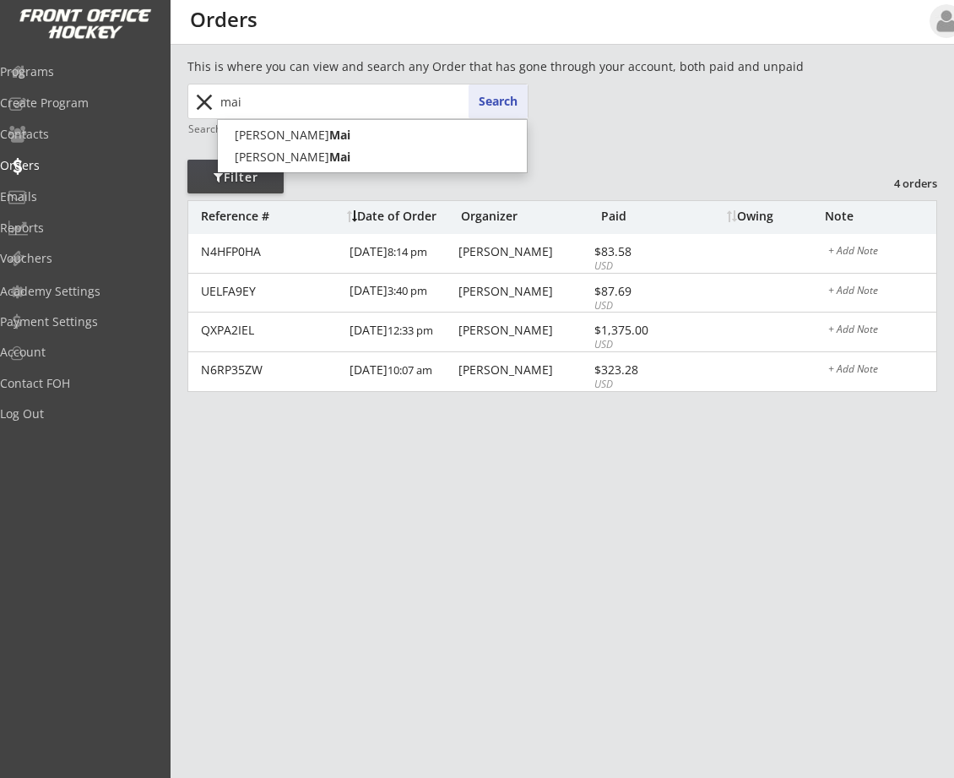
type input "mai"
click at [504, 103] on button "Search" at bounding box center [498, 101] width 59 height 34
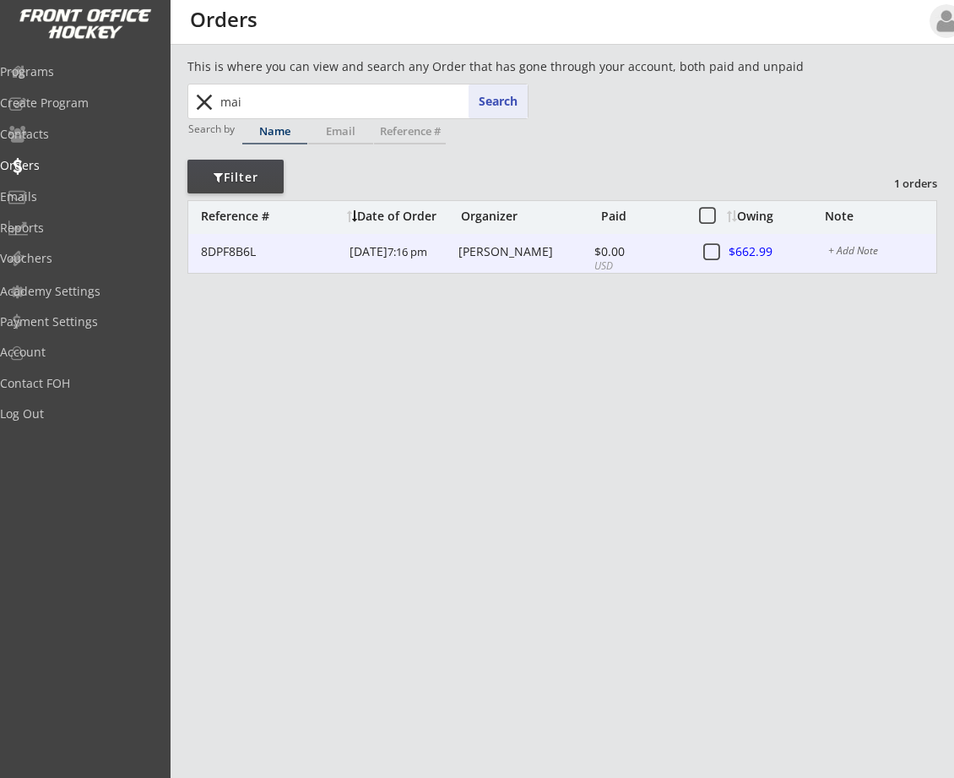
click at [400, 252] on div "[DATE] 7:16 pm" at bounding box center [402, 253] width 105 height 38
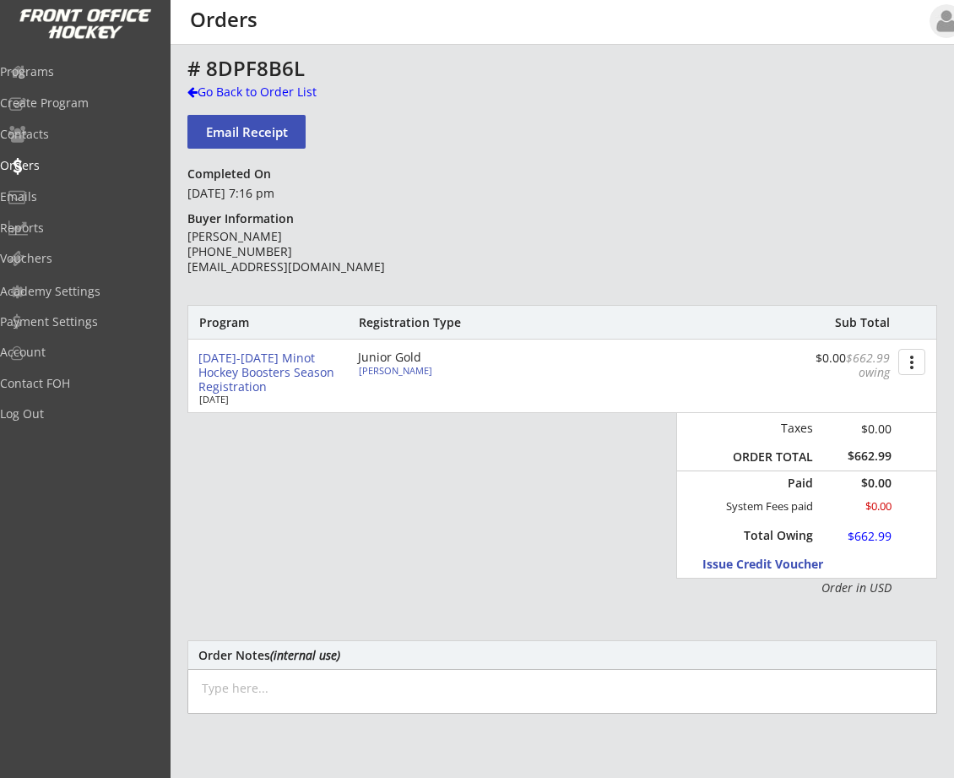
click at [385, 360] on div "Junior Gold" at bounding box center [455, 357] width 194 height 12
type input "[PERSON_NAME]"
type input "Mai"
type input "[DEMOGRAPHIC_DATA]"
type input "[STREET_ADDRESS]"
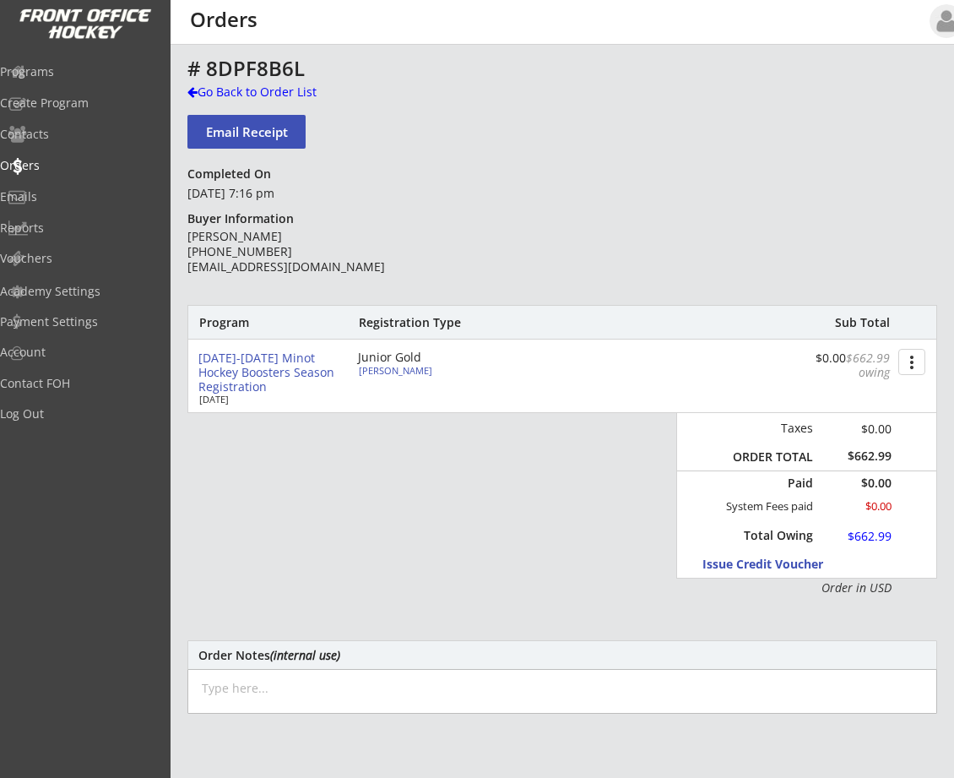
select select ""Junior Gold""
select select ""Adult Large""
type input "[PERSON_NAME]"
type input "275601768MAIMI"
type input "DLB"
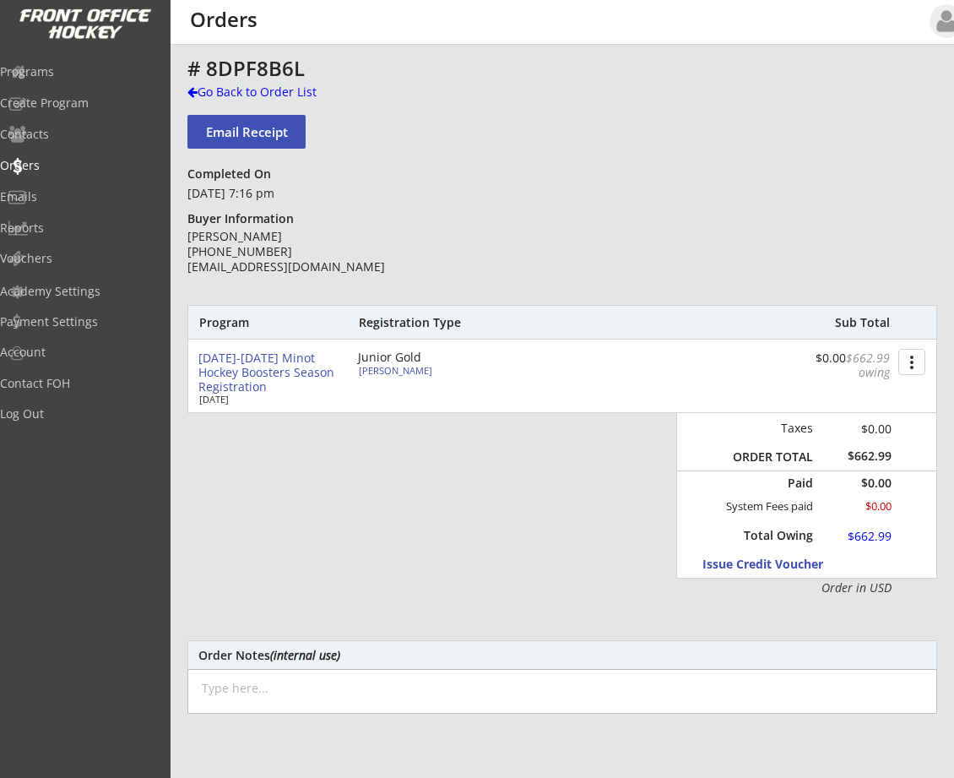
type input "Yes"
select select ""Yes""
type input "[EMAIL_ADDRESS][DOMAIN_NAME]"
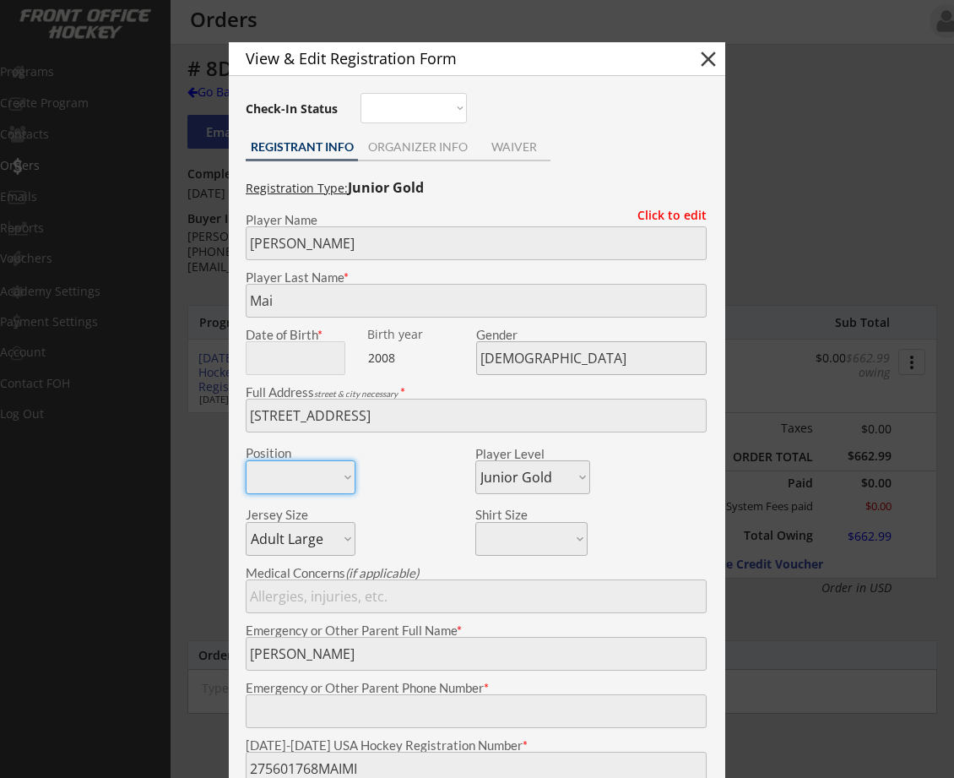
click at [714, 53] on button "close" at bounding box center [708, 58] width 25 height 25
select select ""PLACEHOLDER_1427118222253""
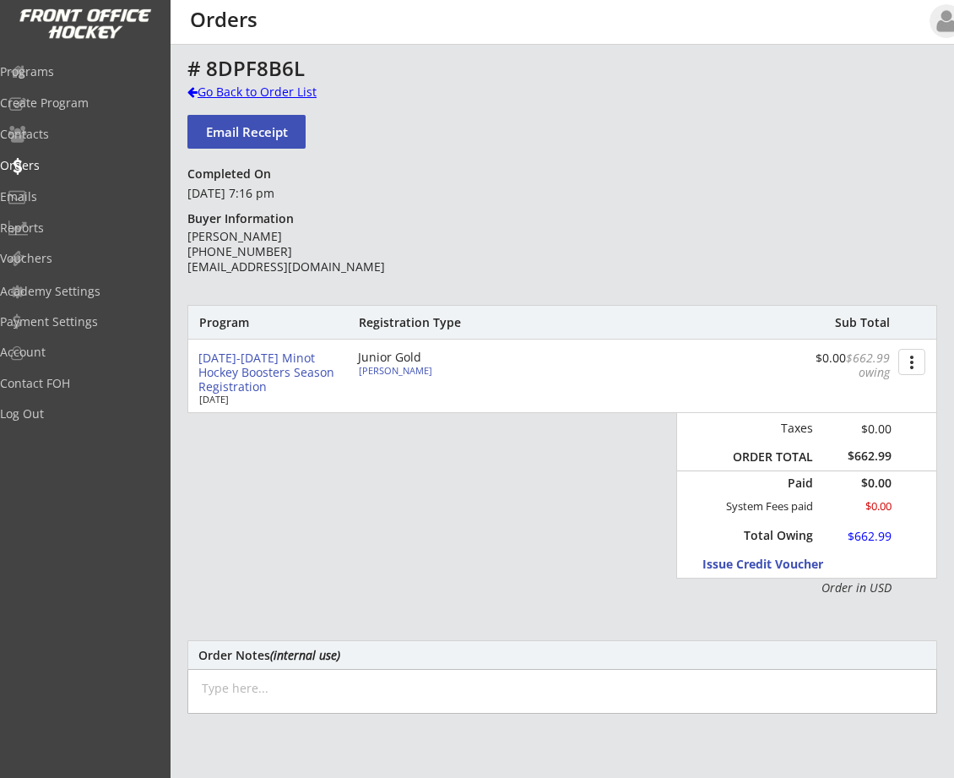
click at [193, 93] on div at bounding box center [192, 92] width 10 height 12
